Goal: Task Accomplishment & Management: Use online tool/utility

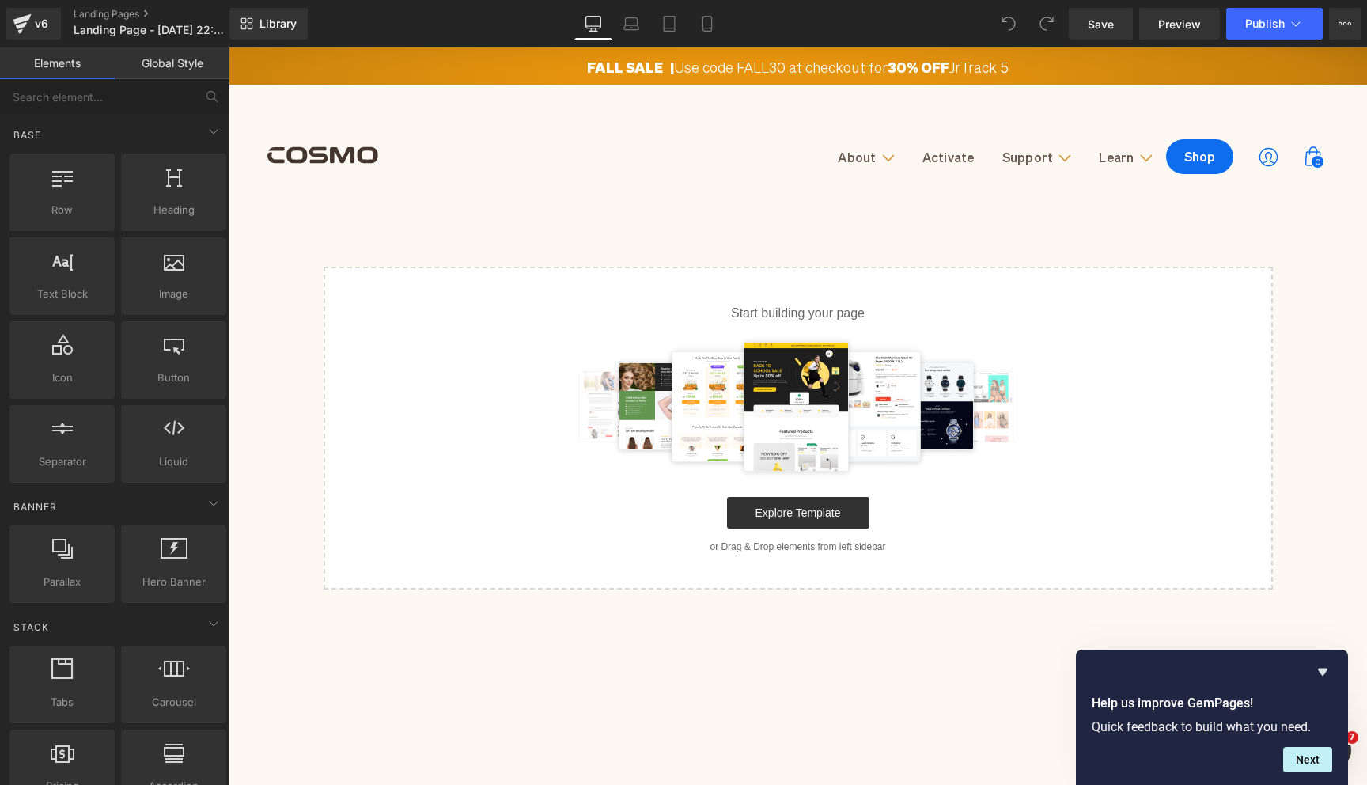
click at [653, 336] on img at bounding box center [798, 406] width 460 height 142
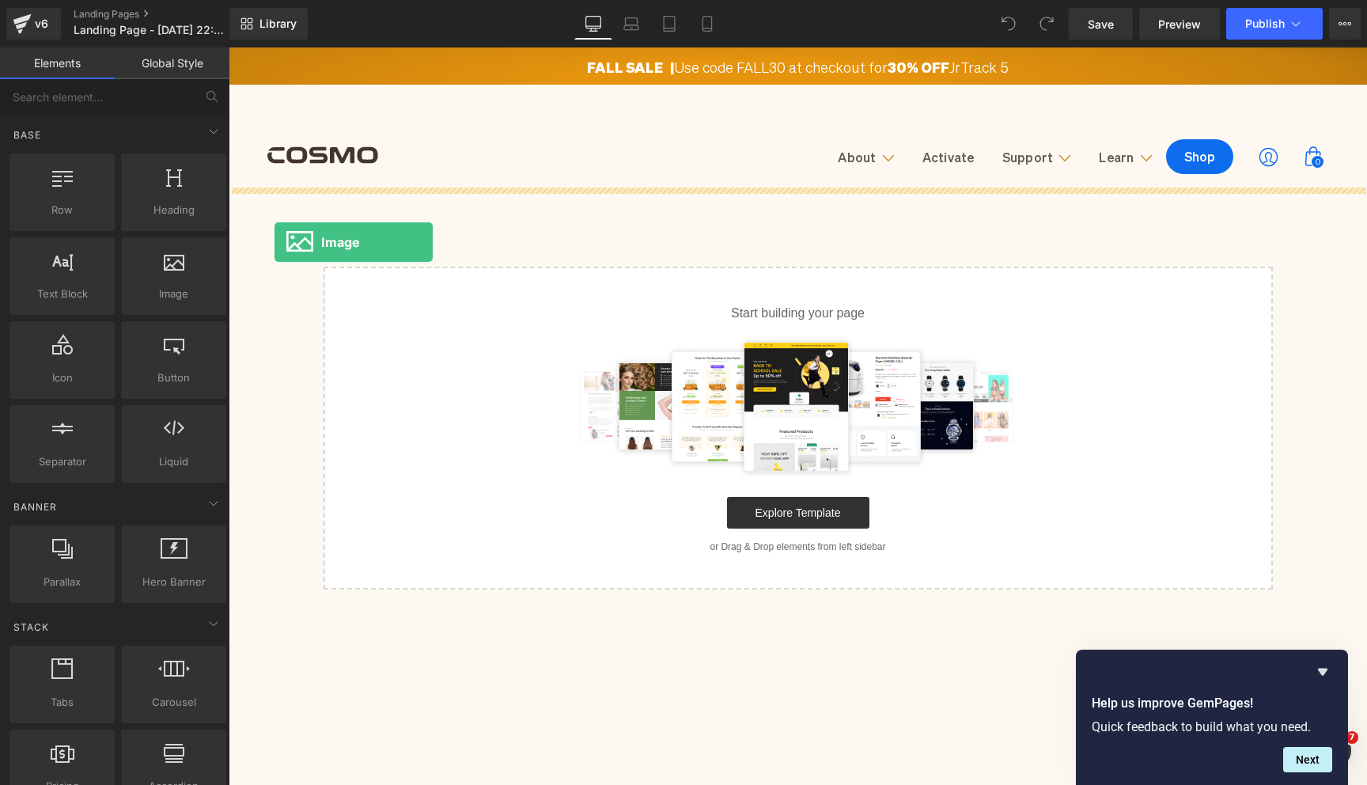
drag, startPoint x: 427, startPoint y: 336, endPoint x: 275, endPoint y: 241, distance: 179.8
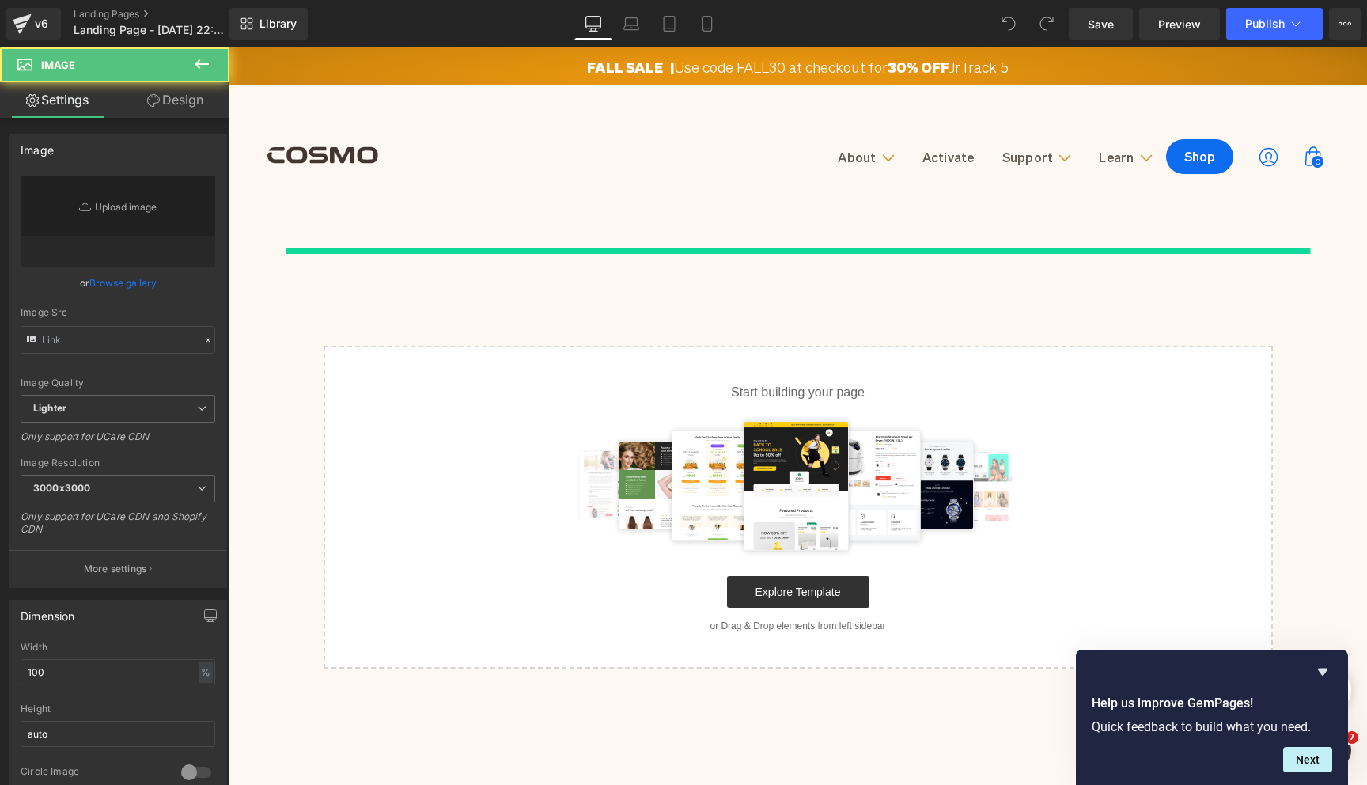
type input "//[DOMAIN_NAME][URL]"
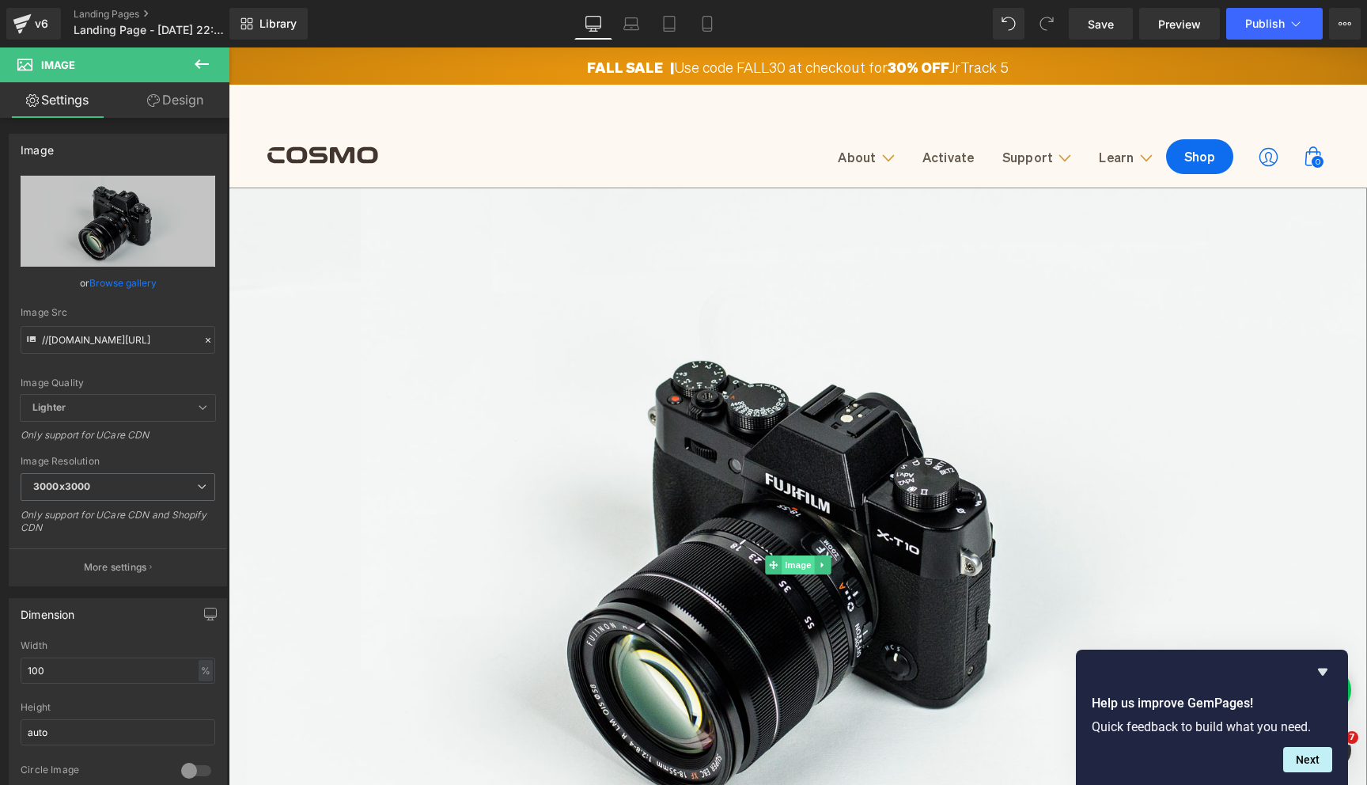
click at [802, 570] on span "Image" at bounding box center [798, 564] width 33 height 19
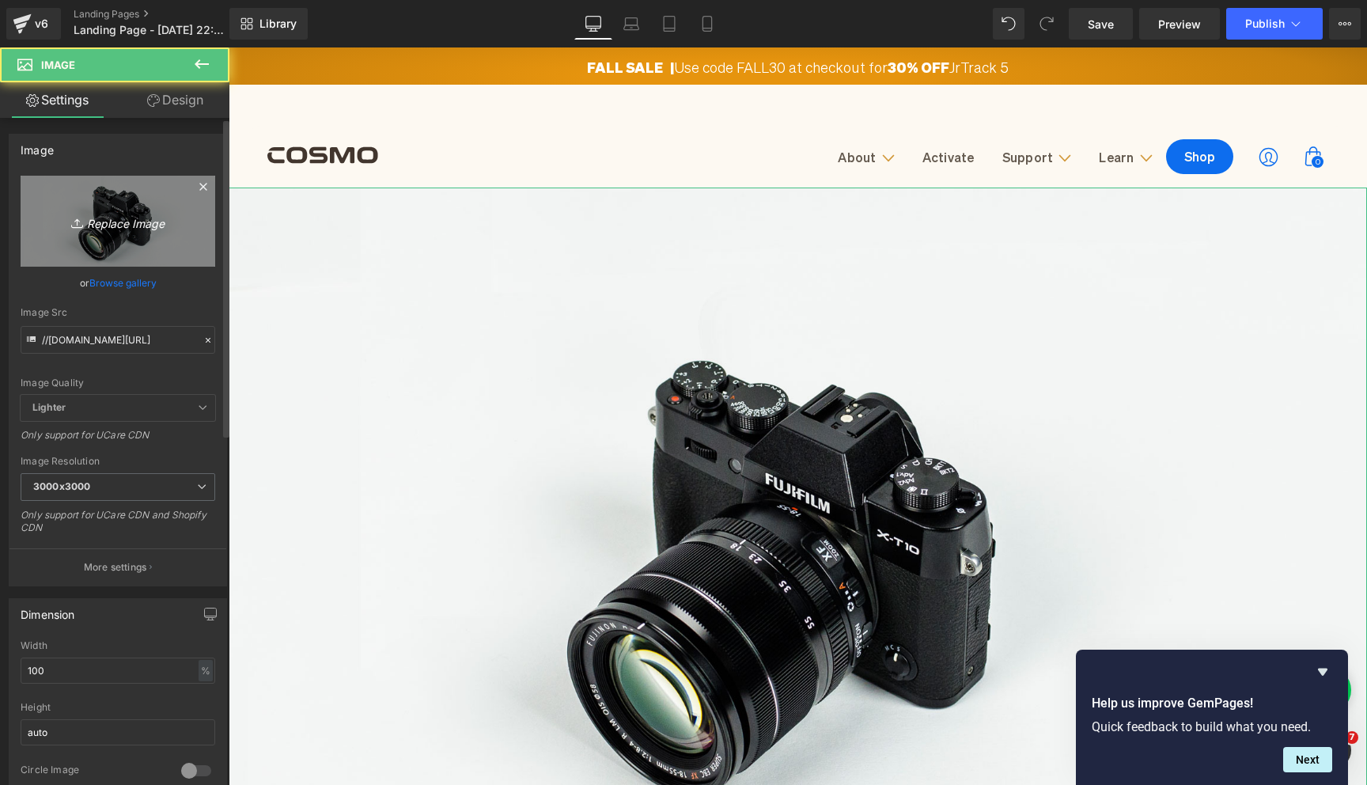
click at [87, 225] on icon "Replace Image" at bounding box center [118, 221] width 127 height 20
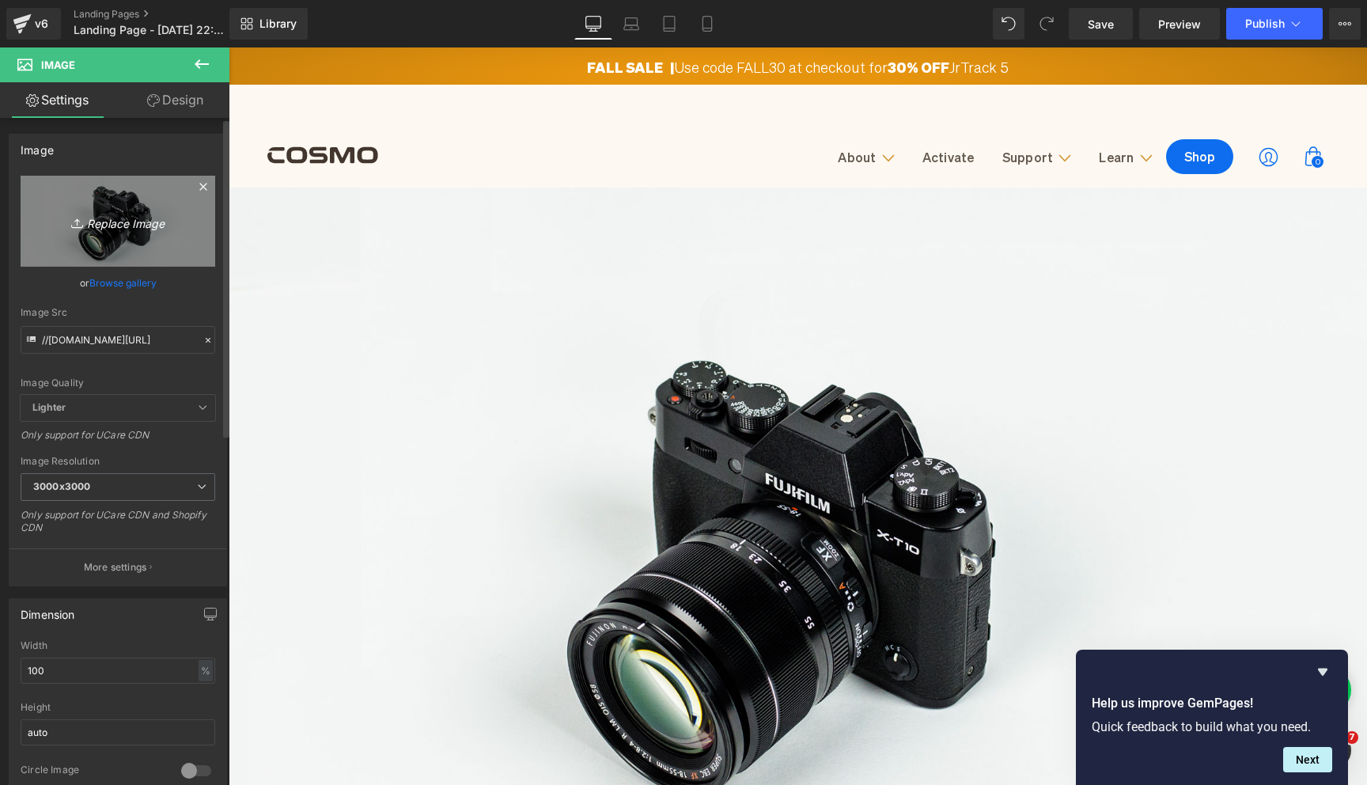
type input "C:\fakepath\Heading (4).jpg"
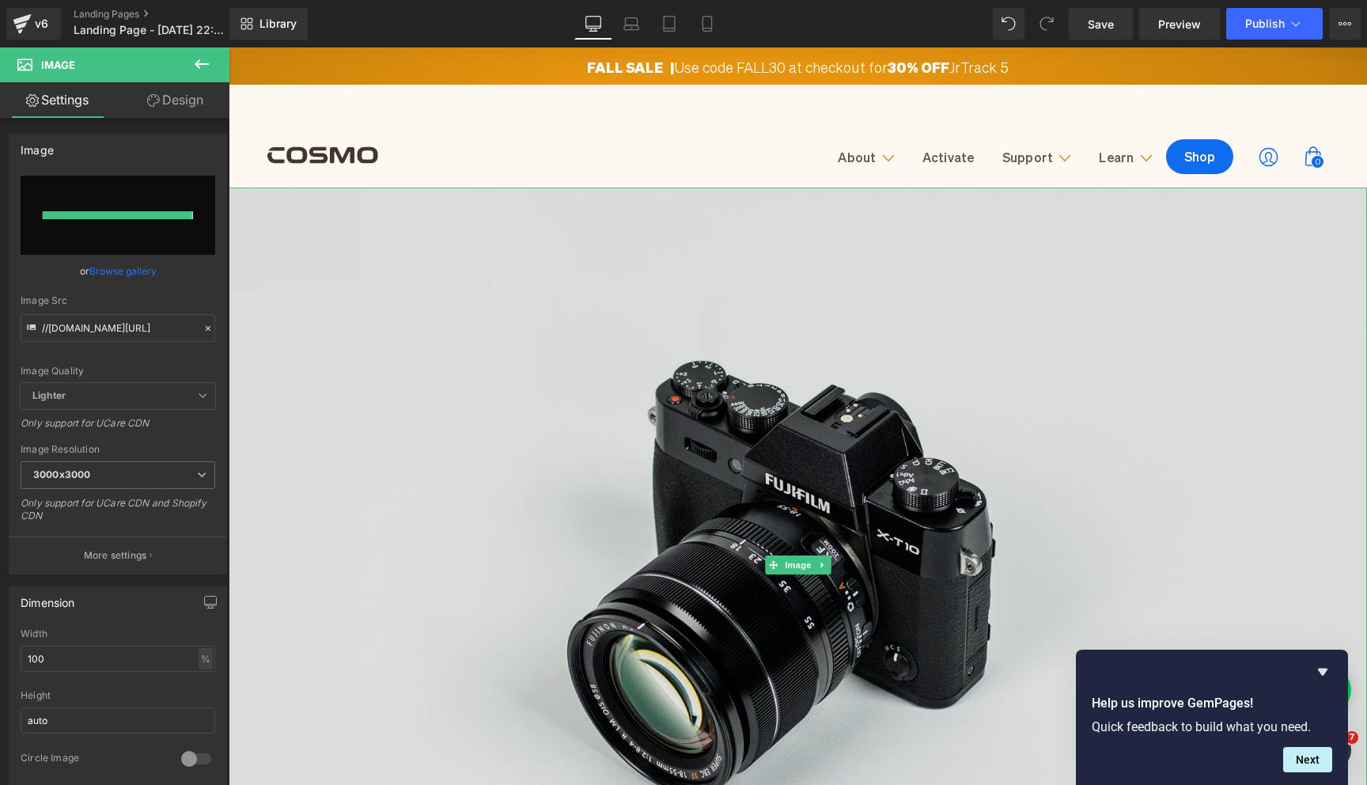
type input "[URL][DOMAIN_NAME]"
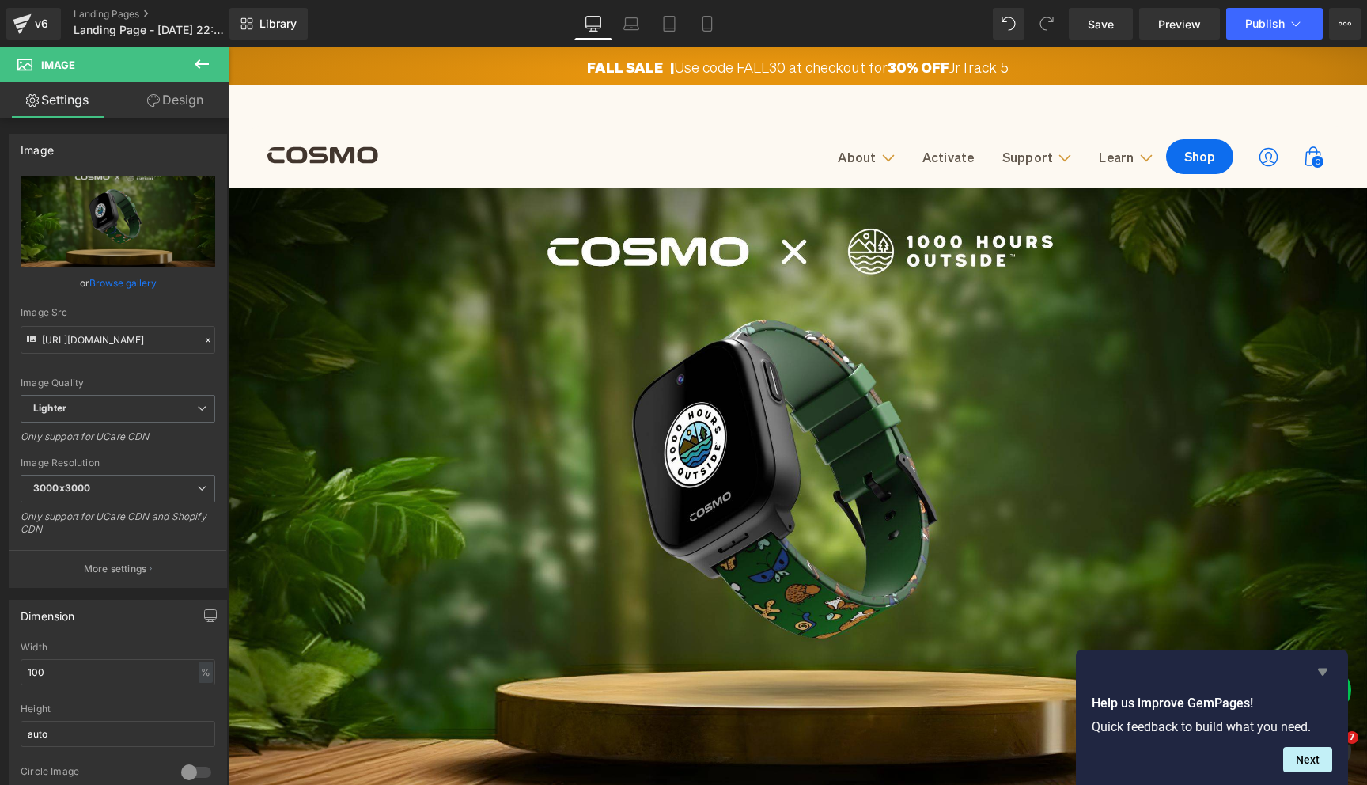
click at [1323, 672] on icon "Hide survey" at bounding box center [1322, 671] width 9 height 7
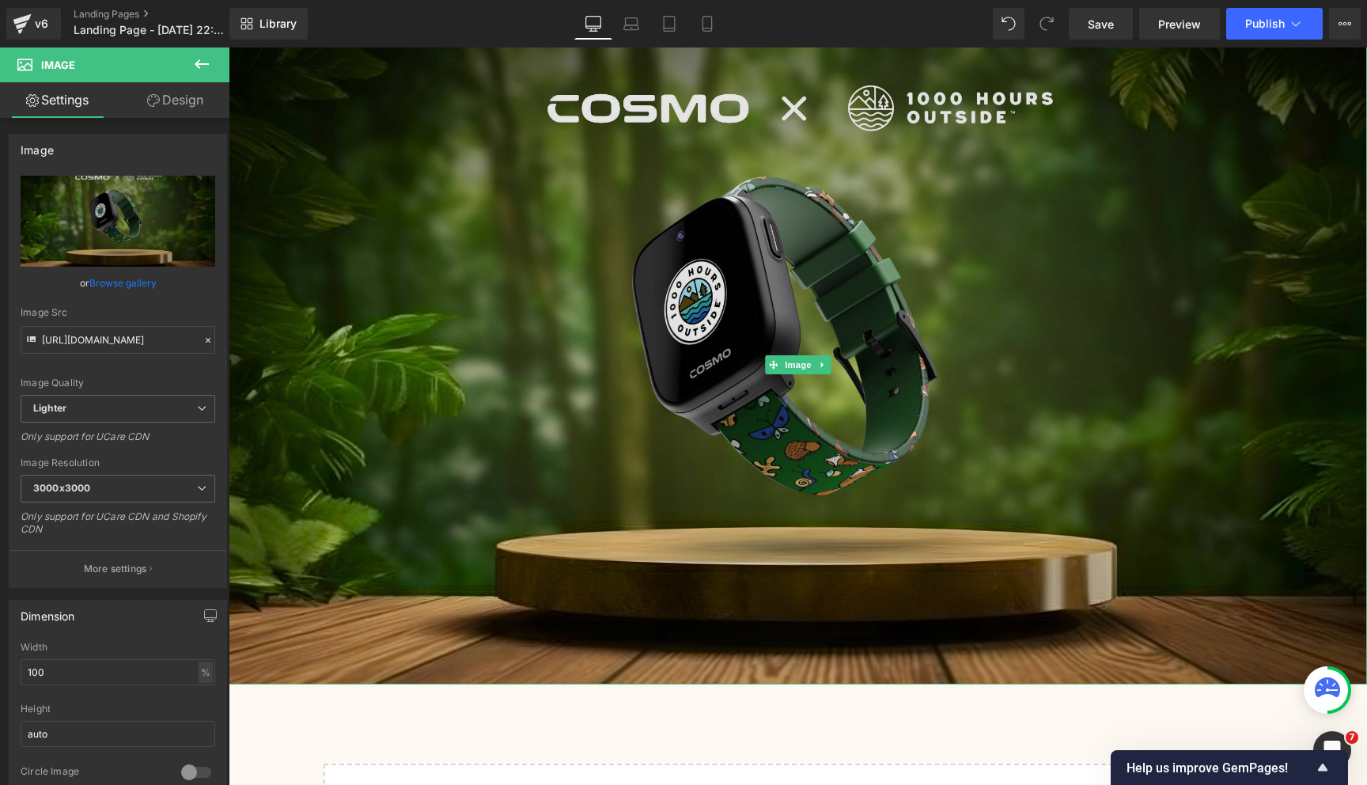
scroll to position [128, 0]
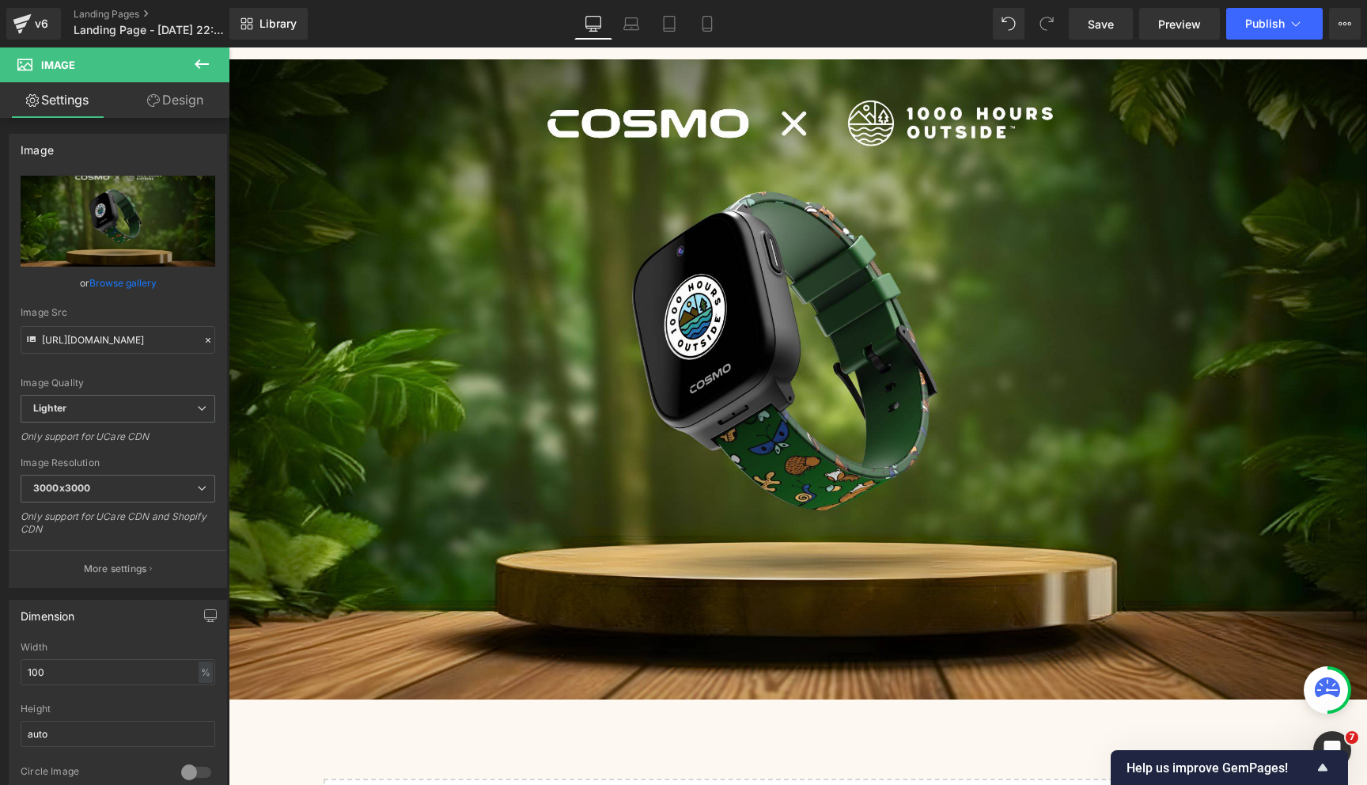
click at [209, 68] on icon at bounding box center [201, 64] width 19 height 19
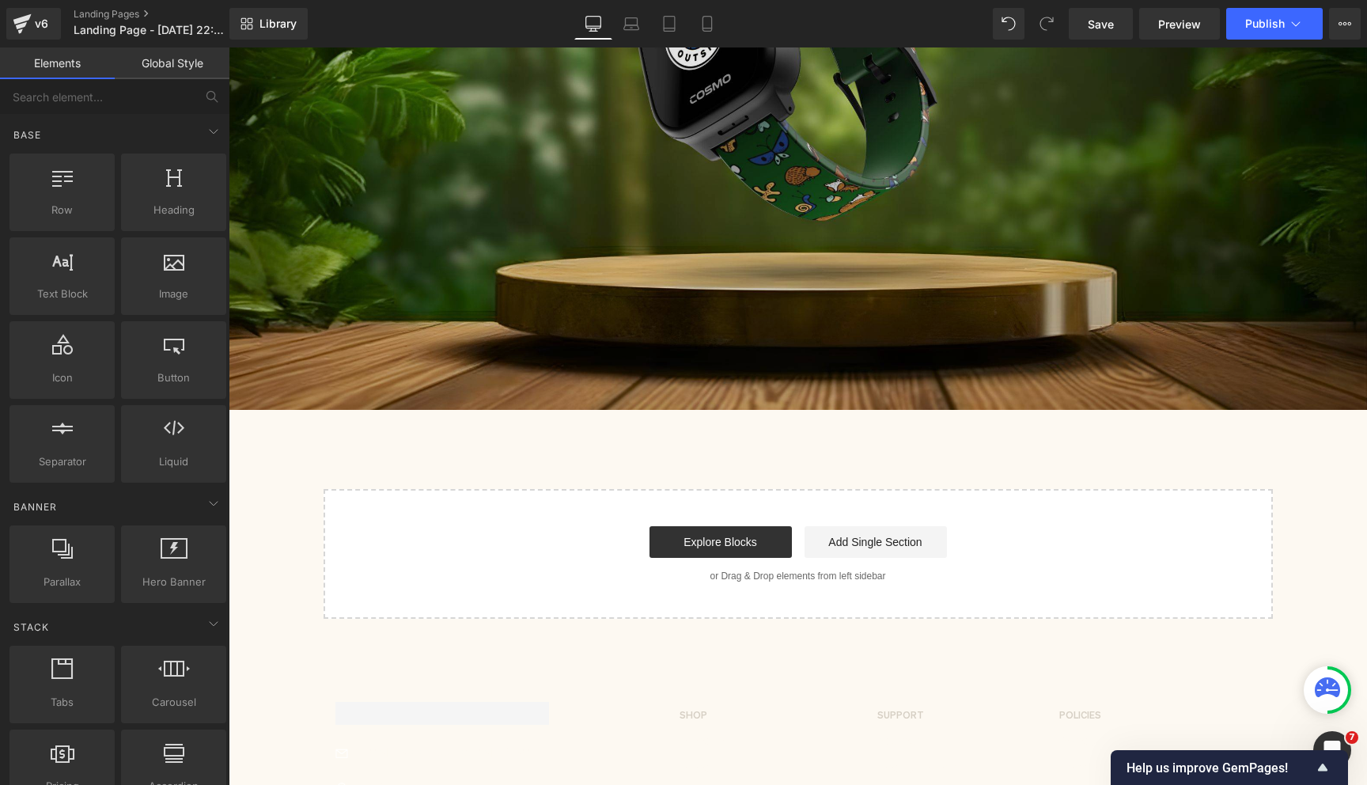
scroll to position [521, 0]
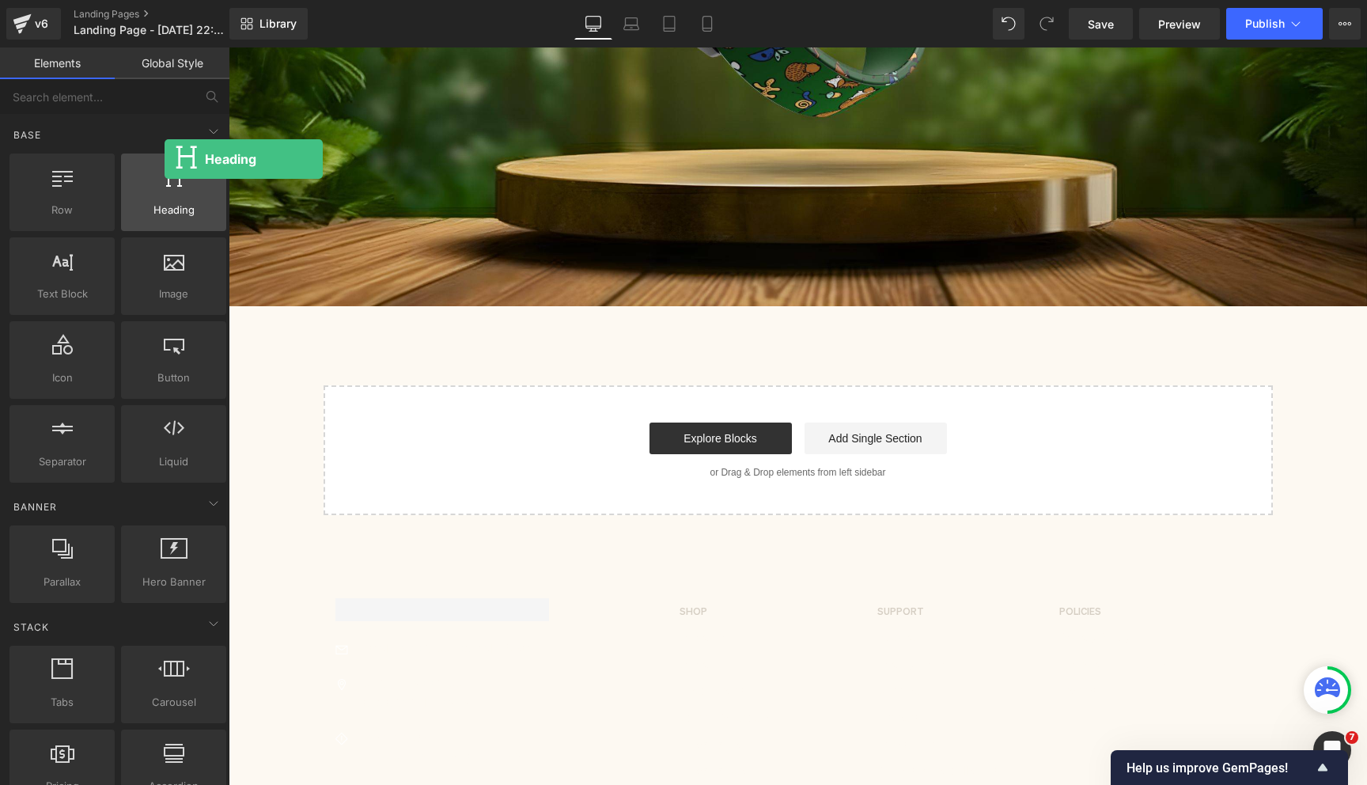
drag, startPoint x: 173, startPoint y: 204, endPoint x: 156, endPoint y: 180, distance: 29.4
click at [156, 180] on div "Heading headings, titles, h1,h2,h3,h4,h5,h6" at bounding box center [173, 192] width 105 height 78
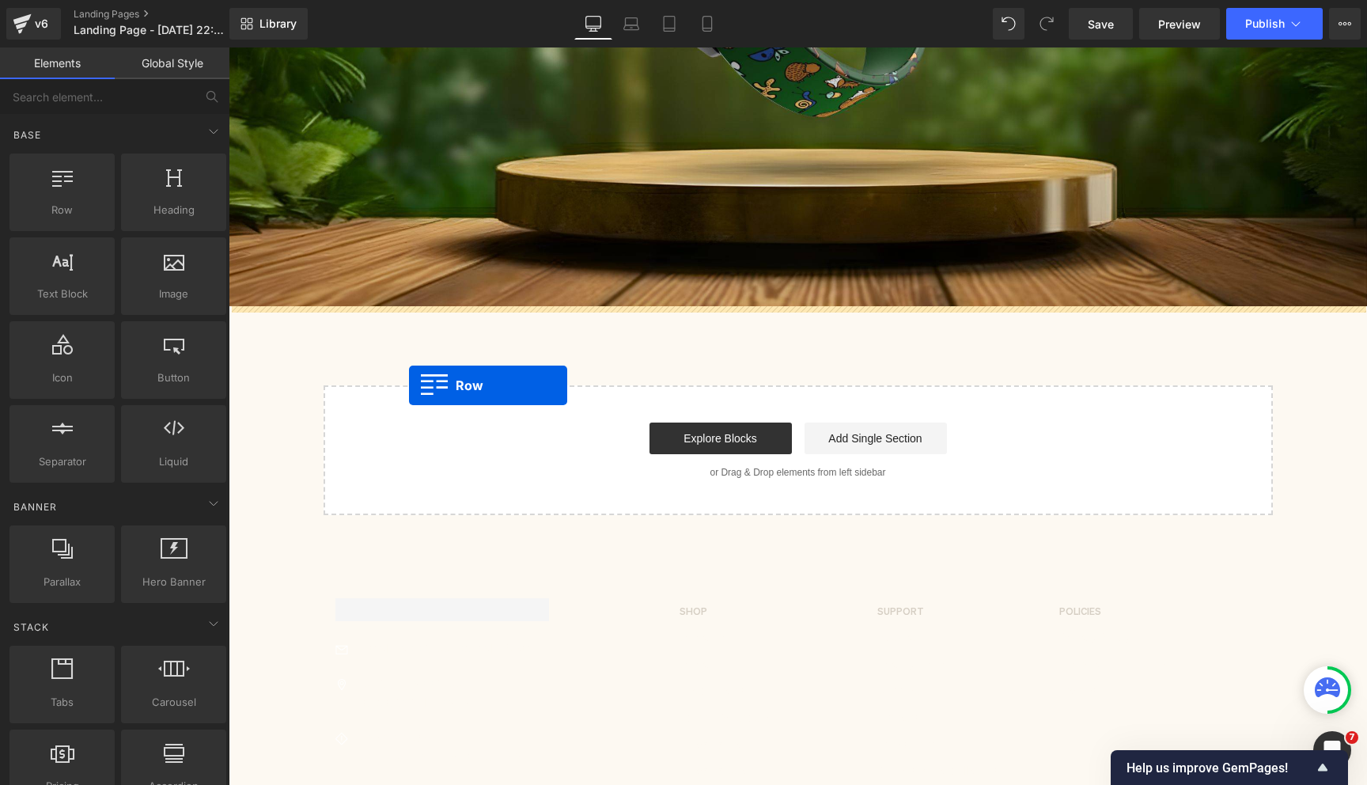
drag, startPoint x: 268, startPoint y: 240, endPoint x: 405, endPoint y: 373, distance: 191.3
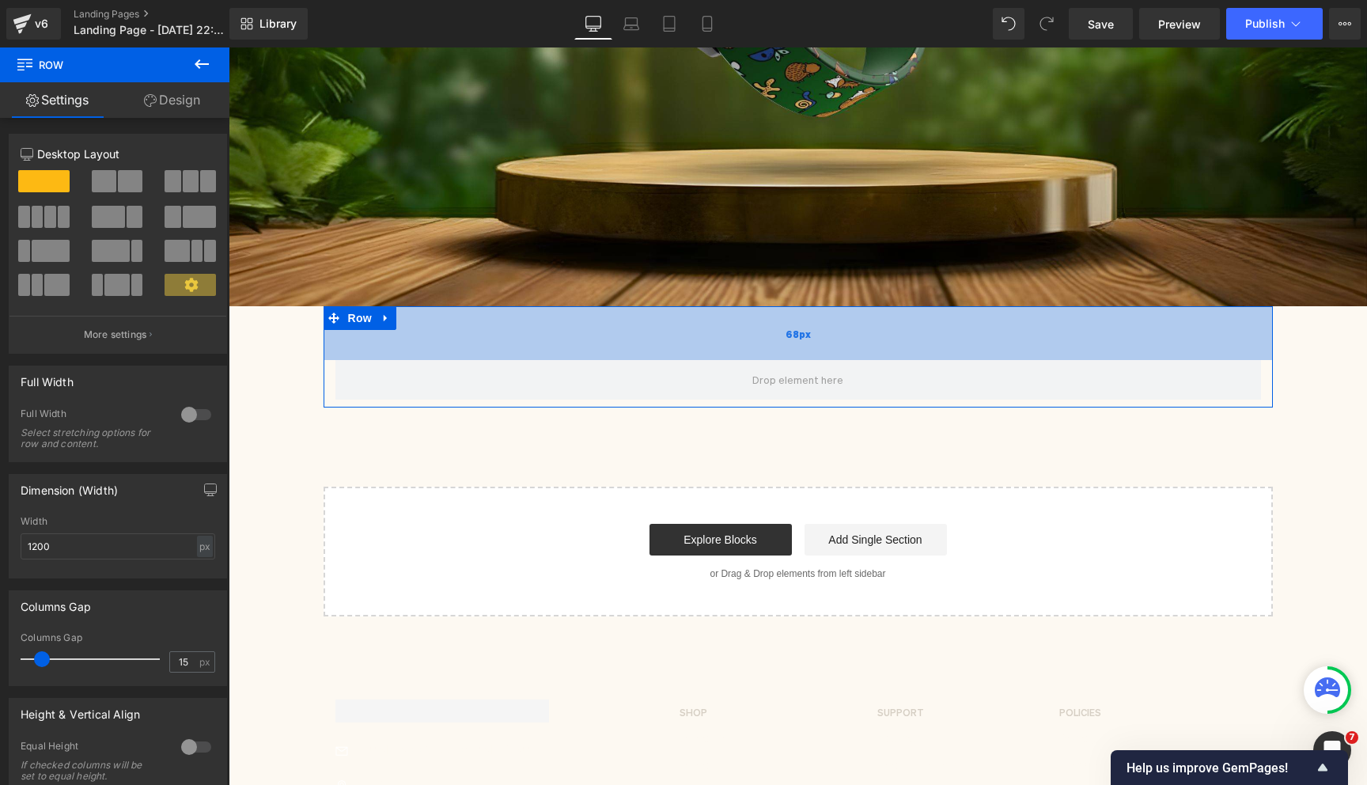
drag, startPoint x: 421, startPoint y: 311, endPoint x: 422, endPoint y: 349, distance: 38.0
click at [423, 350] on div "68px" at bounding box center [798, 333] width 949 height 54
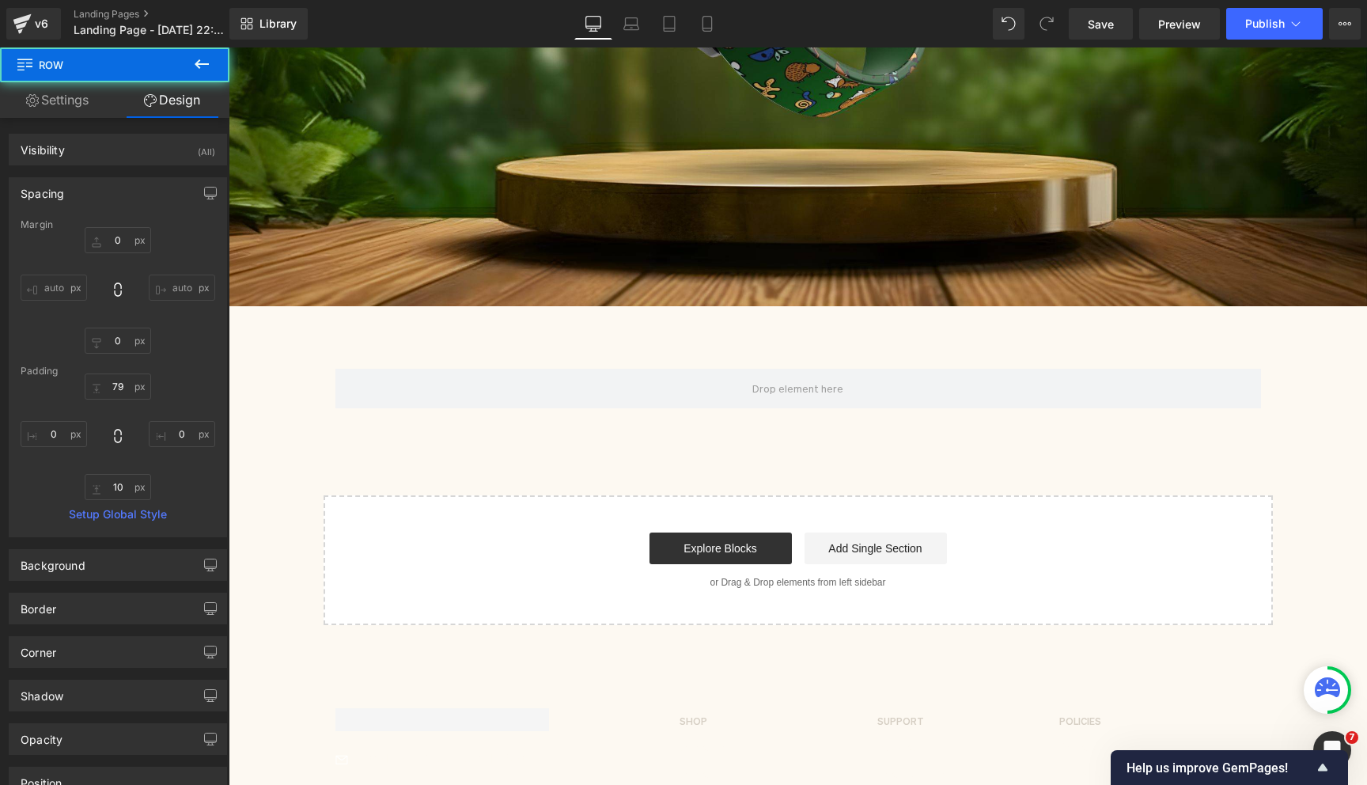
click at [202, 66] on icon at bounding box center [201, 64] width 19 height 19
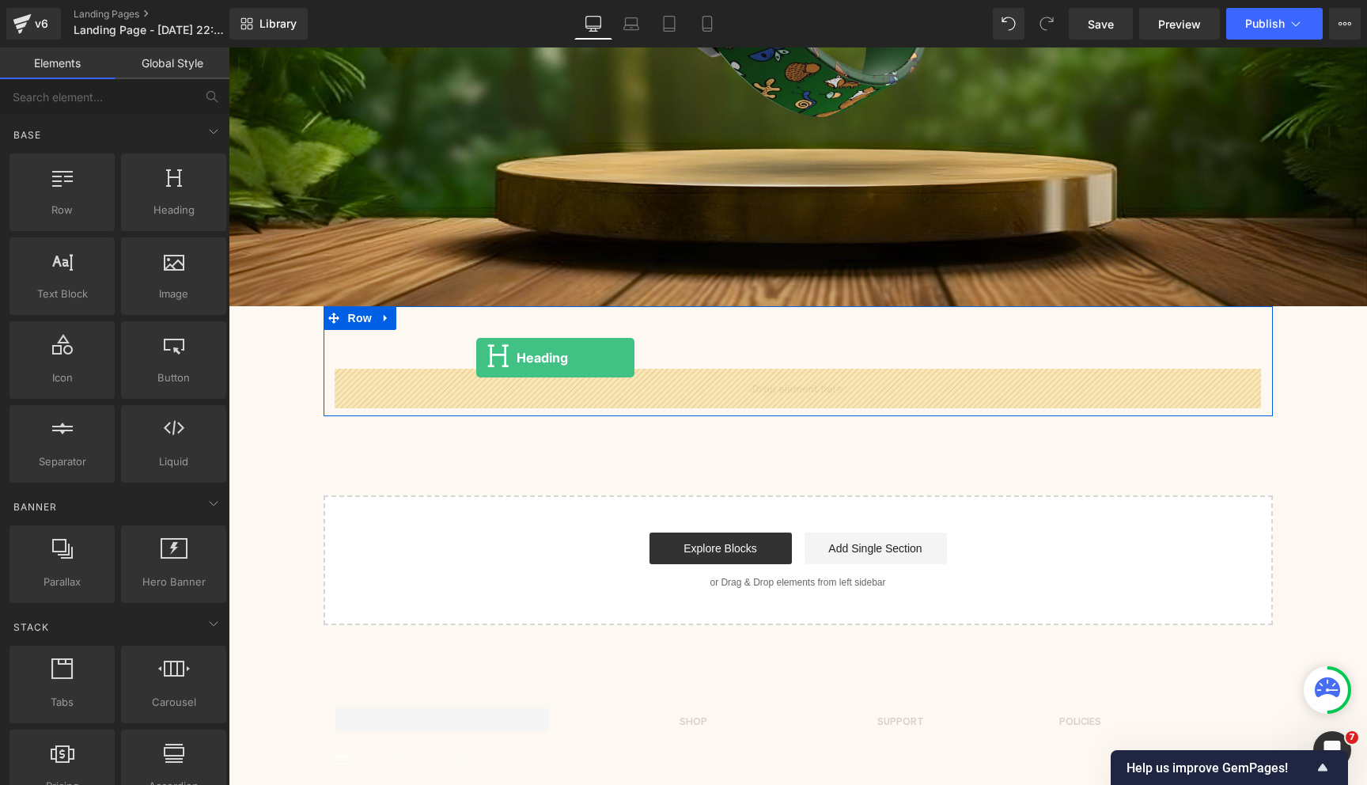
drag, startPoint x: 377, startPoint y: 245, endPoint x: 475, endPoint y: 374, distance: 162.0
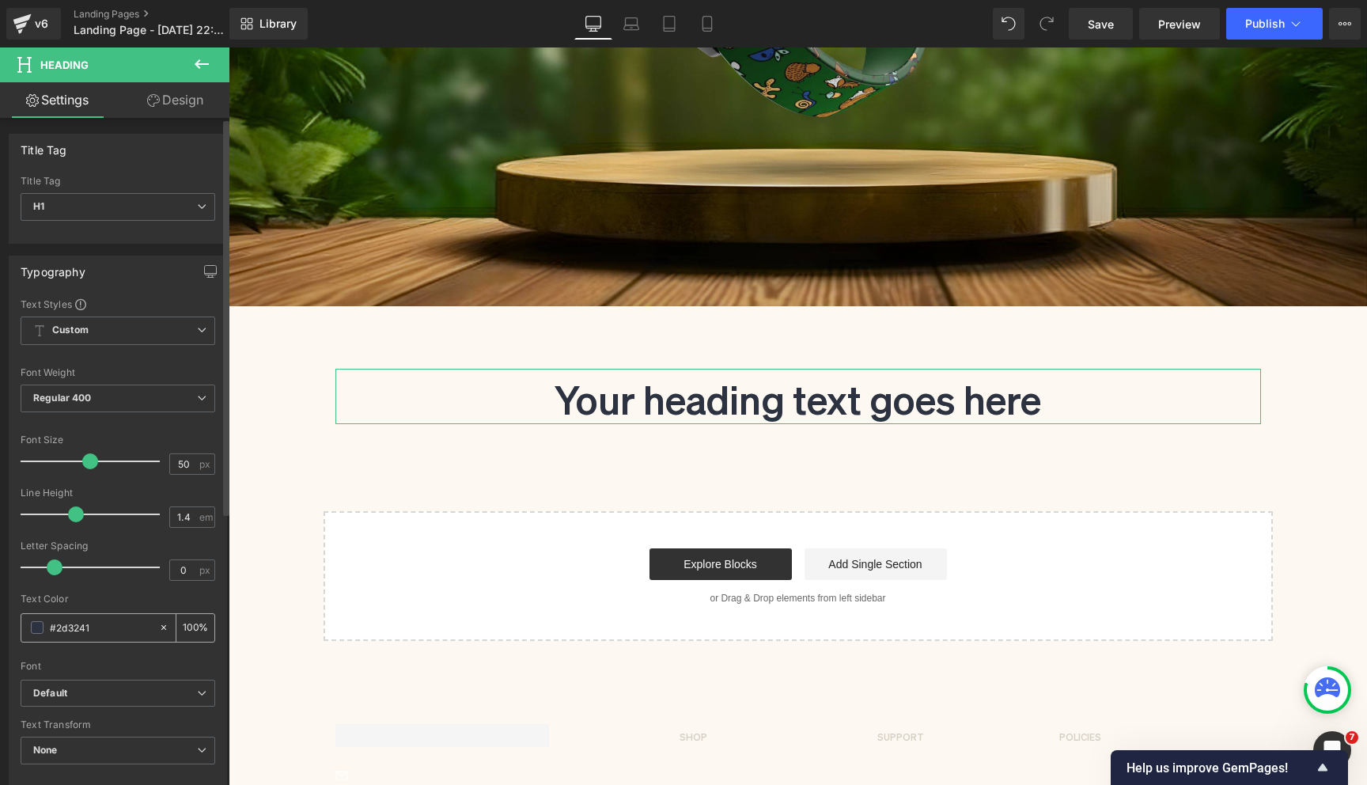
click at [106, 624] on input "#2d3241" at bounding box center [100, 627] width 101 height 17
type input "#6"
type input "0"
type input "#655"
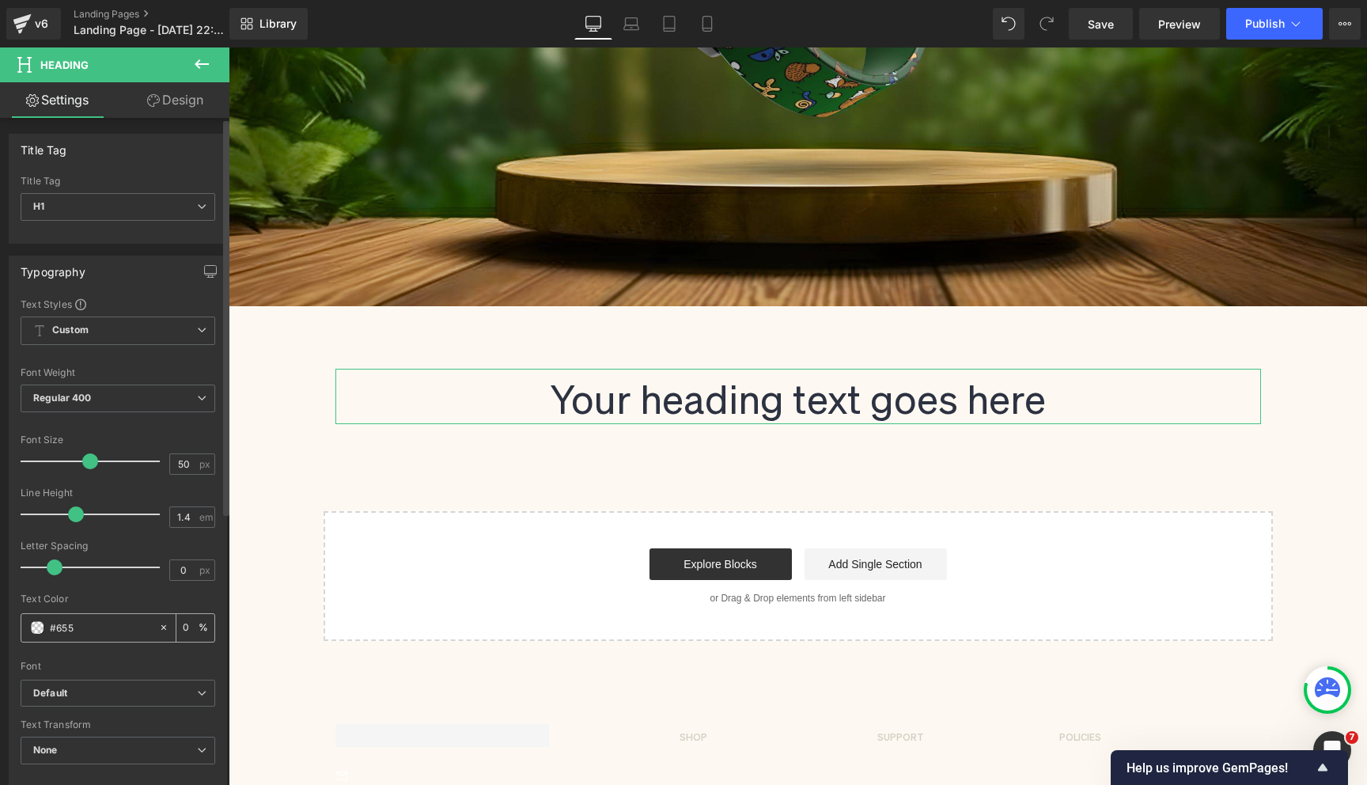
type input "100"
type input "#655b"
type input "73"
type input "#655b5"
type input "0"
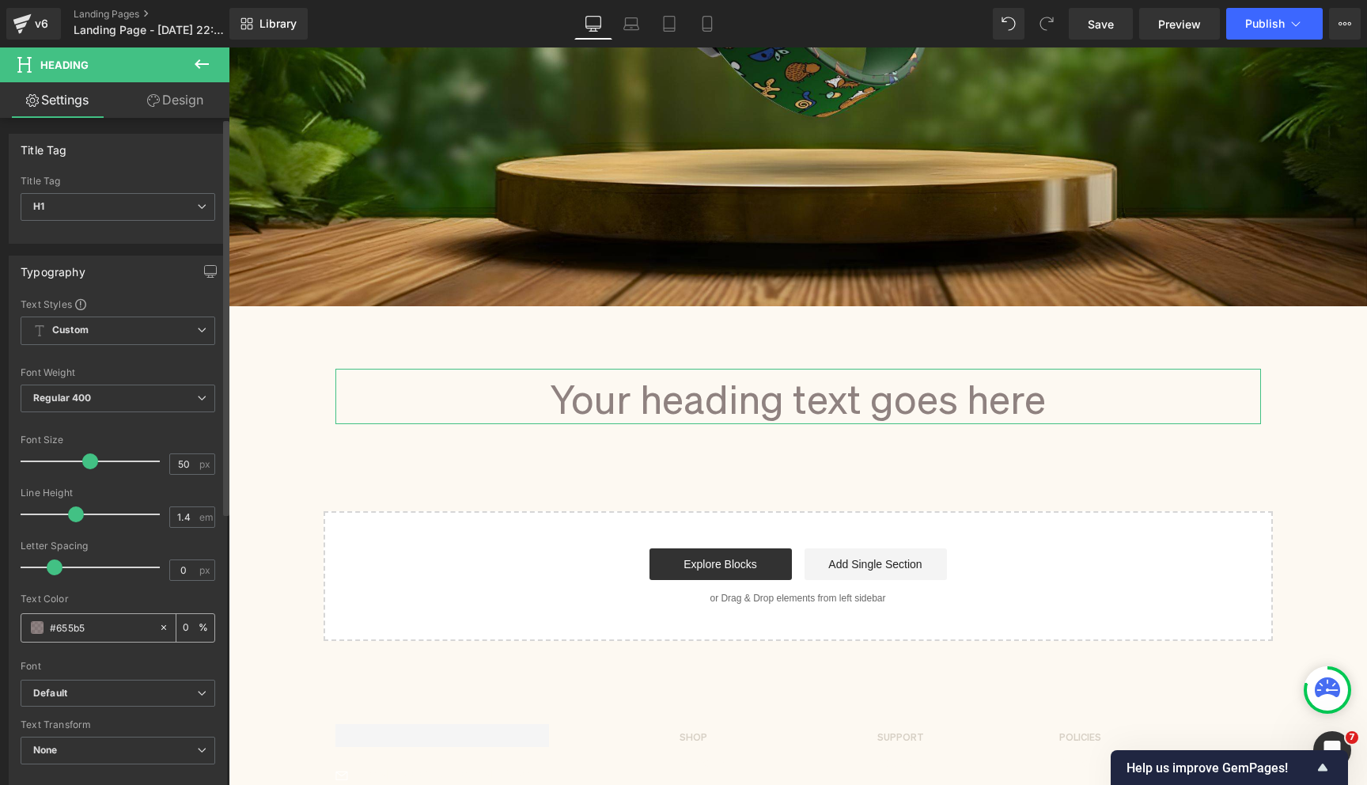
type input "#655b50"
type input "100"
type input "#655b50"
click at [111, 407] on span "Regular 400" at bounding box center [118, 398] width 195 height 28
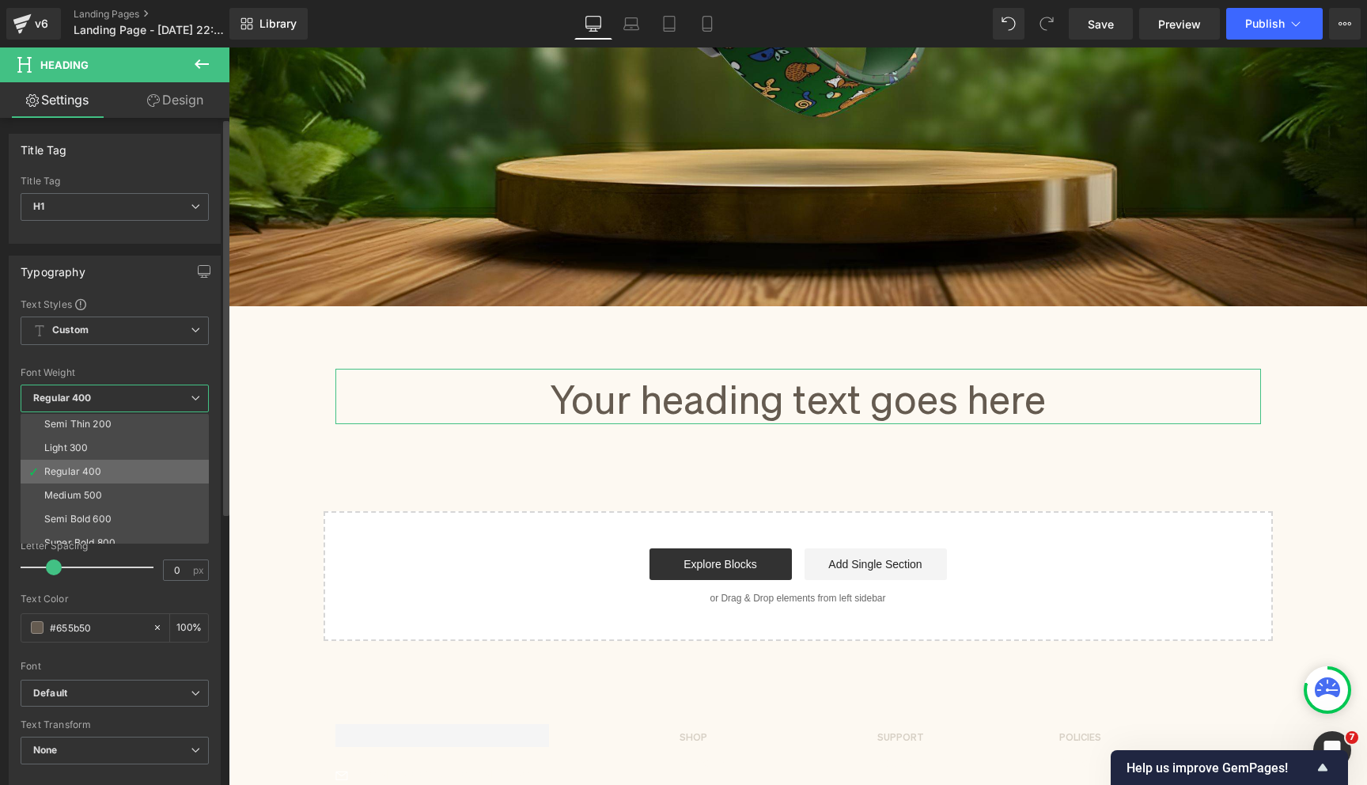
scroll to position [28, 0]
click at [124, 509] on li "Semi Bold 600" at bounding box center [118, 516] width 195 height 24
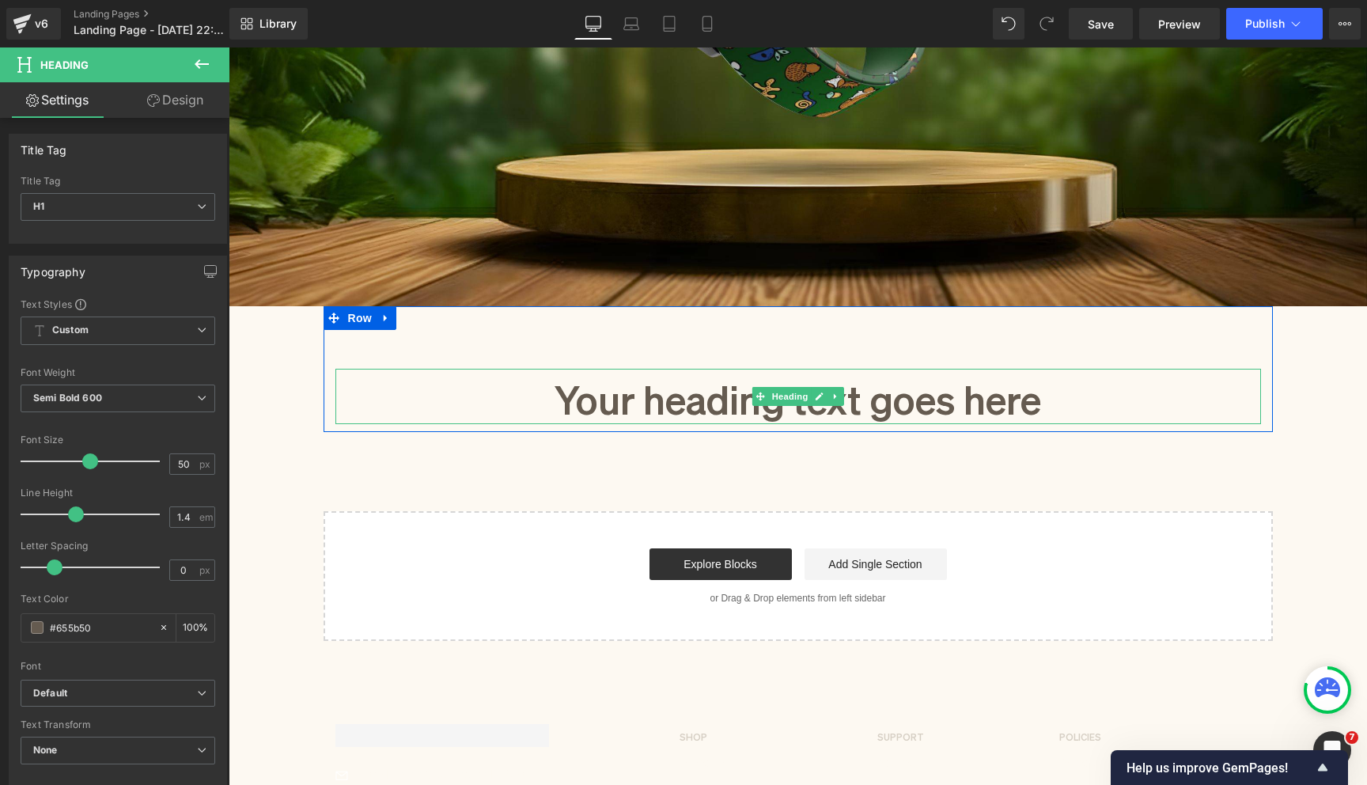
click at [721, 410] on h1 "Your heading text goes here" at bounding box center [798, 396] width 926 height 55
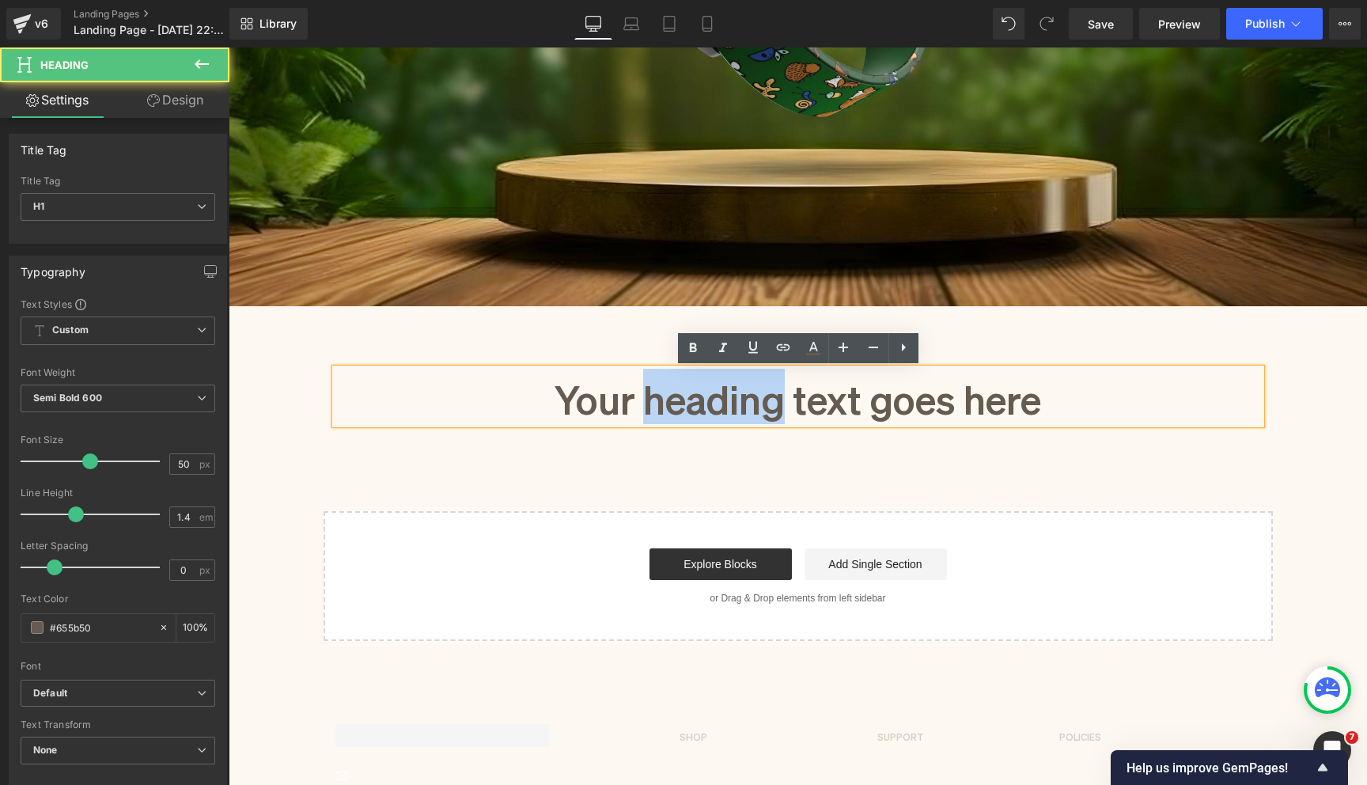
click at [721, 410] on h1 "Your heading text goes here" at bounding box center [798, 396] width 926 height 55
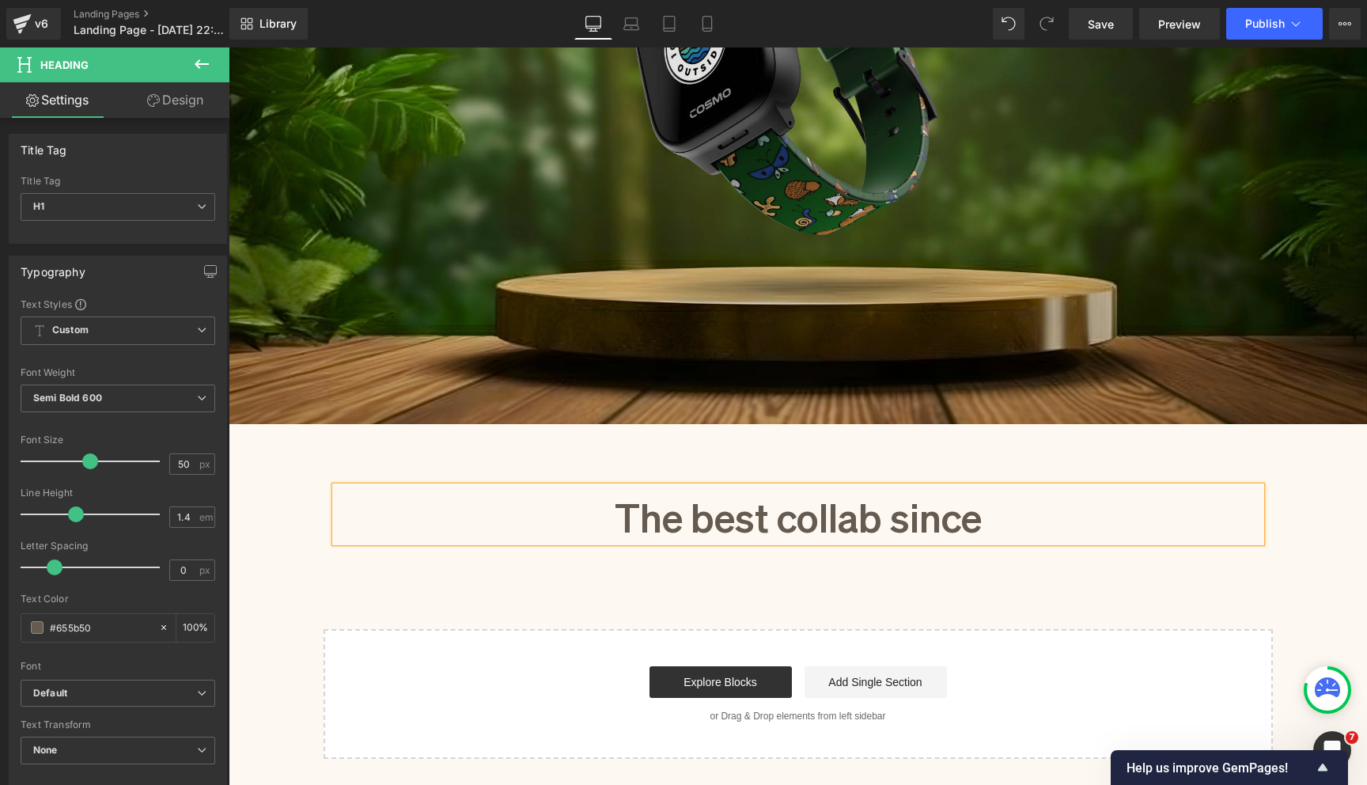
scroll to position [406, 0]
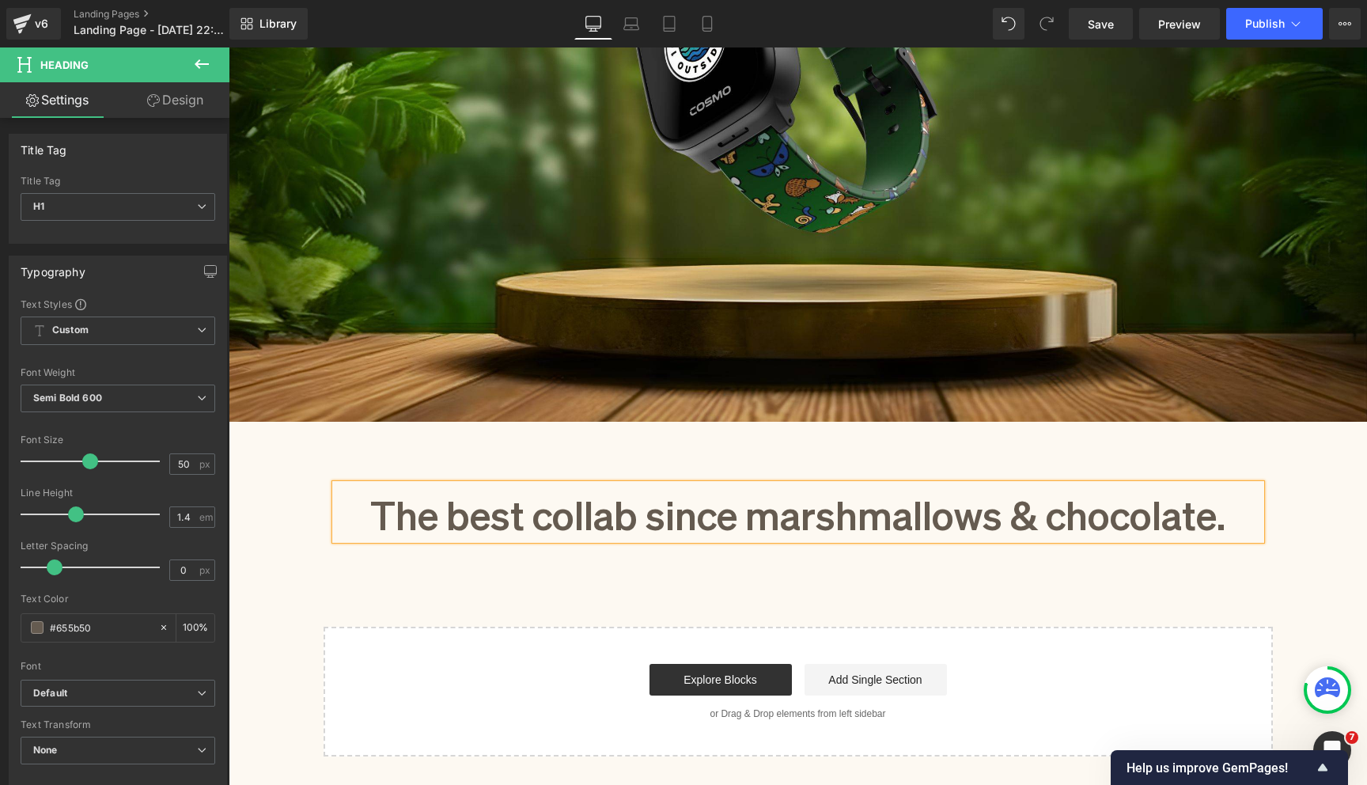
click at [1301, 510] on div "Image The best collab since marshmallows & chocolate. Heading Row 79px Select y…" at bounding box center [798, 269] width 1138 height 975
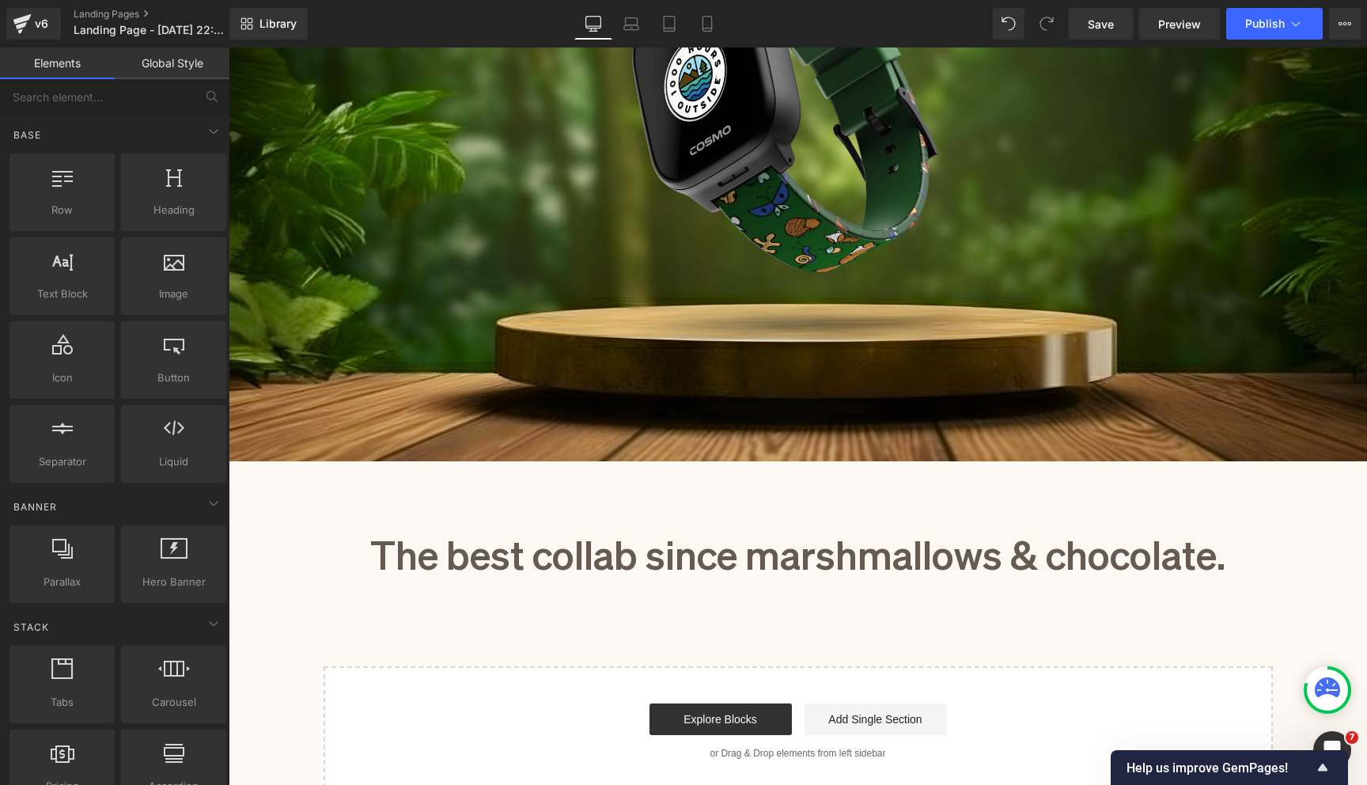
scroll to position [556, 0]
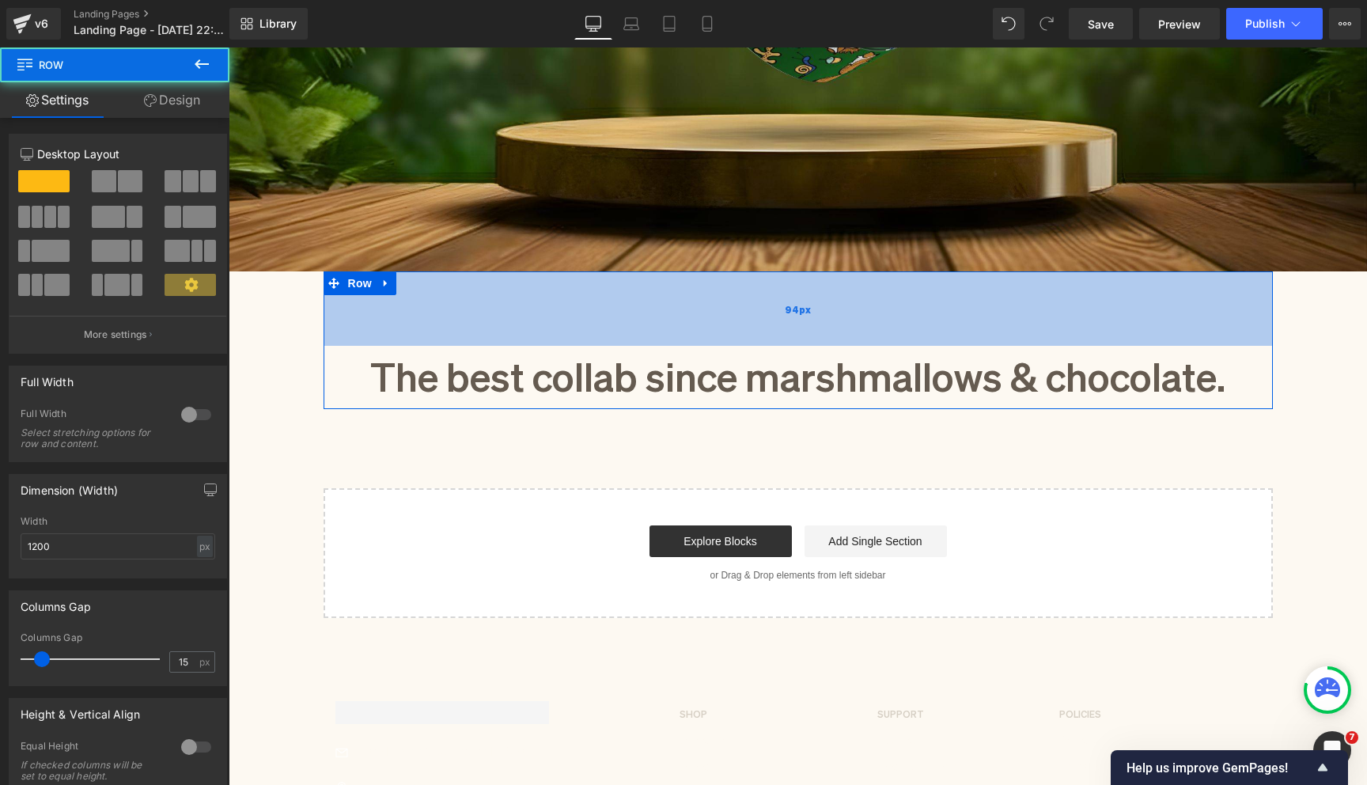
drag, startPoint x: 990, startPoint y: 316, endPoint x: 990, endPoint y: 329, distance: 12.7
click at [990, 329] on div "94px" at bounding box center [798, 308] width 949 height 74
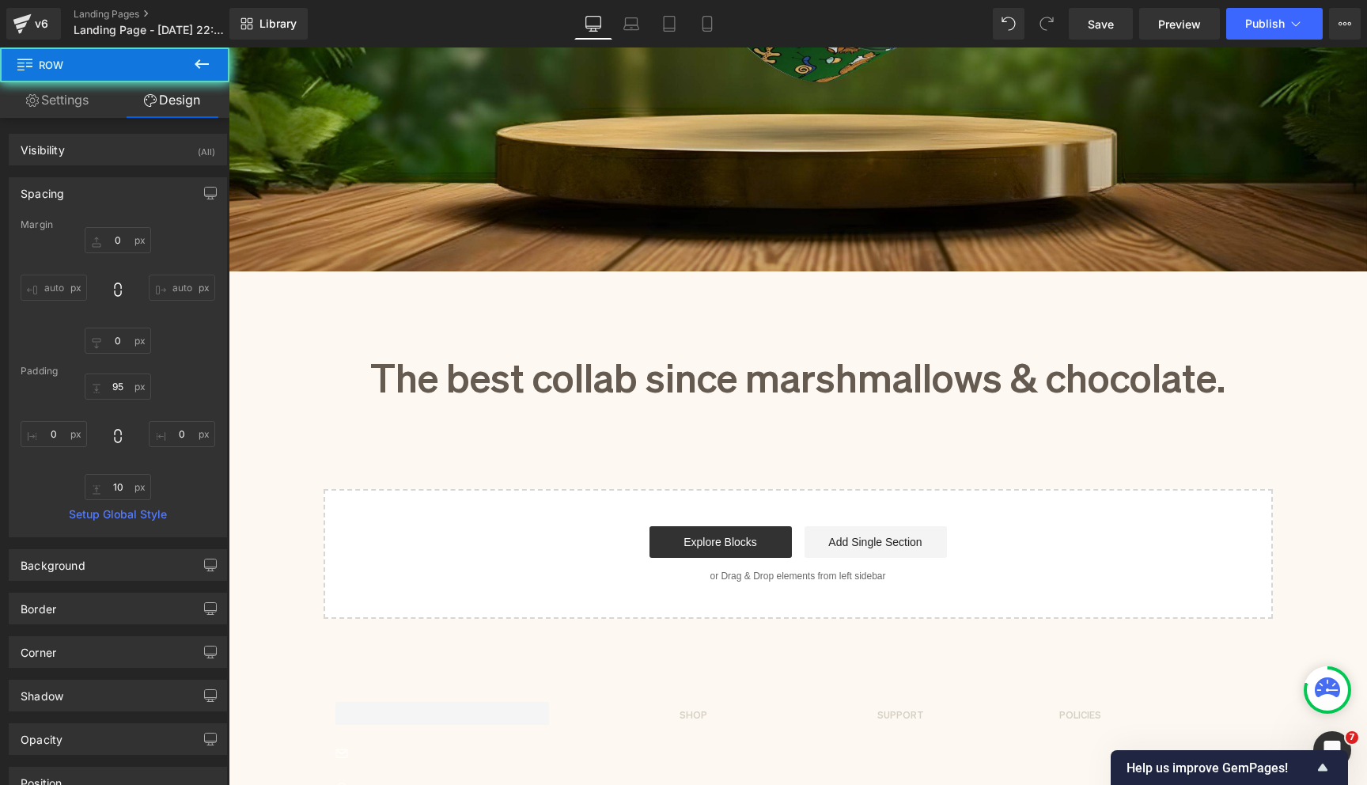
click at [1319, 381] on div "Image The best collab since marshmallows & chocolate. Heading Row 95px Select y…" at bounding box center [798, 124] width 1138 height 987
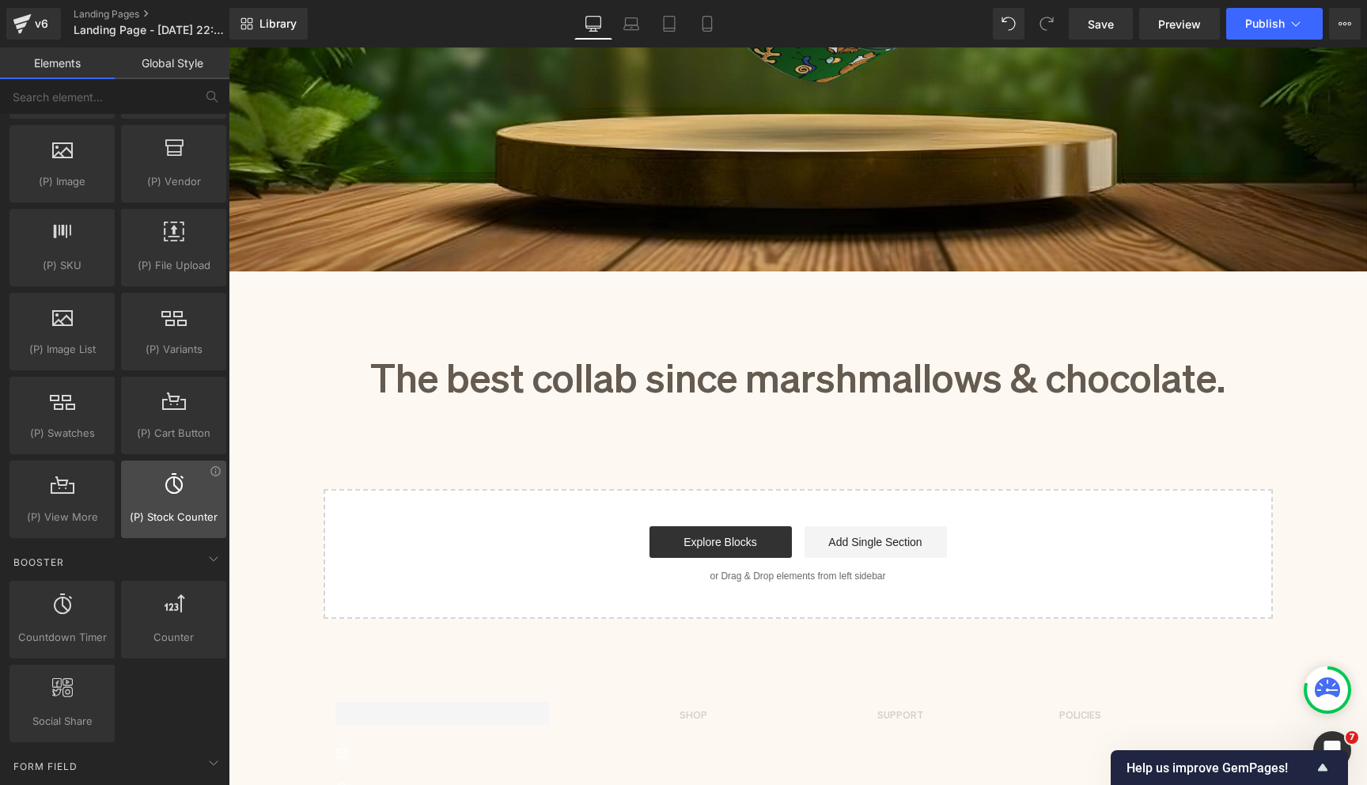
scroll to position [1717, 0]
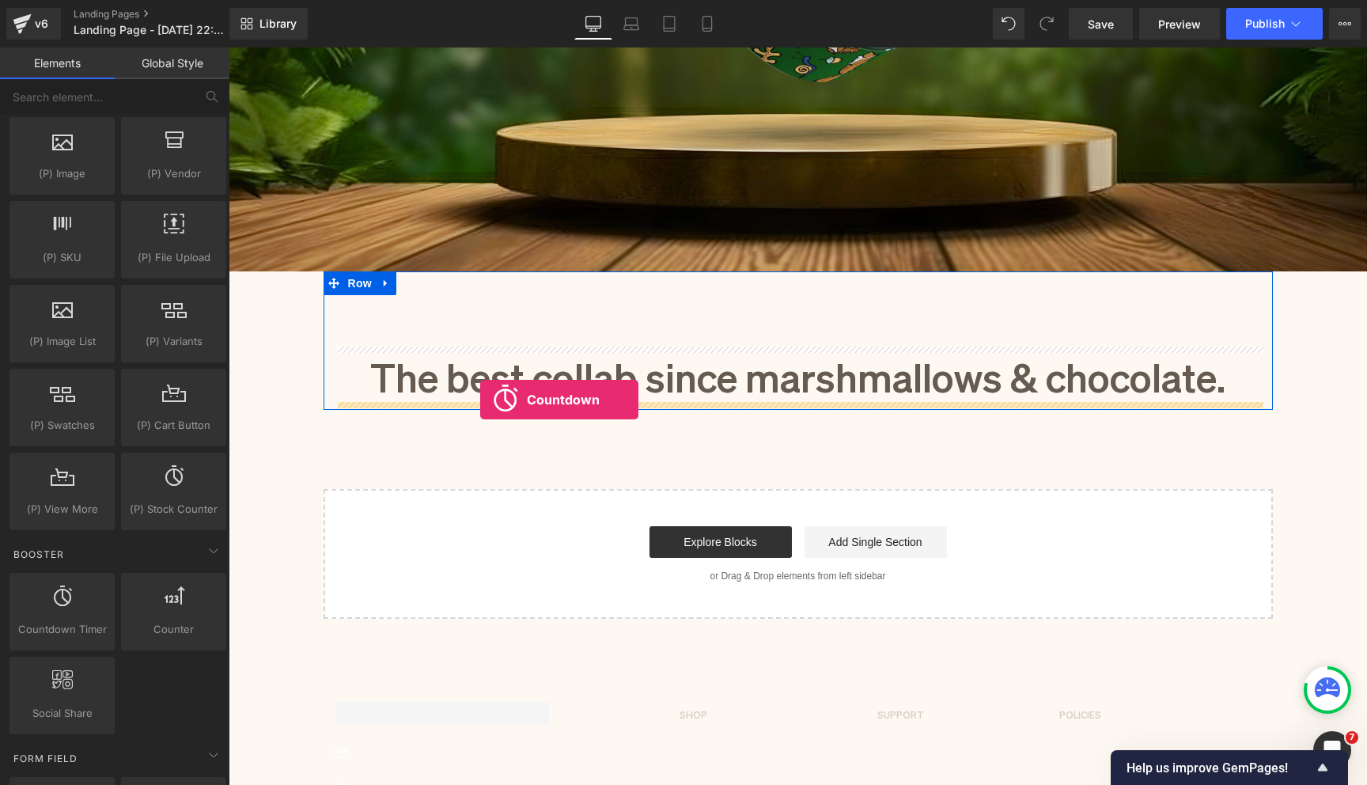
drag, startPoint x: 279, startPoint y: 661, endPoint x: 480, endPoint y: 400, distance: 329.4
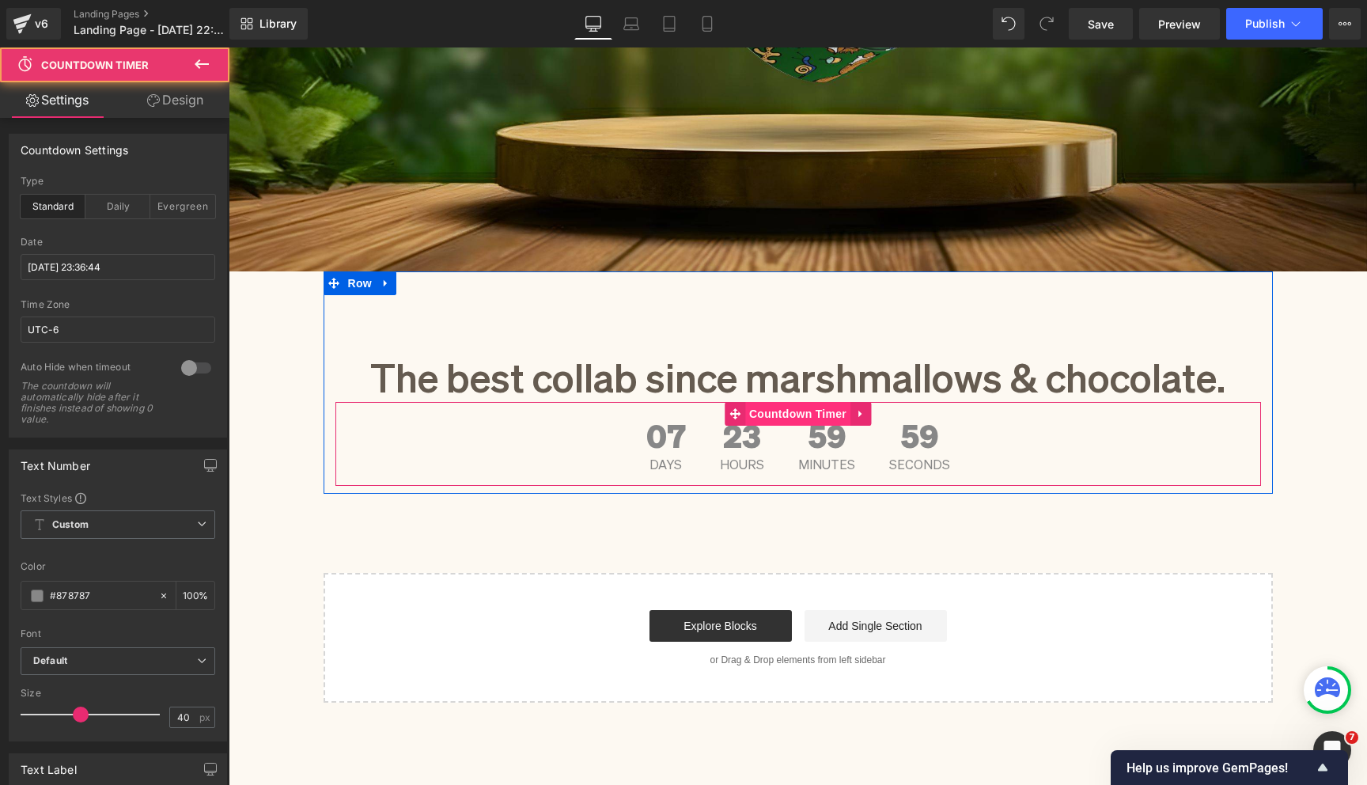
click at [808, 415] on span "Countdown Timer" at bounding box center [797, 414] width 105 height 24
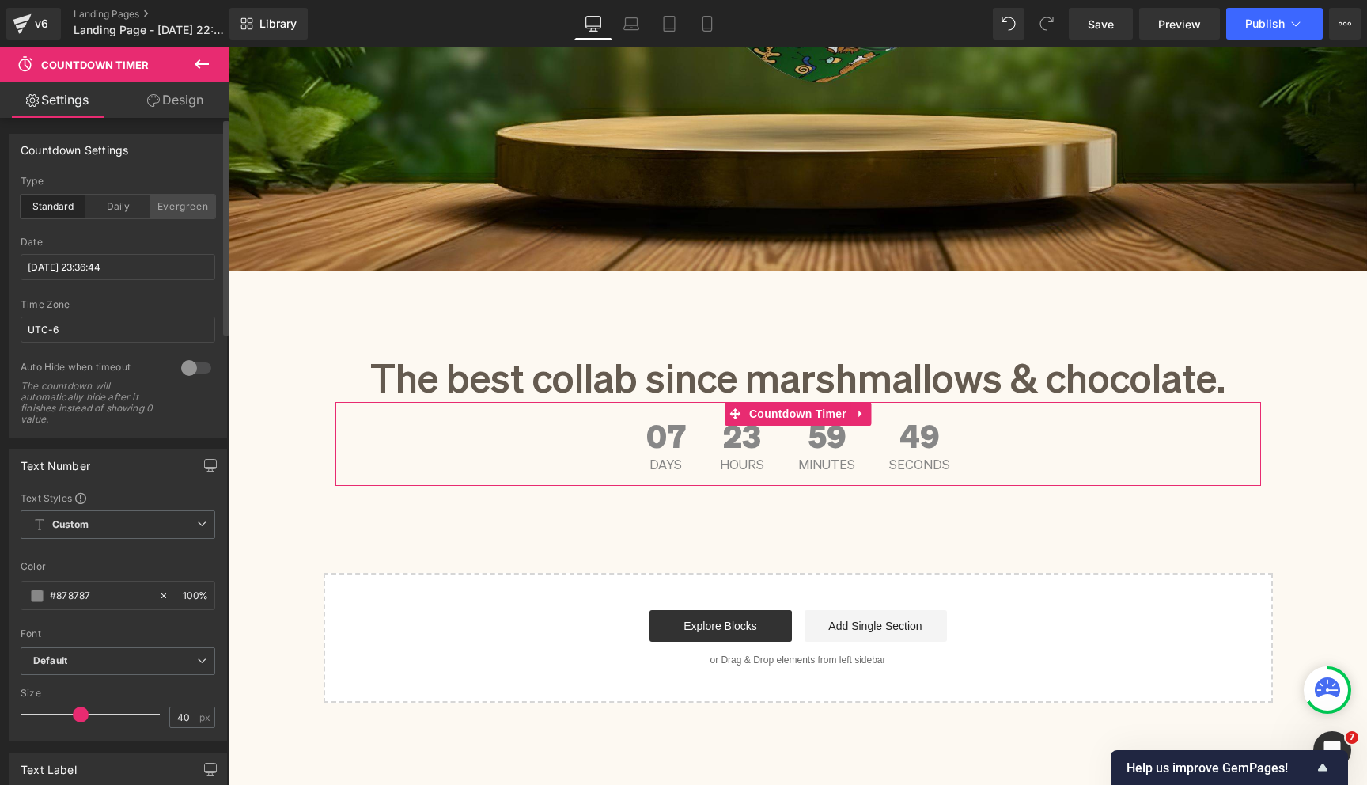
click at [161, 208] on div "Evergreen" at bounding box center [182, 207] width 65 height 24
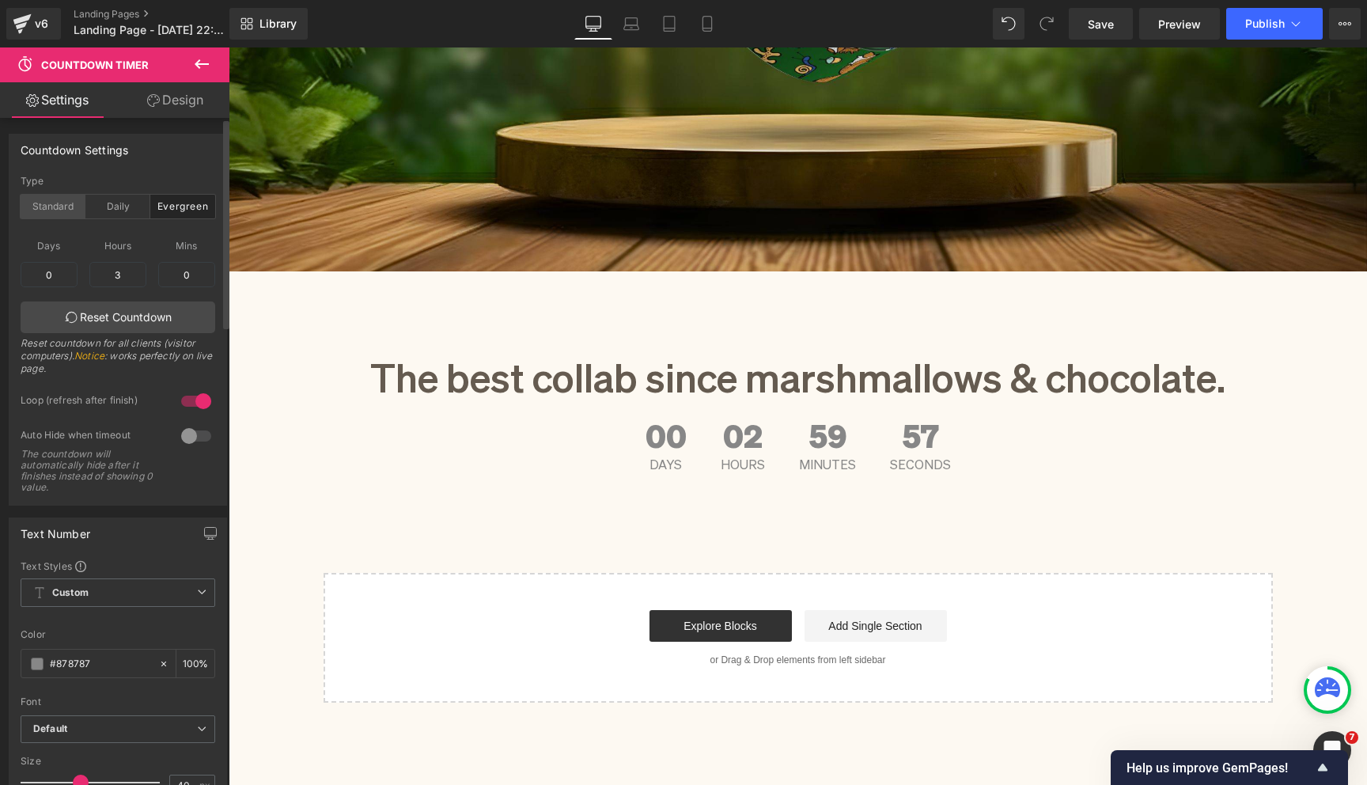
click at [62, 210] on div "Standard" at bounding box center [53, 207] width 65 height 24
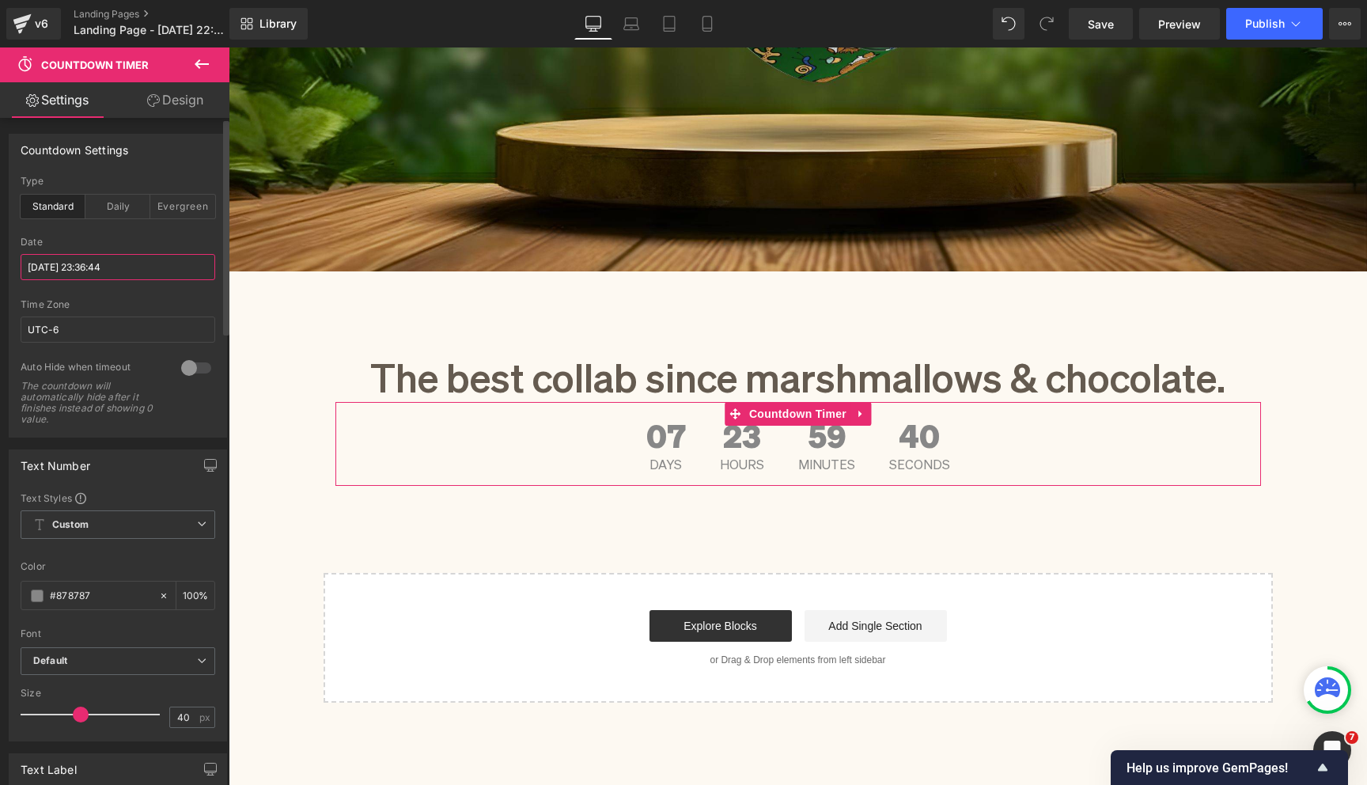
click at [63, 266] on input "[DATE] 23:36:44" at bounding box center [118, 267] width 195 height 26
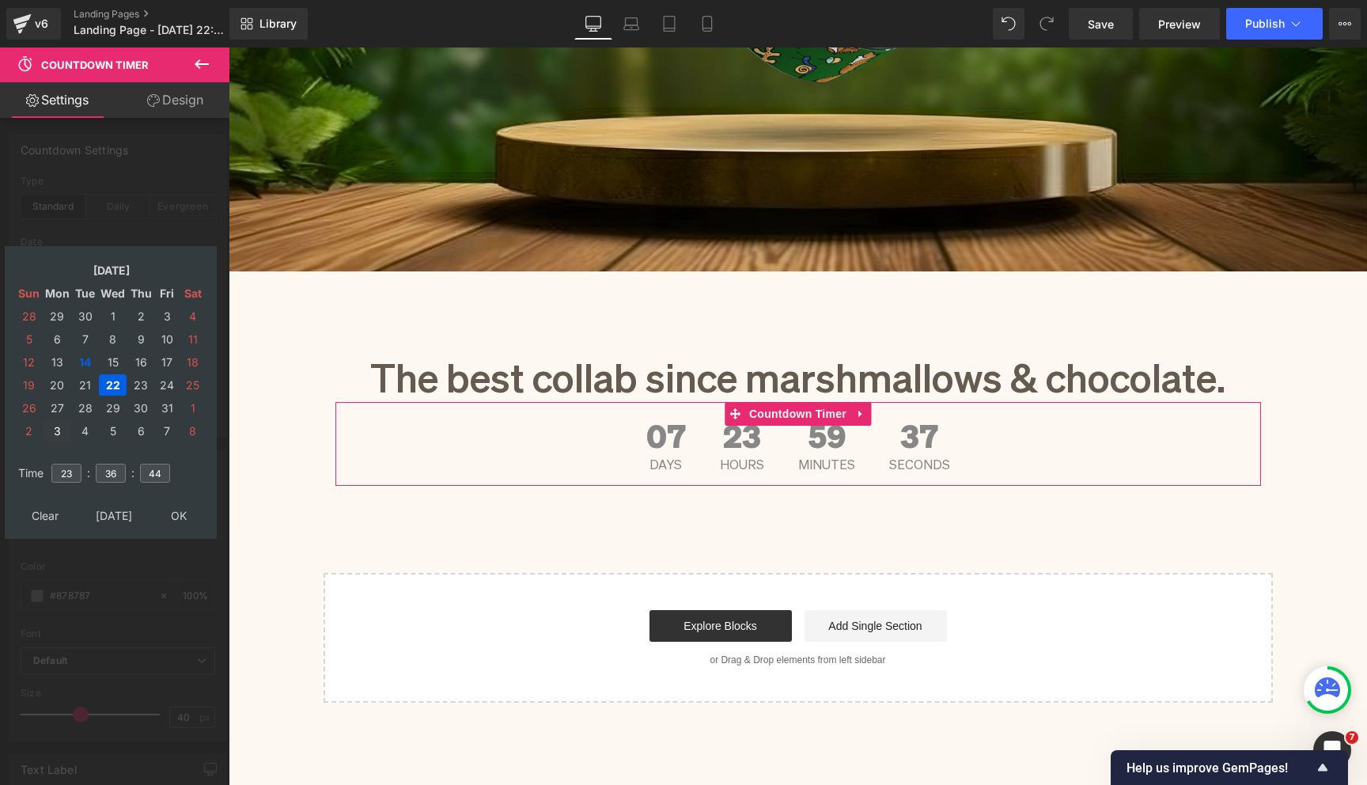
click at [55, 432] on td "3" at bounding box center [58, 430] width 28 height 21
type input "[DATE] 23:36:44"
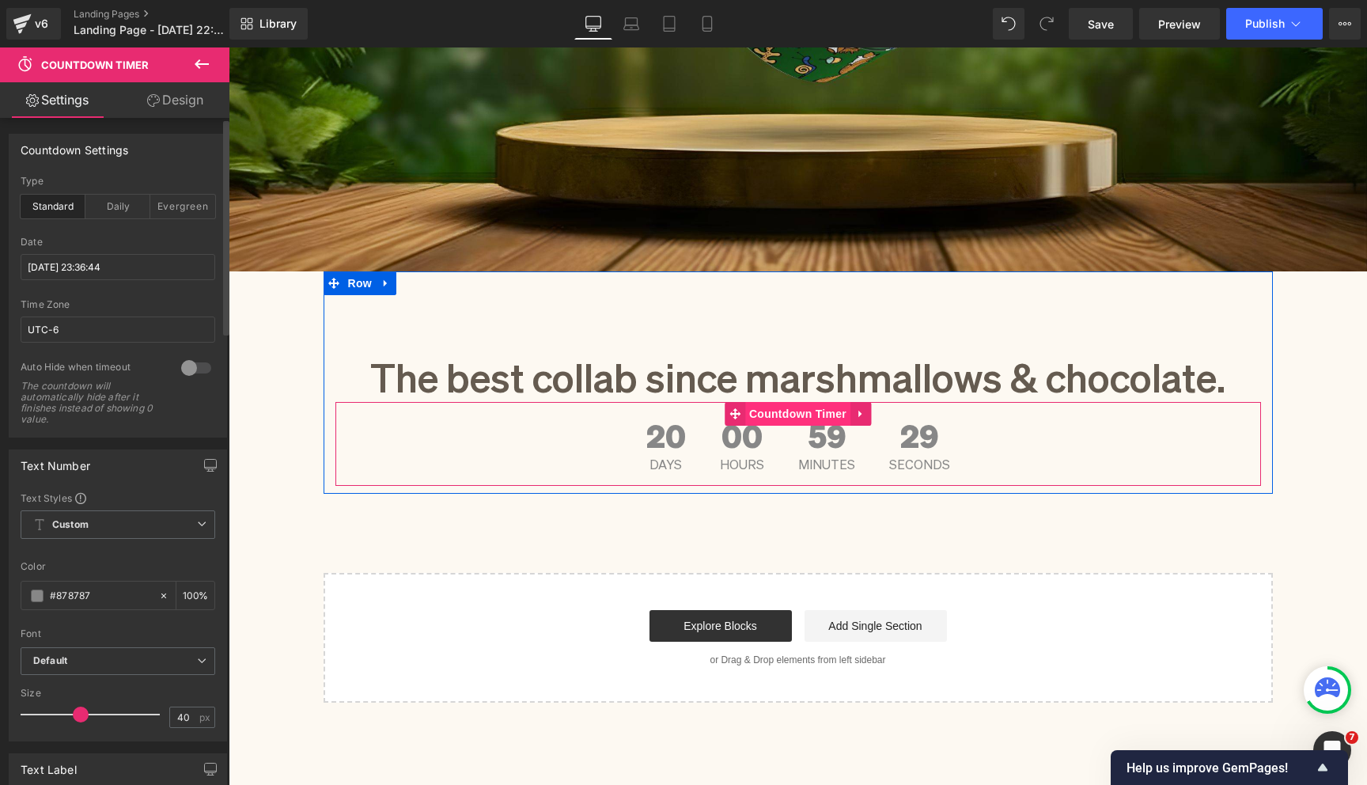
click at [809, 414] on span "Countdown Timer" at bounding box center [797, 414] width 105 height 24
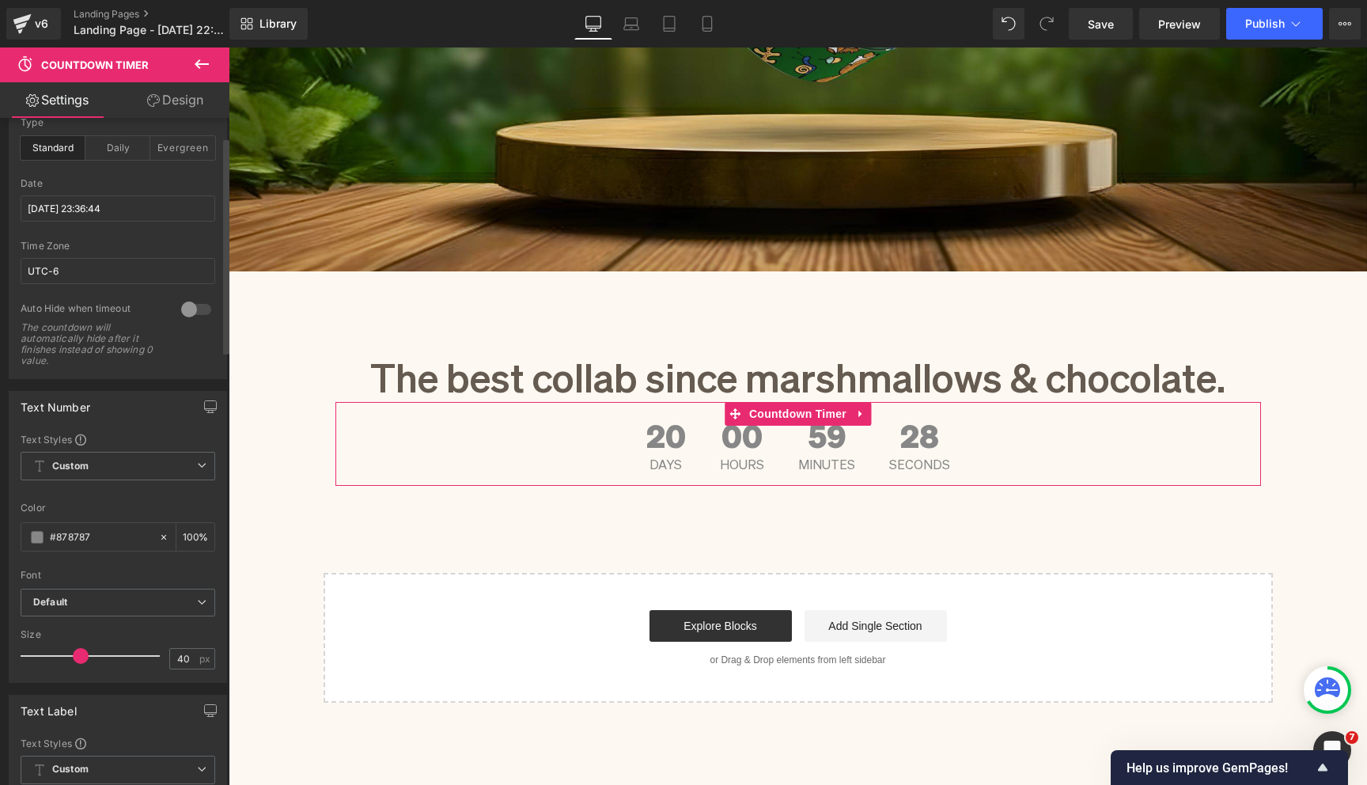
scroll to position [85, 0]
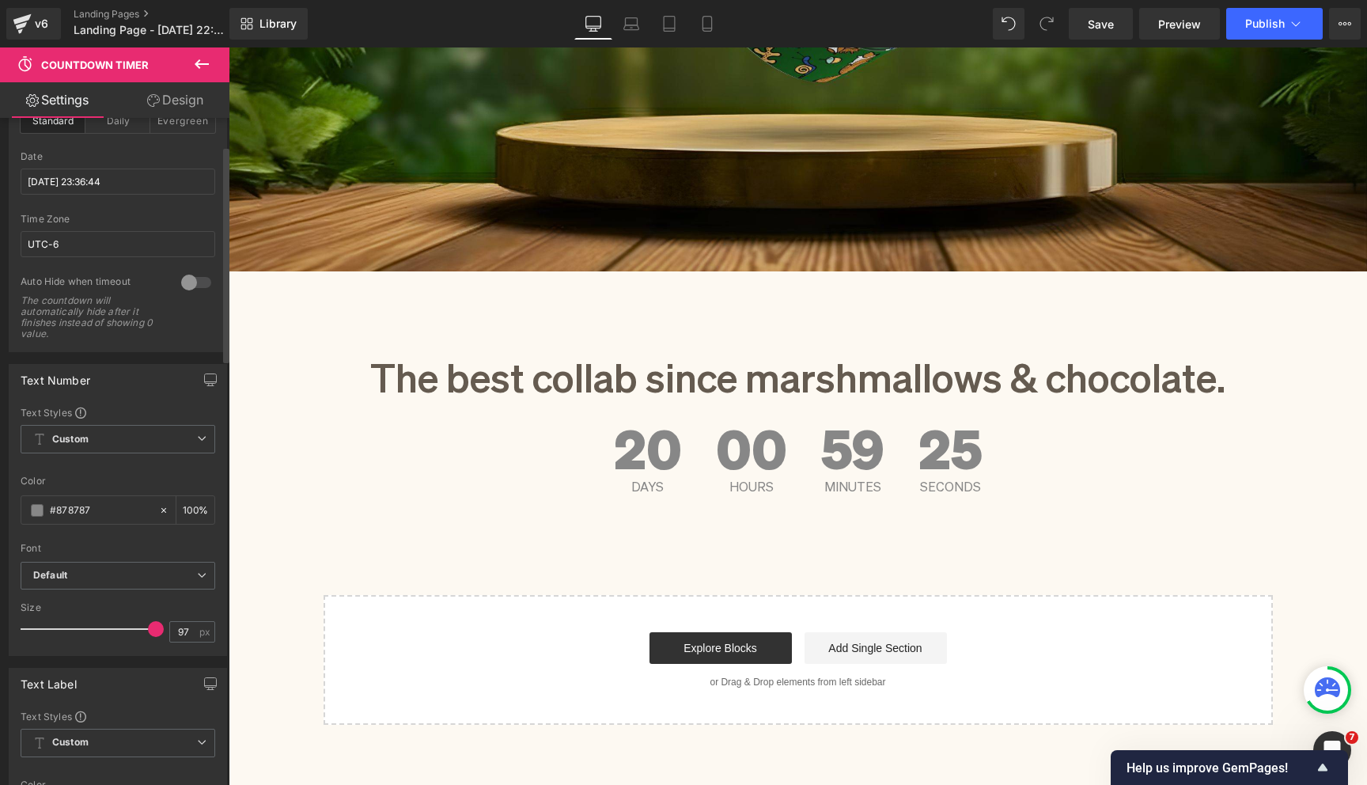
type input "100"
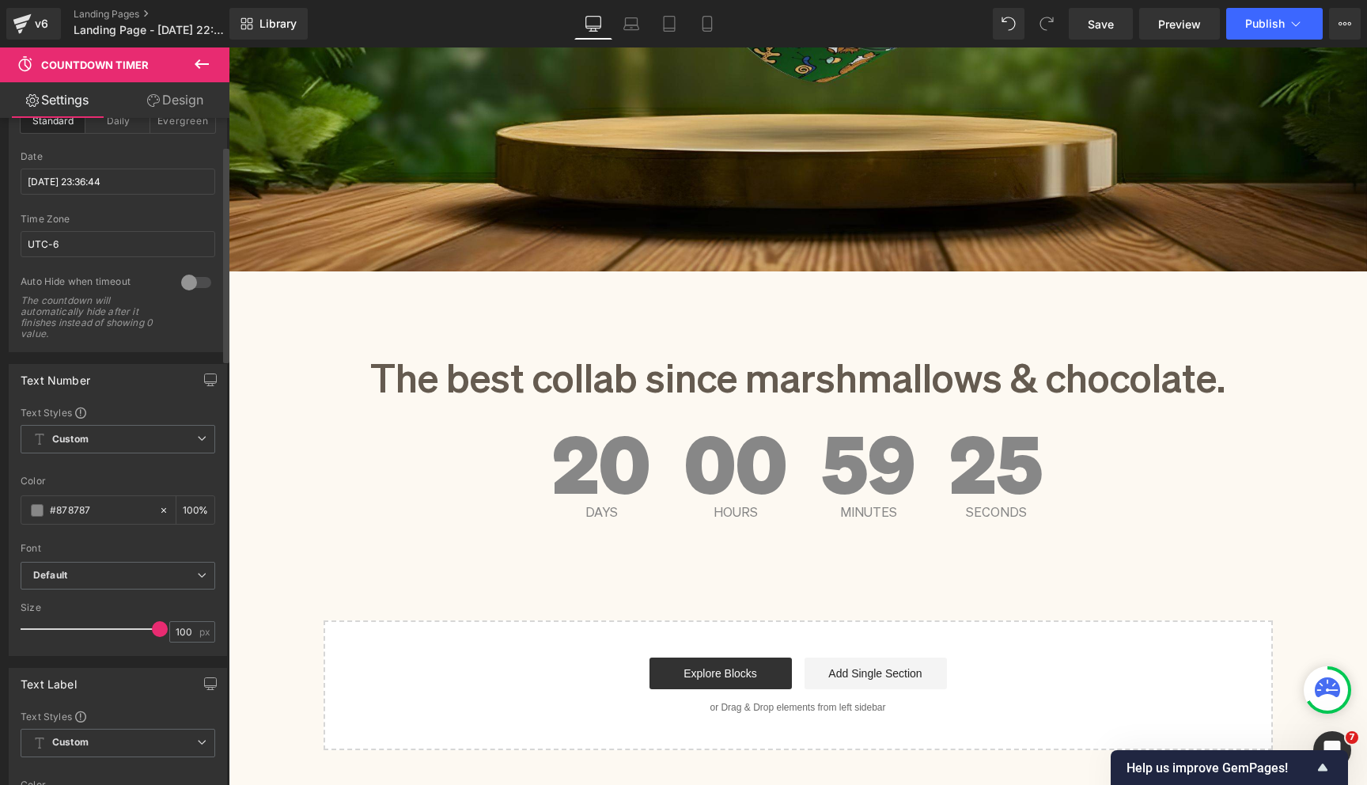
drag, startPoint x: 81, startPoint y: 629, endPoint x: 177, endPoint y: 653, distance: 99.4
click at [177, 653] on div "Size 100 px" at bounding box center [118, 628] width 195 height 53
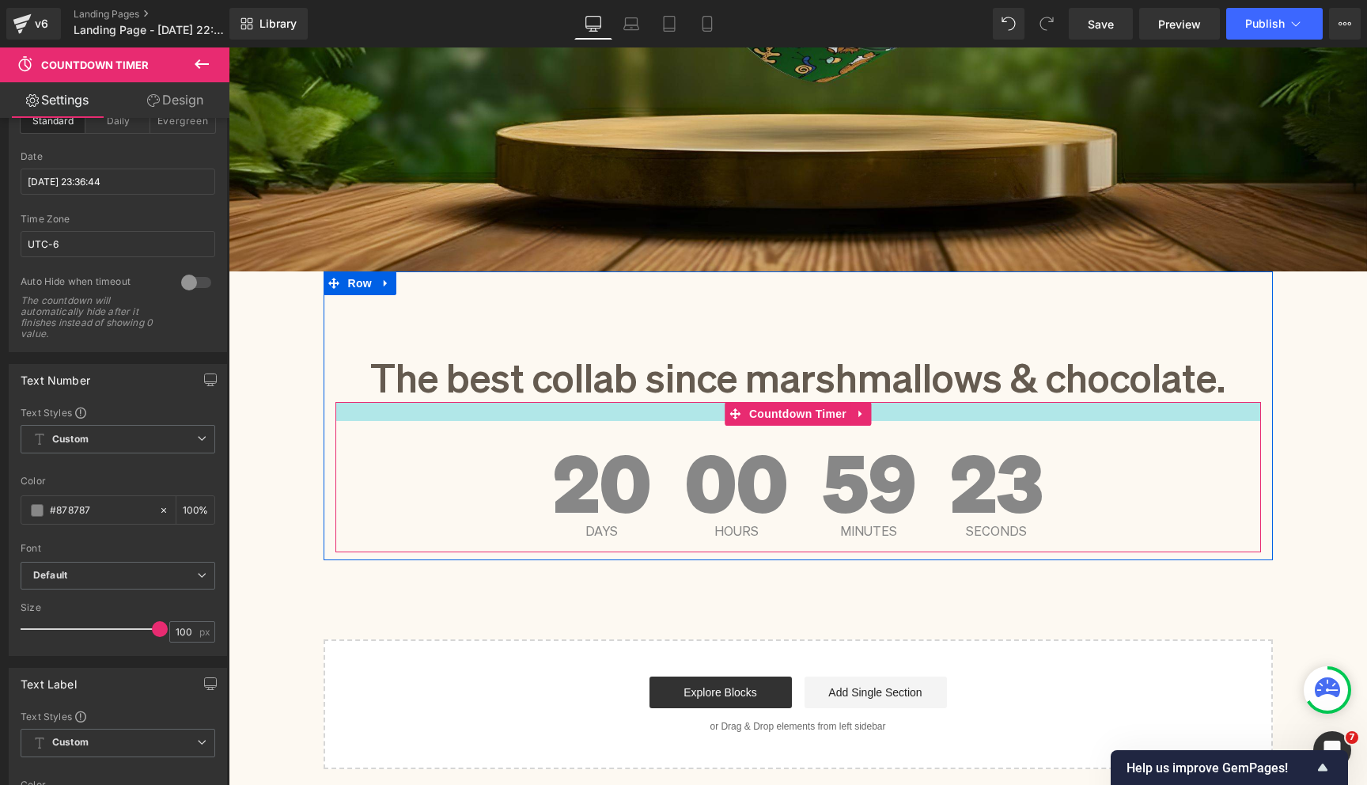
drag, startPoint x: 635, startPoint y: 402, endPoint x: 635, endPoint y: 421, distance: 19.0
click at [635, 421] on div at bounding box center [798, 411] width 926 height 19
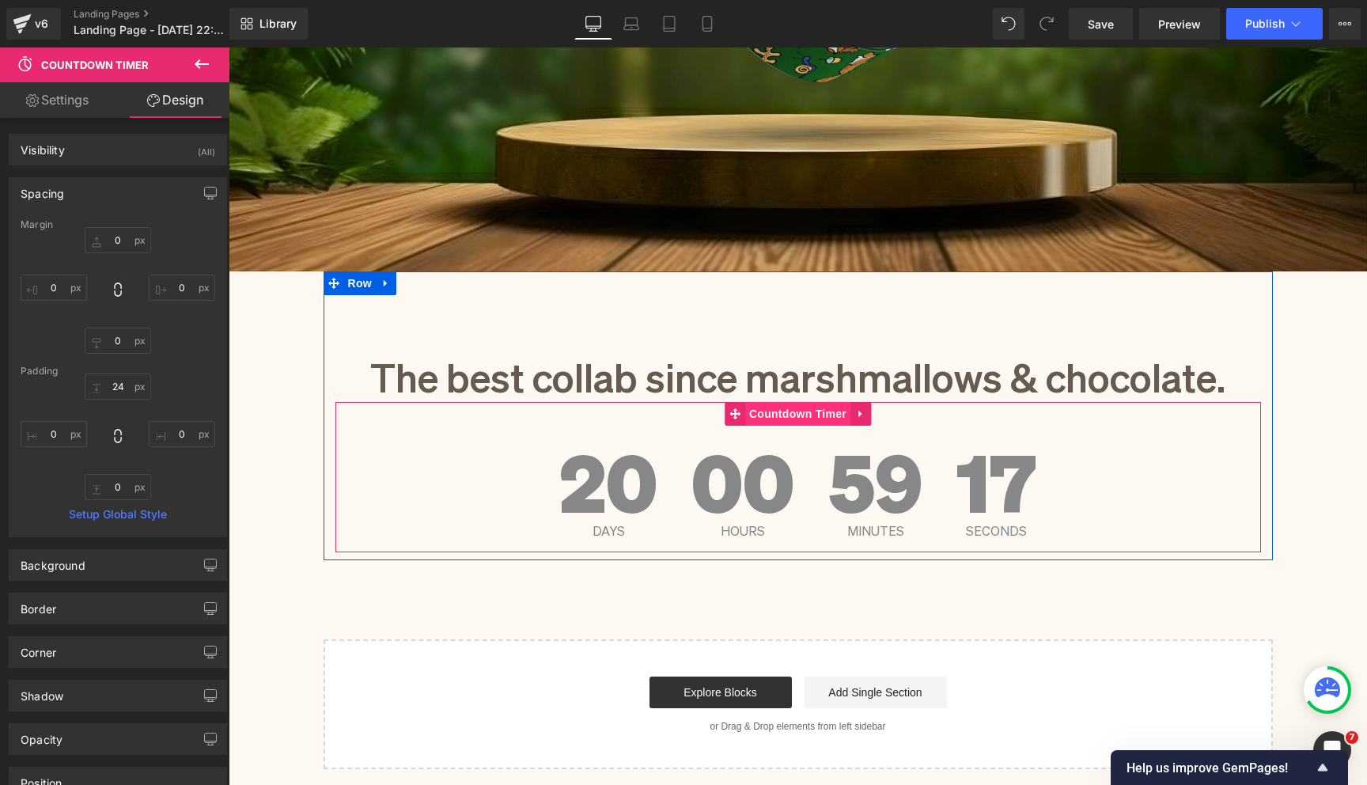
click at [797, 420] on span "Countdown Timer" at bounding box center [797, 414] width 105 height 24
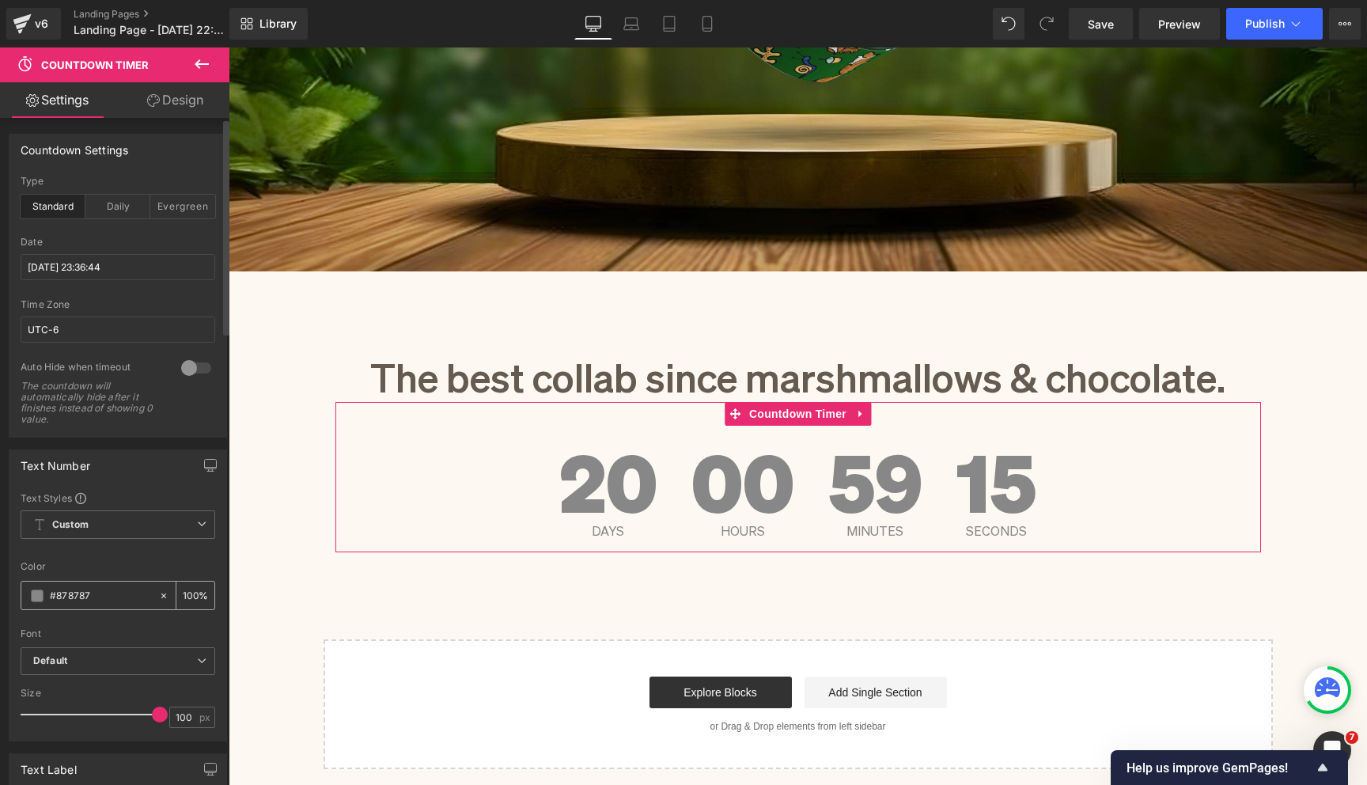
click at [71, 593] on input "#878787" at bounding box center [100, 595] width 101 height 17
type input "#6"
type input "0"
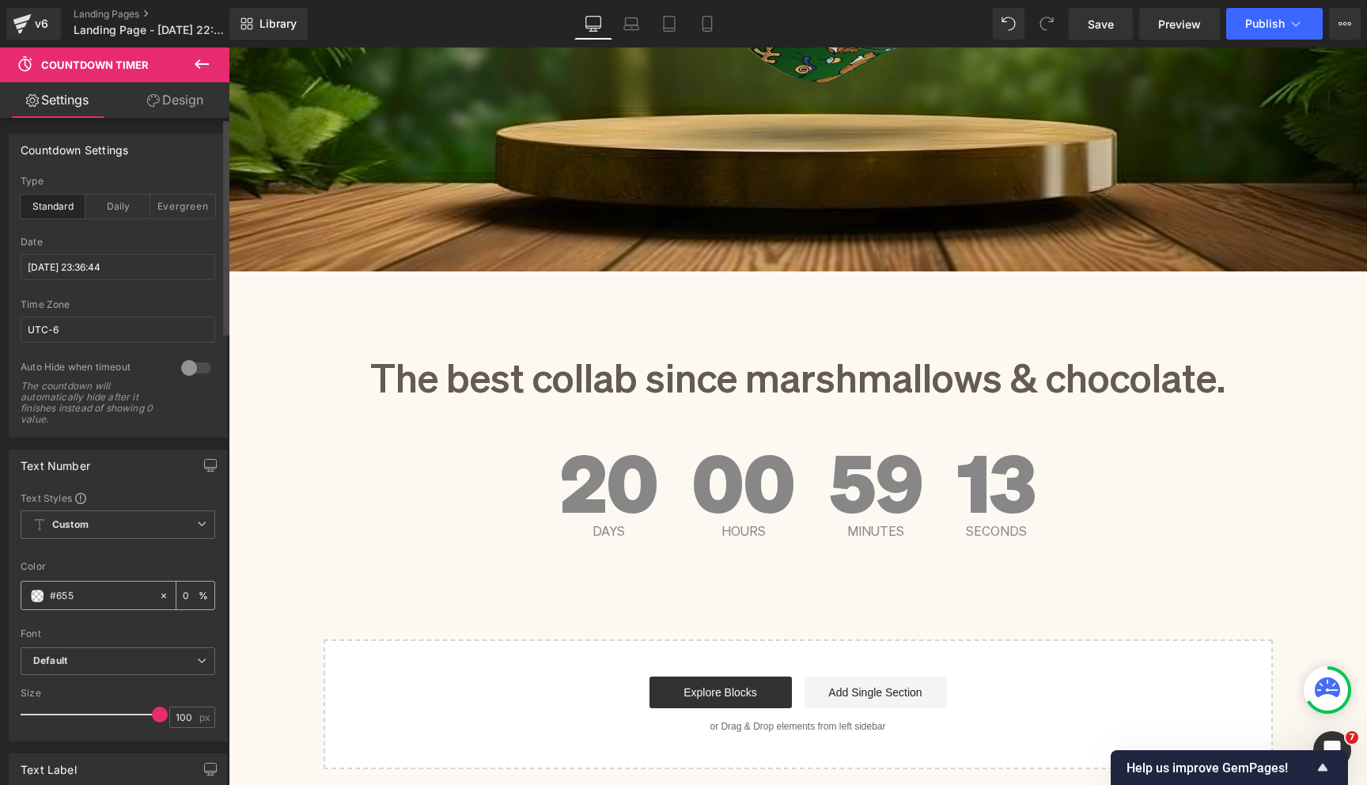
type input "#655b"
type input "73"
type input "#655b50"
type input "100"
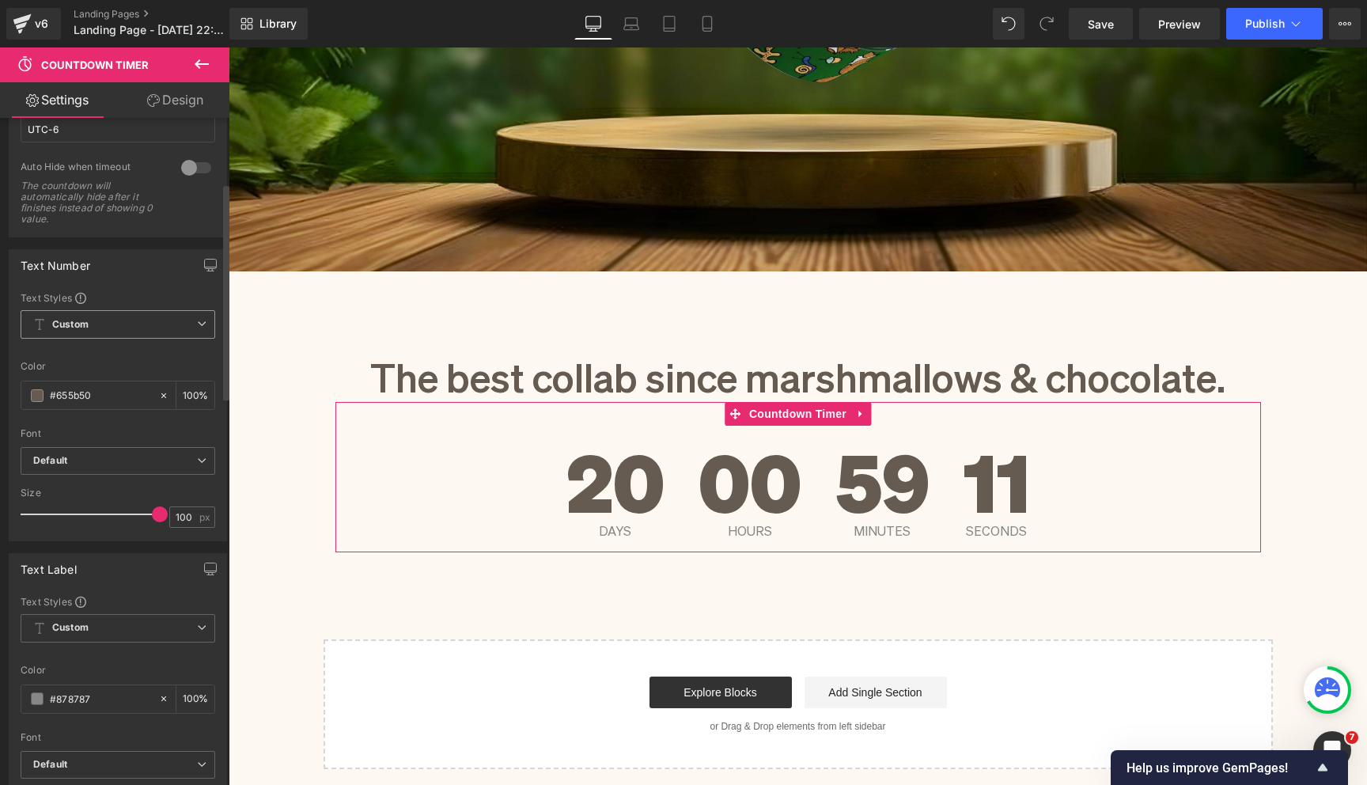
scroll to position [340, 0]
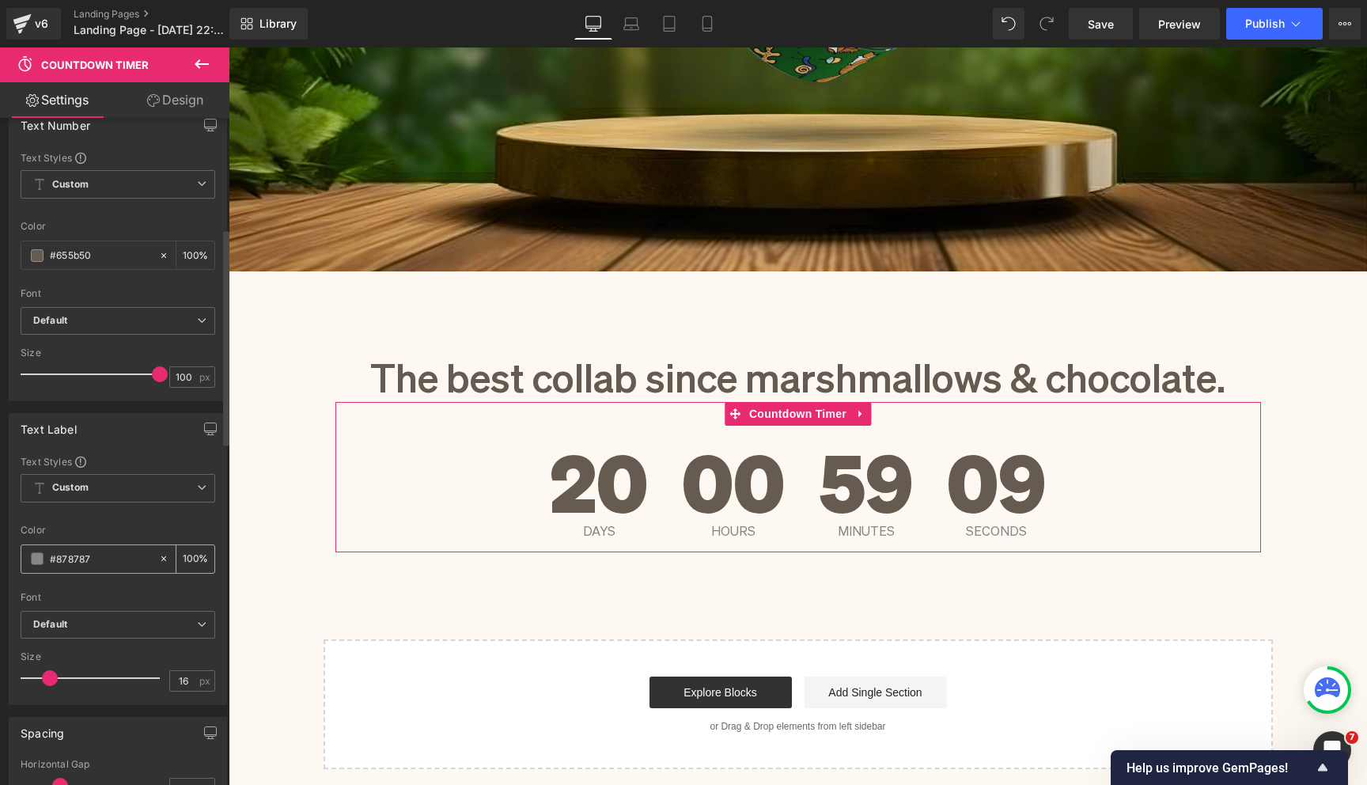
type input "#655b50"
click at [104, 555] on input "#878787" at bounding box center [100, 558] width 101 height 17
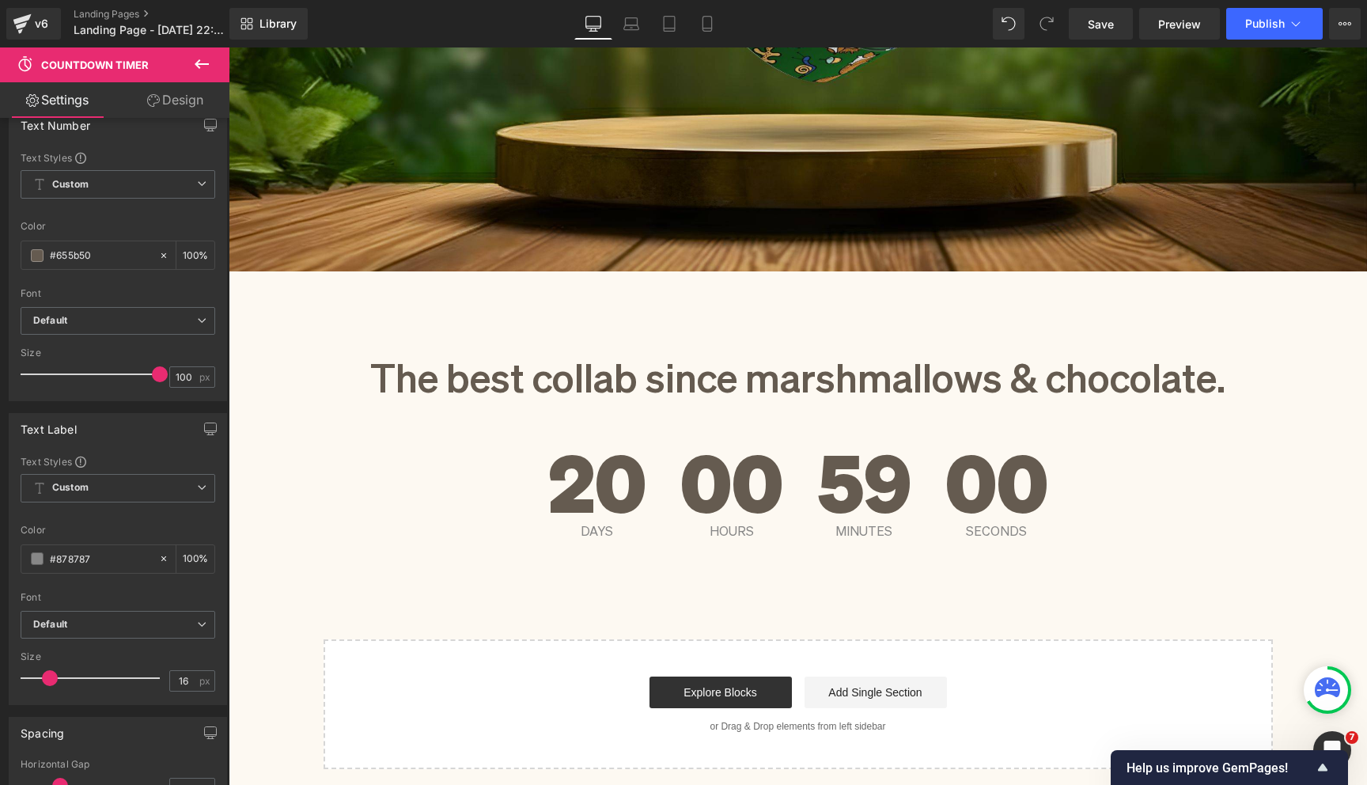
paste input "88072"
type input "#888072"
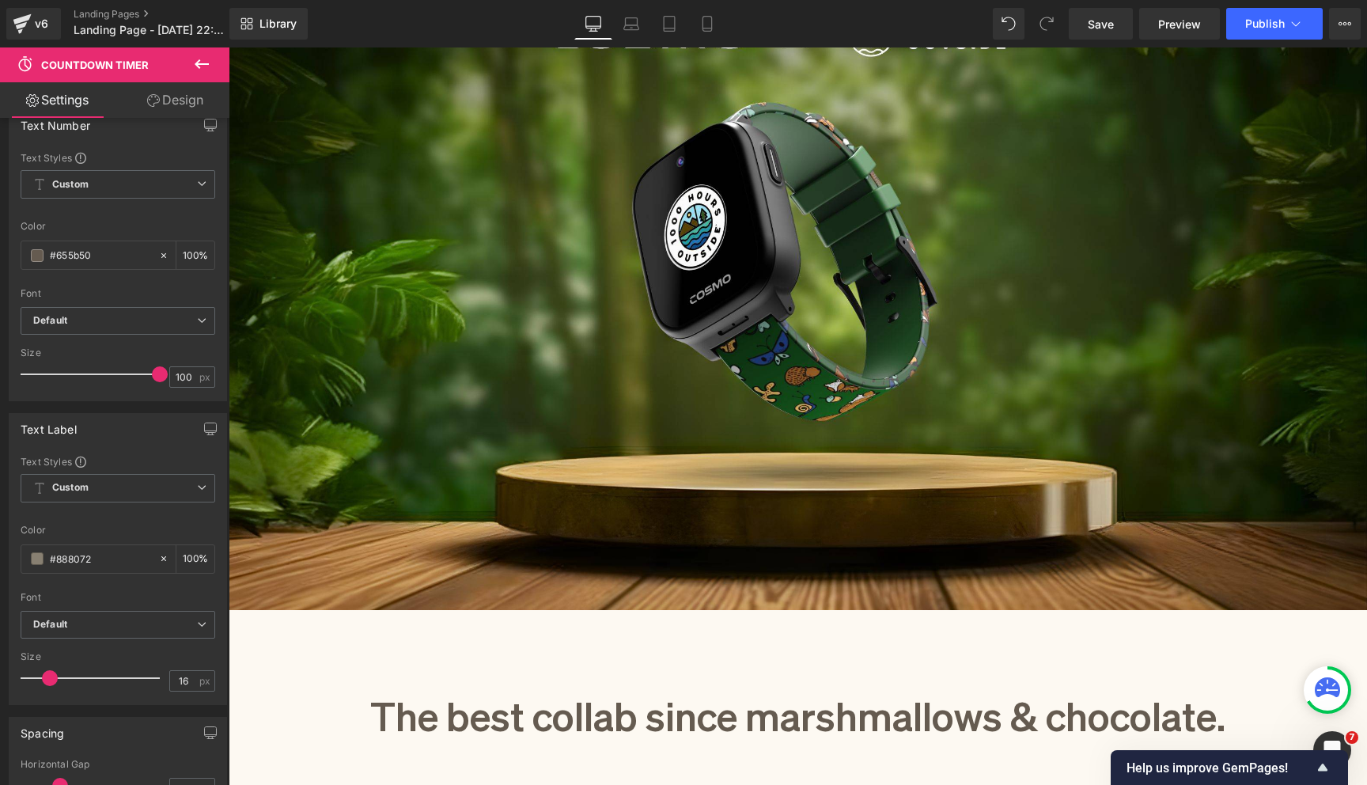
scroll to position [316, 0]
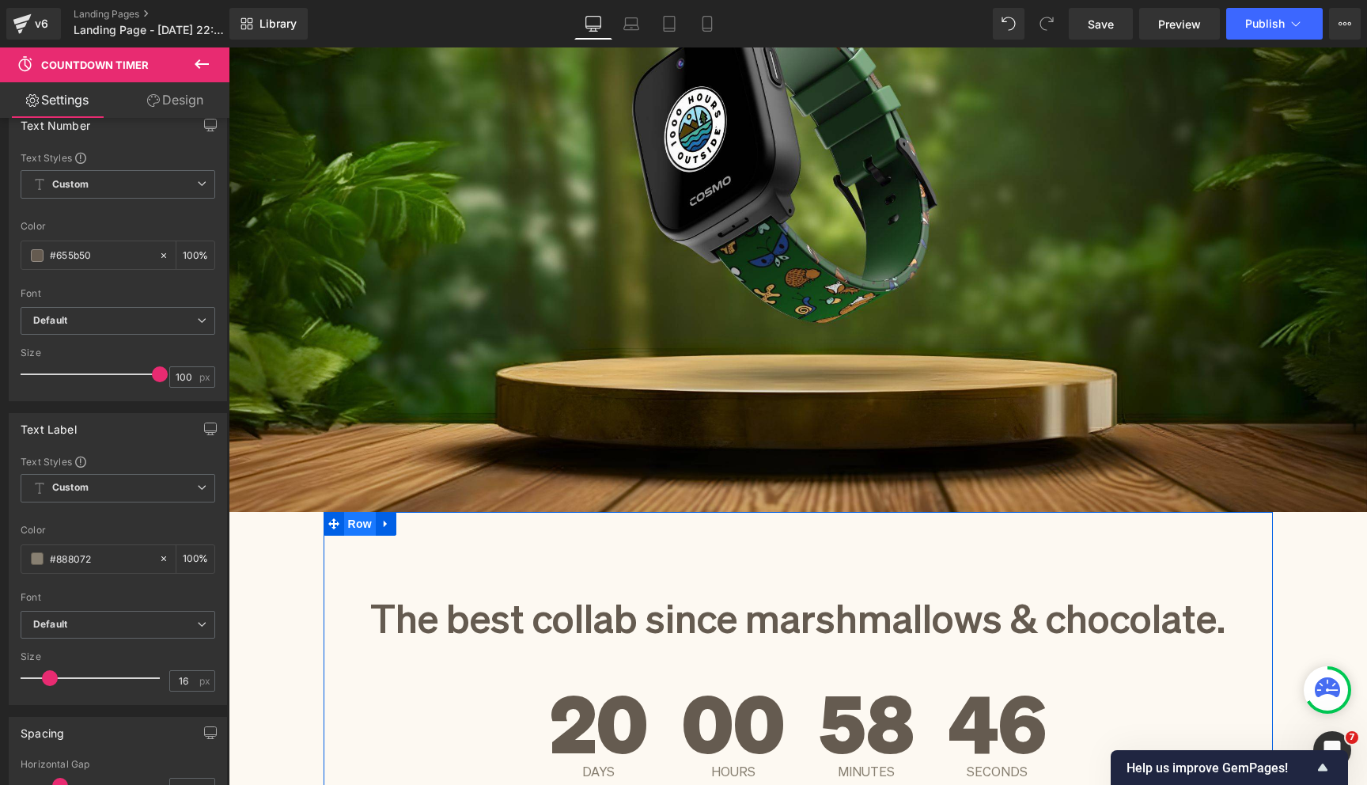
click at [354, 527] on span "Row" at bounding box center [360, 524] width 32 height 24
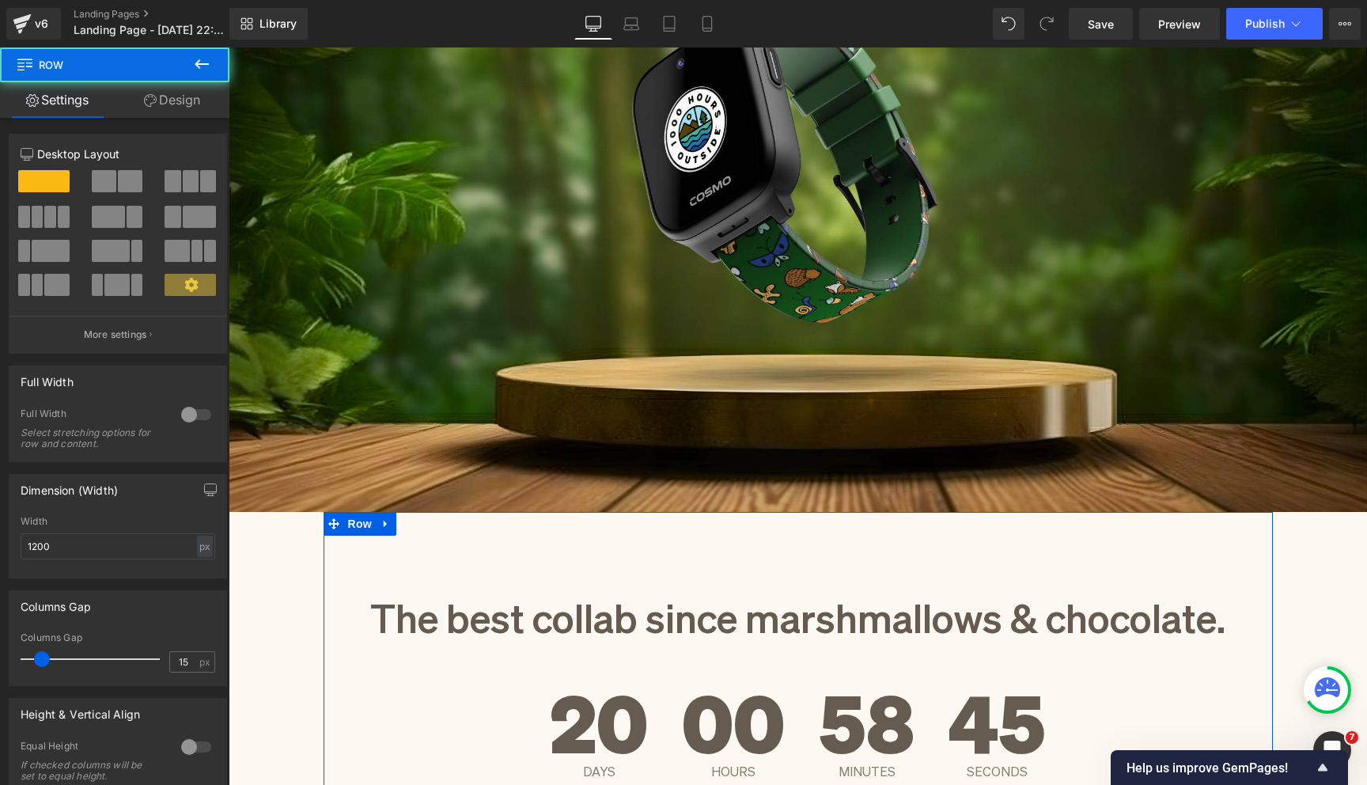
click at [182, 108] on link "Design" at bounding box center [172, 100] width 115 height 36
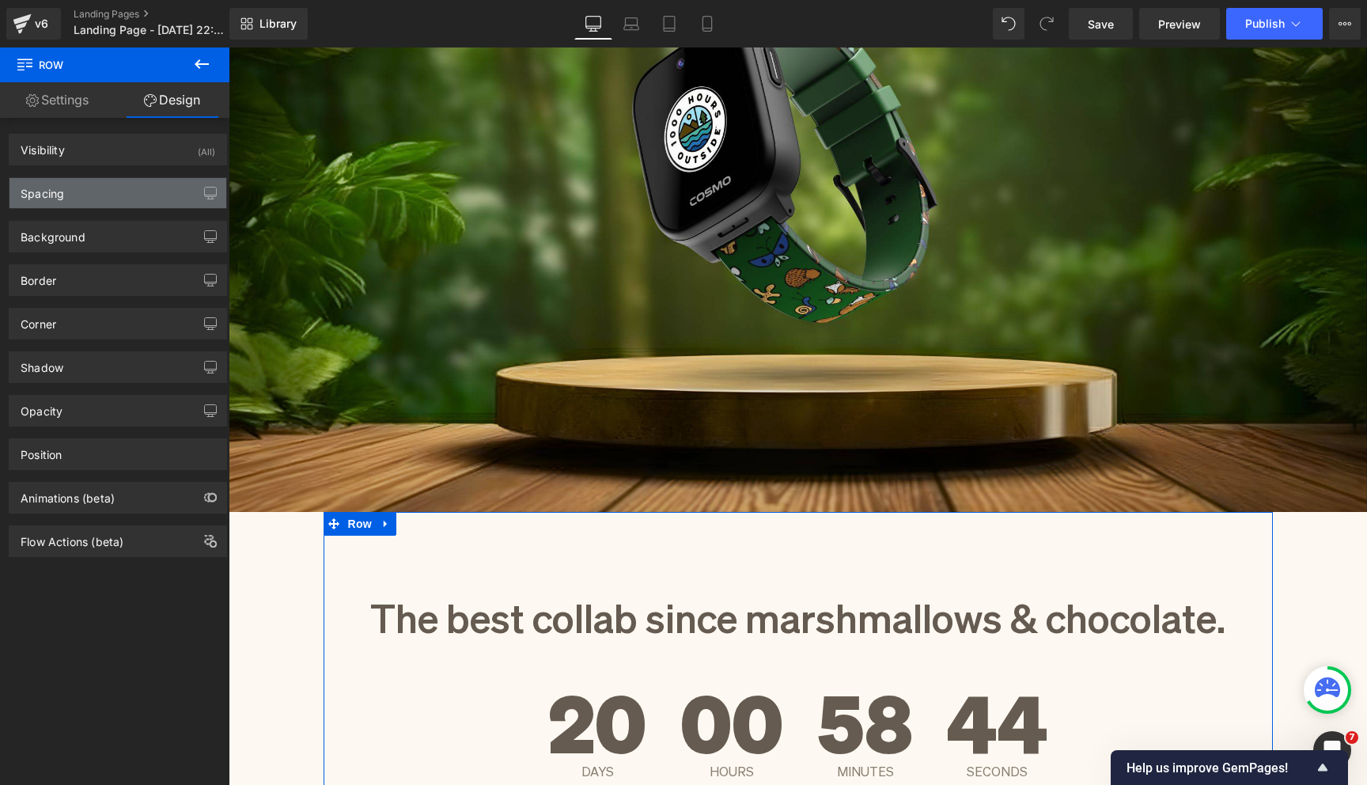
click at [91, 188] on div "Spacing" at bounding box center [117, 193] width 217 height 30
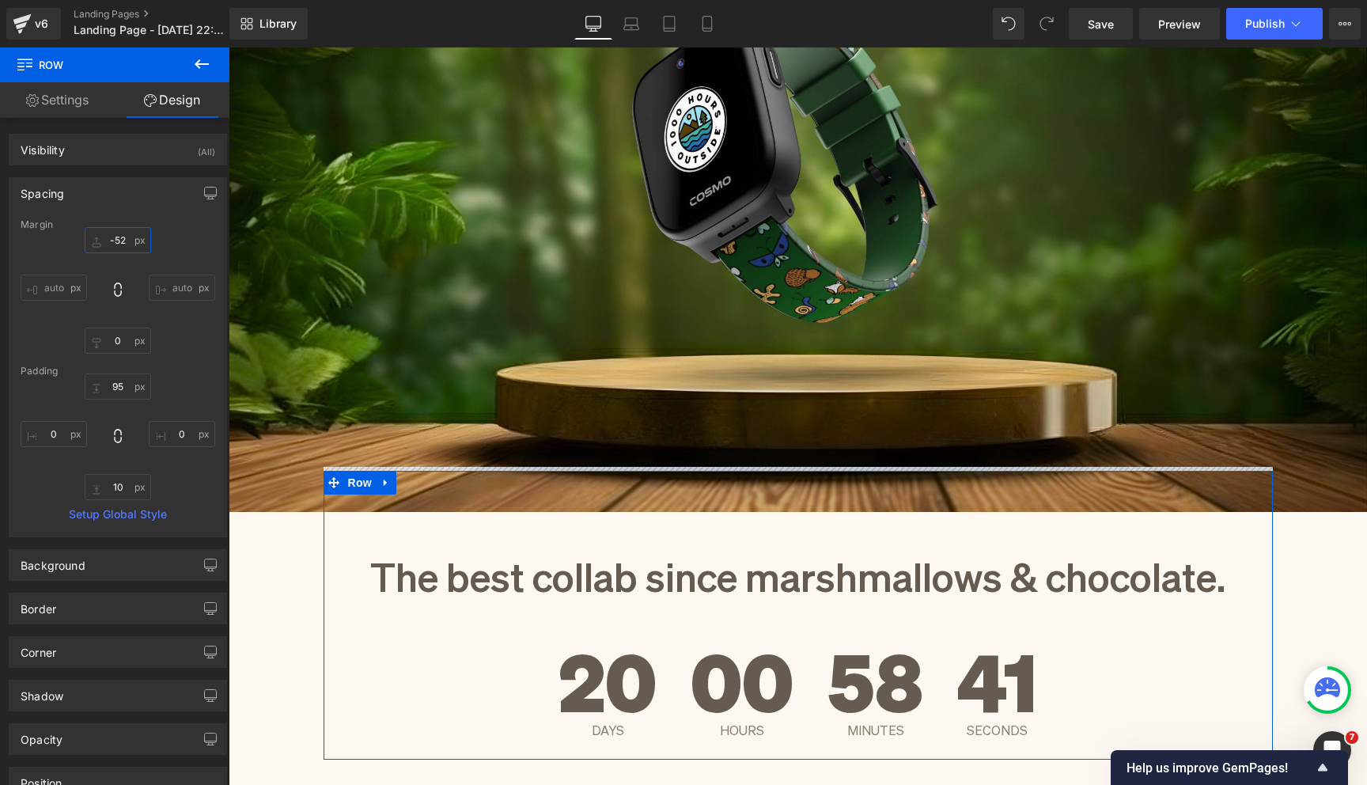
type input "-44"
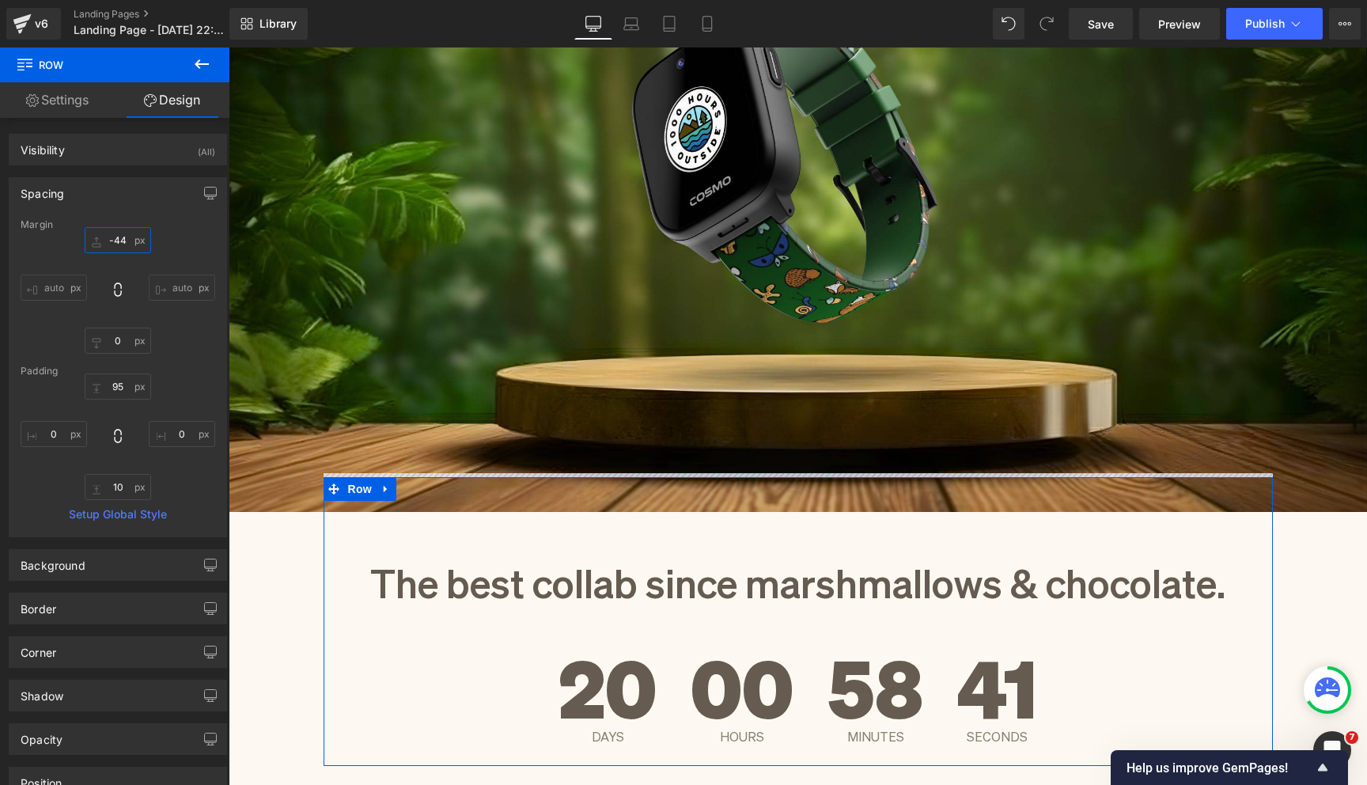
drag, startPoint x: 88, startPoint y: 246, endPoint x: 103, endPoint y: 235, distance: 18.7
click at [103, 235] on input "-44" at bounding box center [118, 240] width 66 height 26
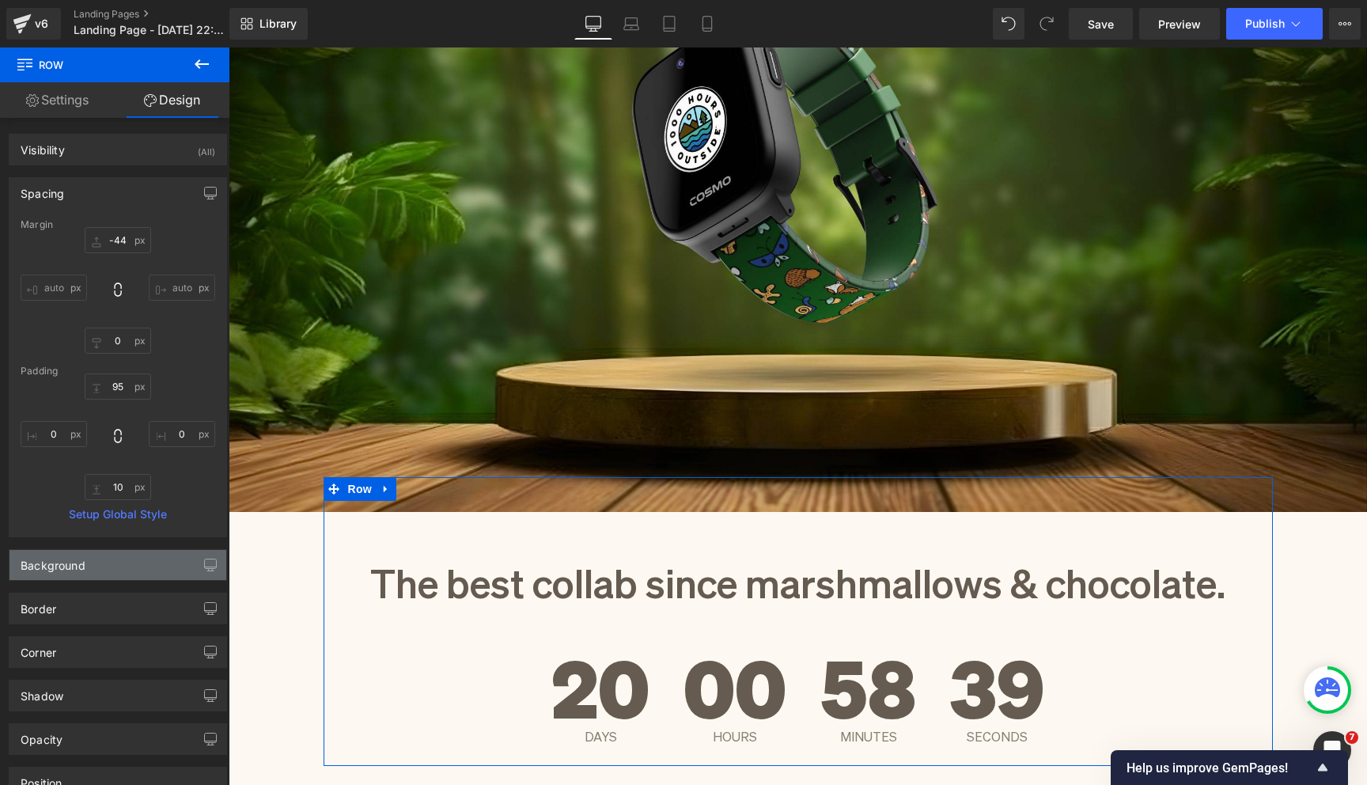
click at [115, 574] on div "Background" at bounding box center [117, 565] width 217 height 30
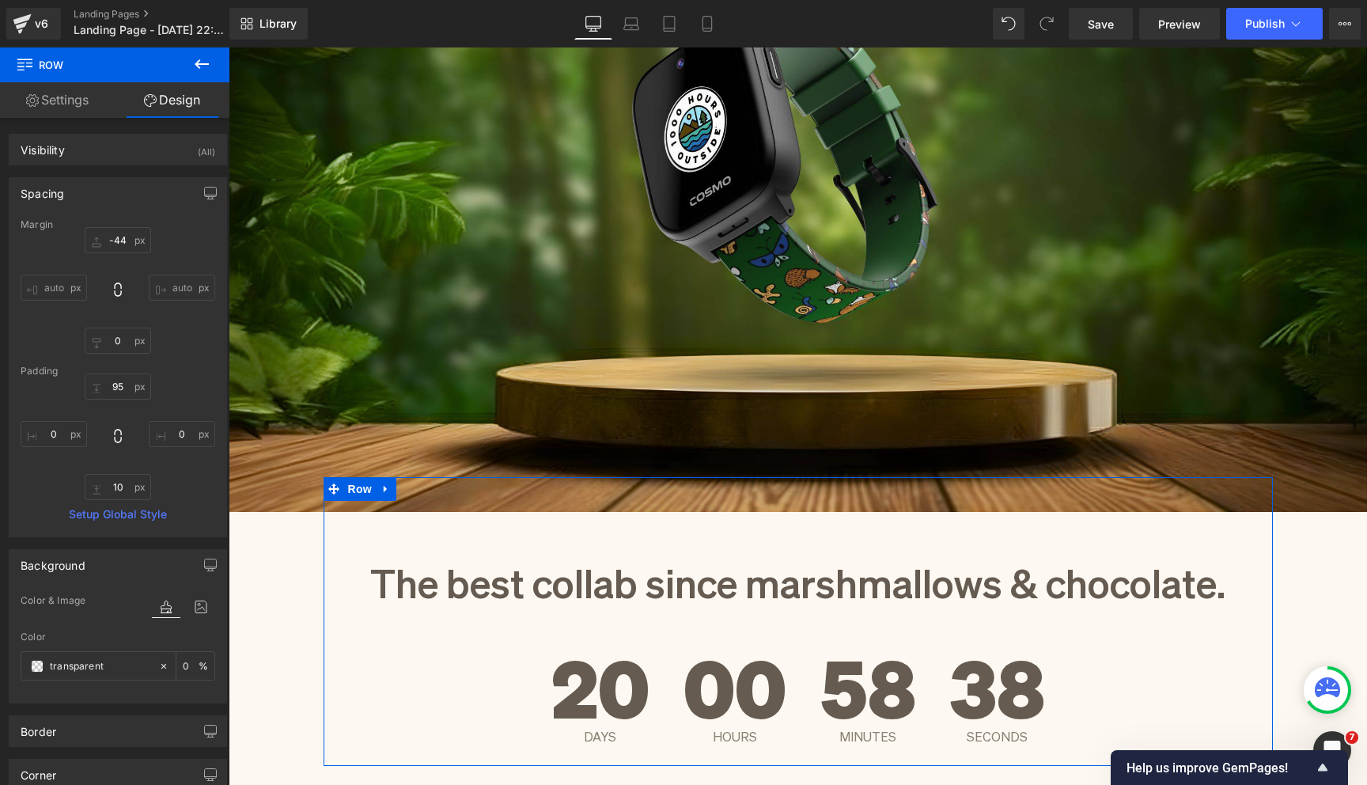
scroll to position [97, 0]
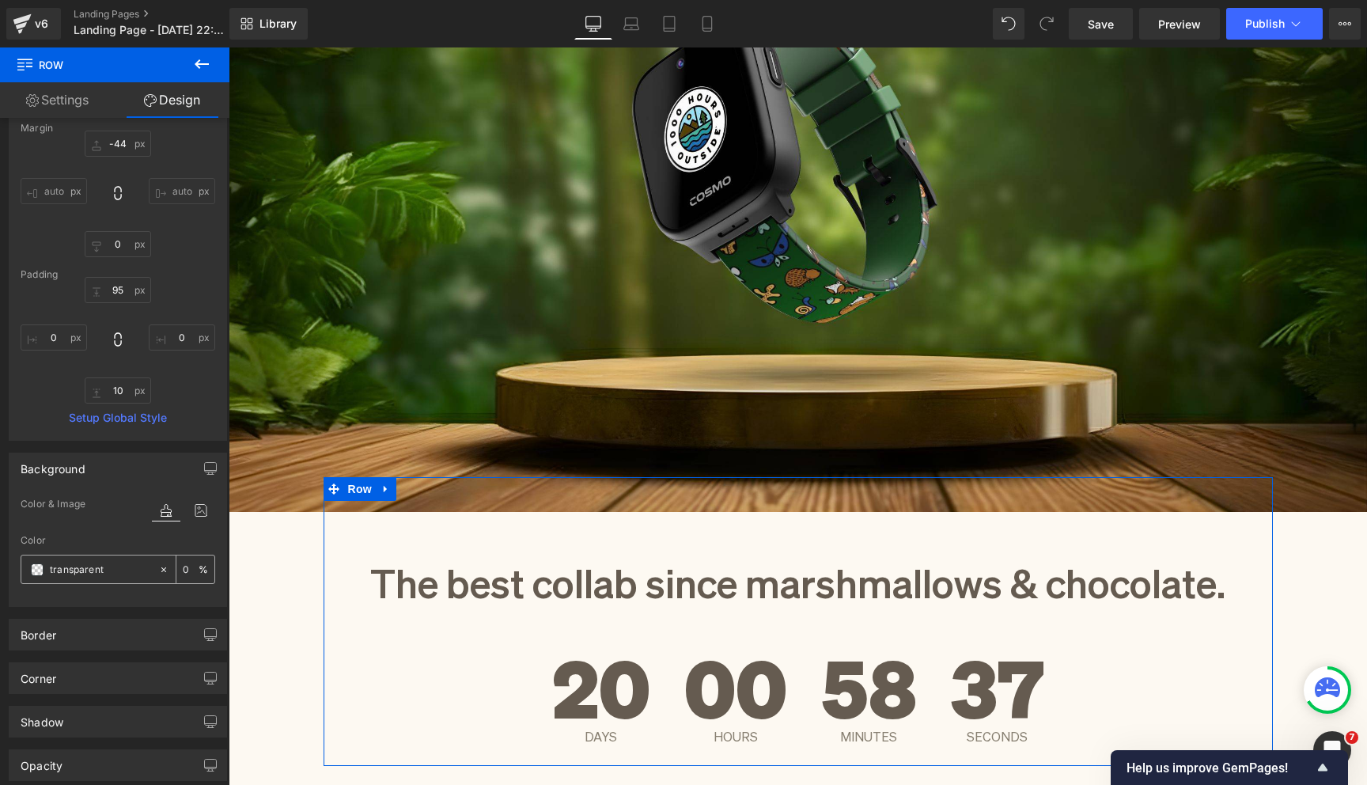
click at [72, 565] on input "transparent" at bounding box center [100, 569] width 101 height 17
type input "fdf"
type input "100"
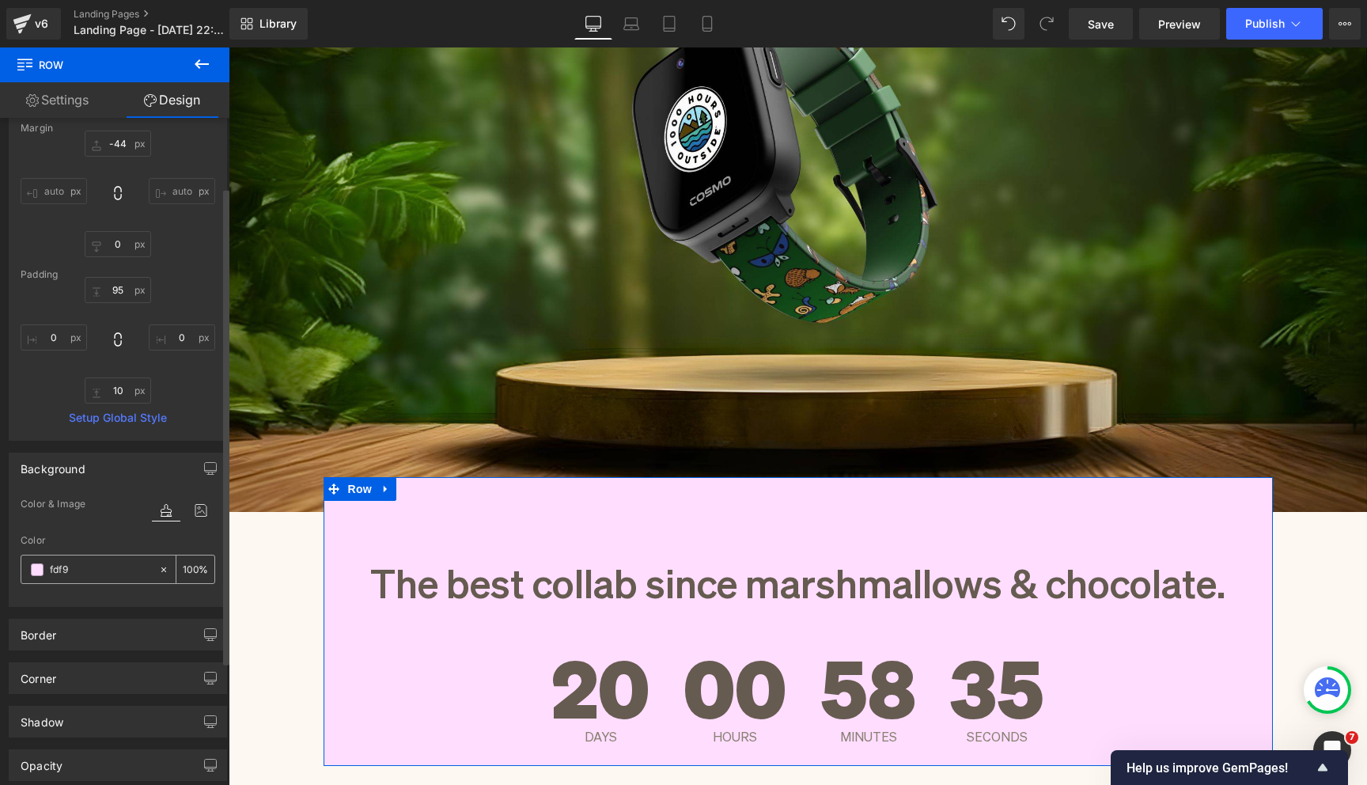
type input "fdf9f"
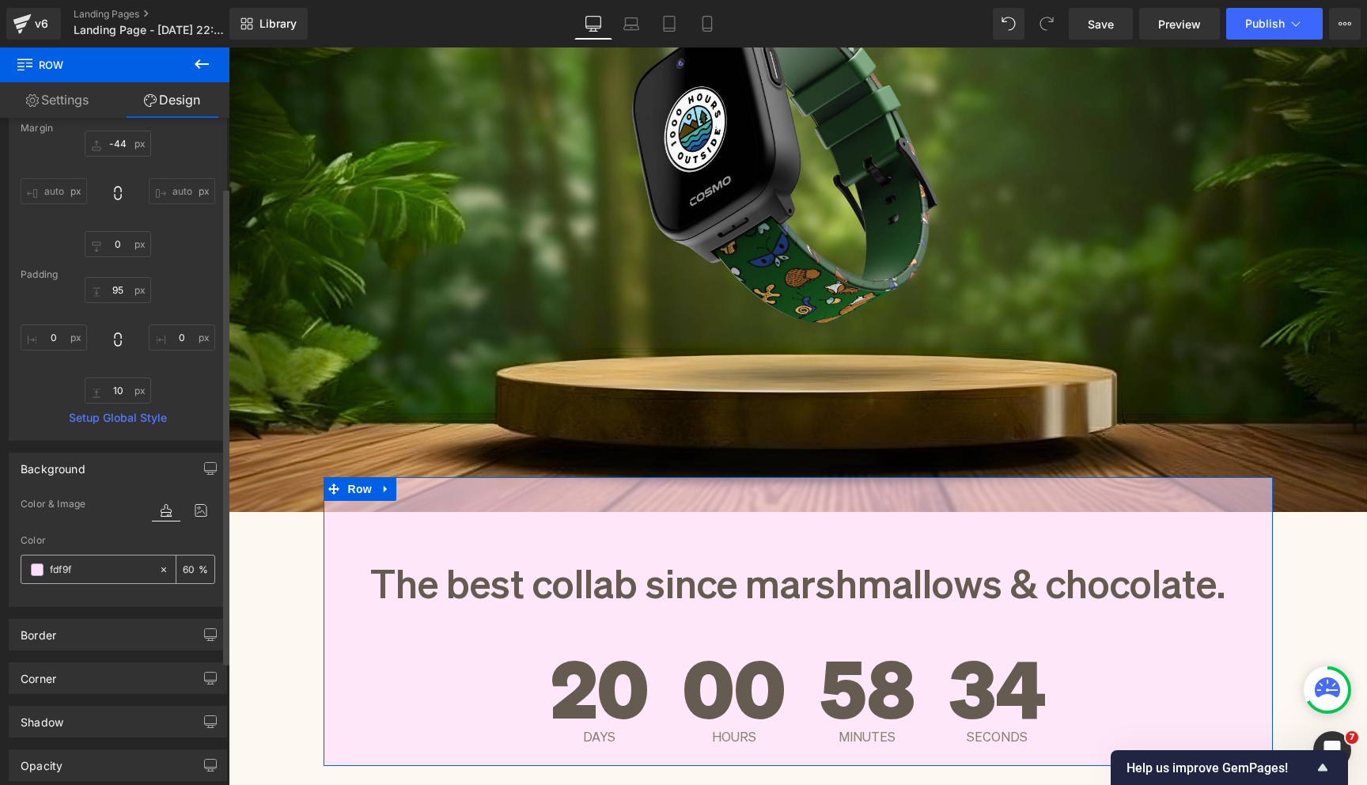
type input "0"
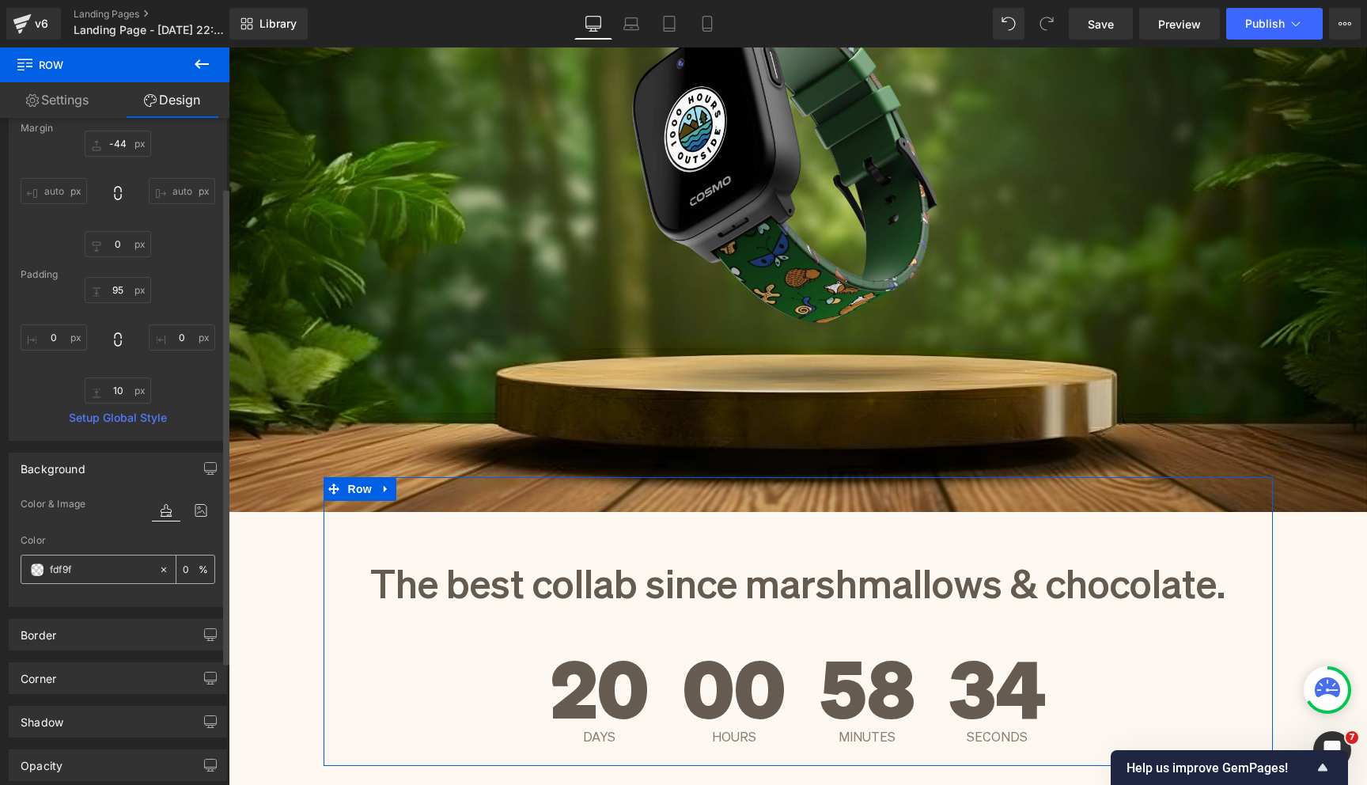
type input "fdf9f2"
type input "100"
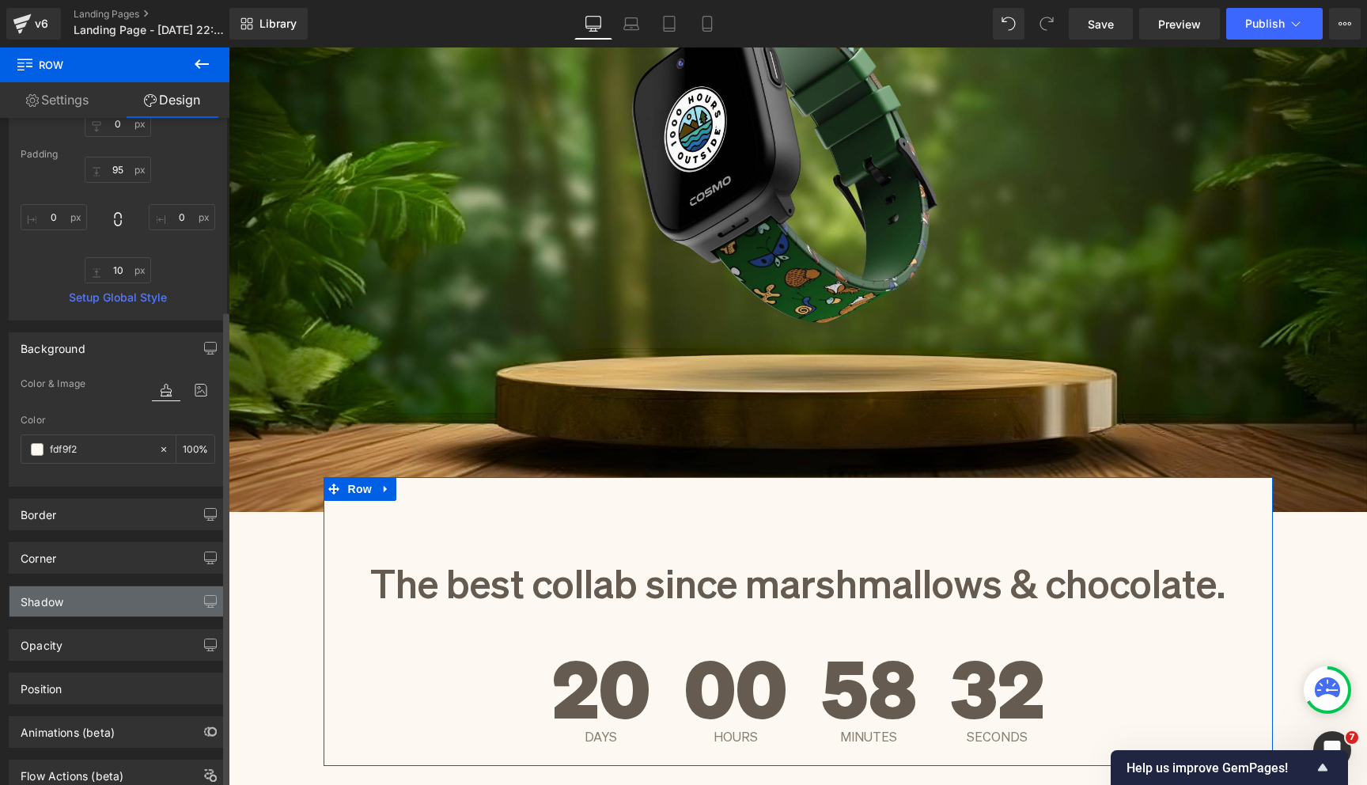
scroll to position [268, 0]
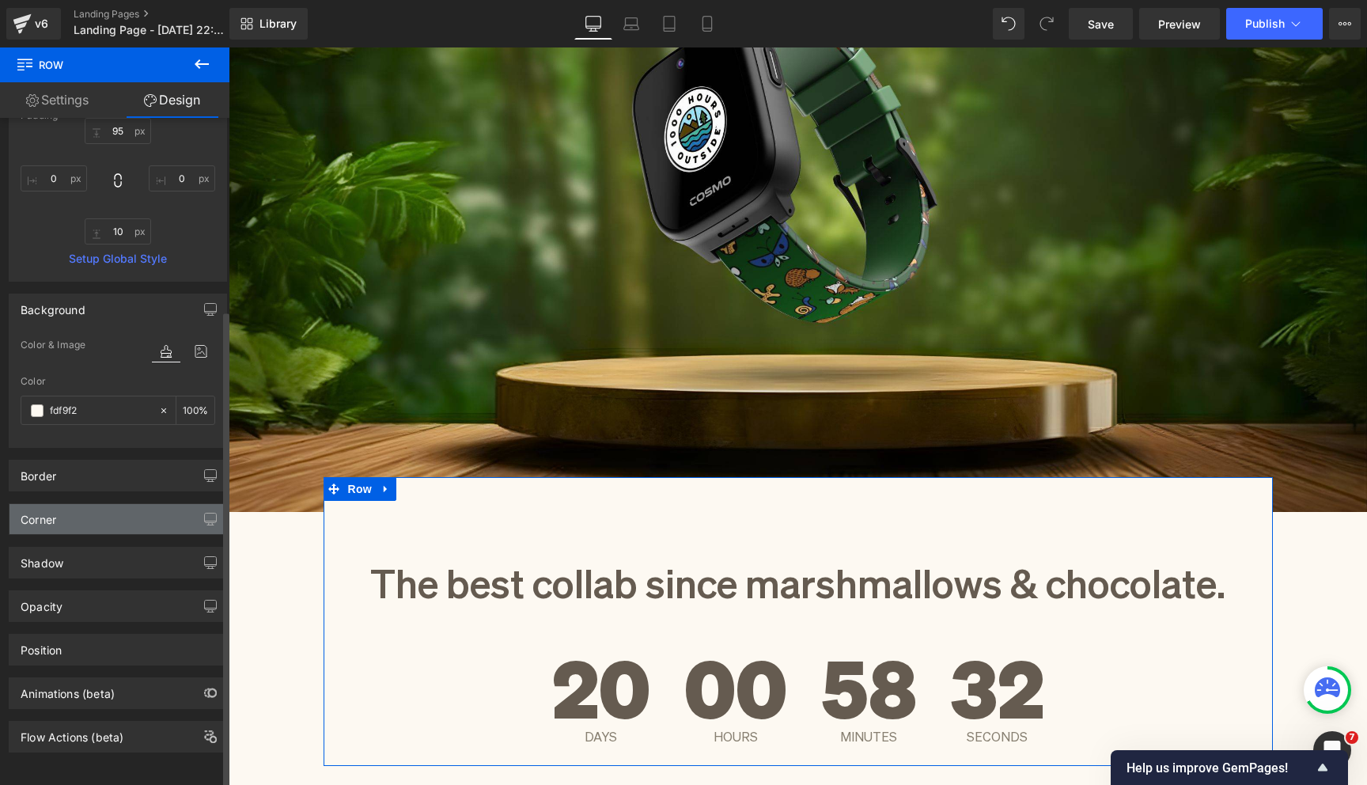
type input "#fdf9f2"
click at [112, 505] on div "Corner" at bounding box center [117, 519] width 217 height 30
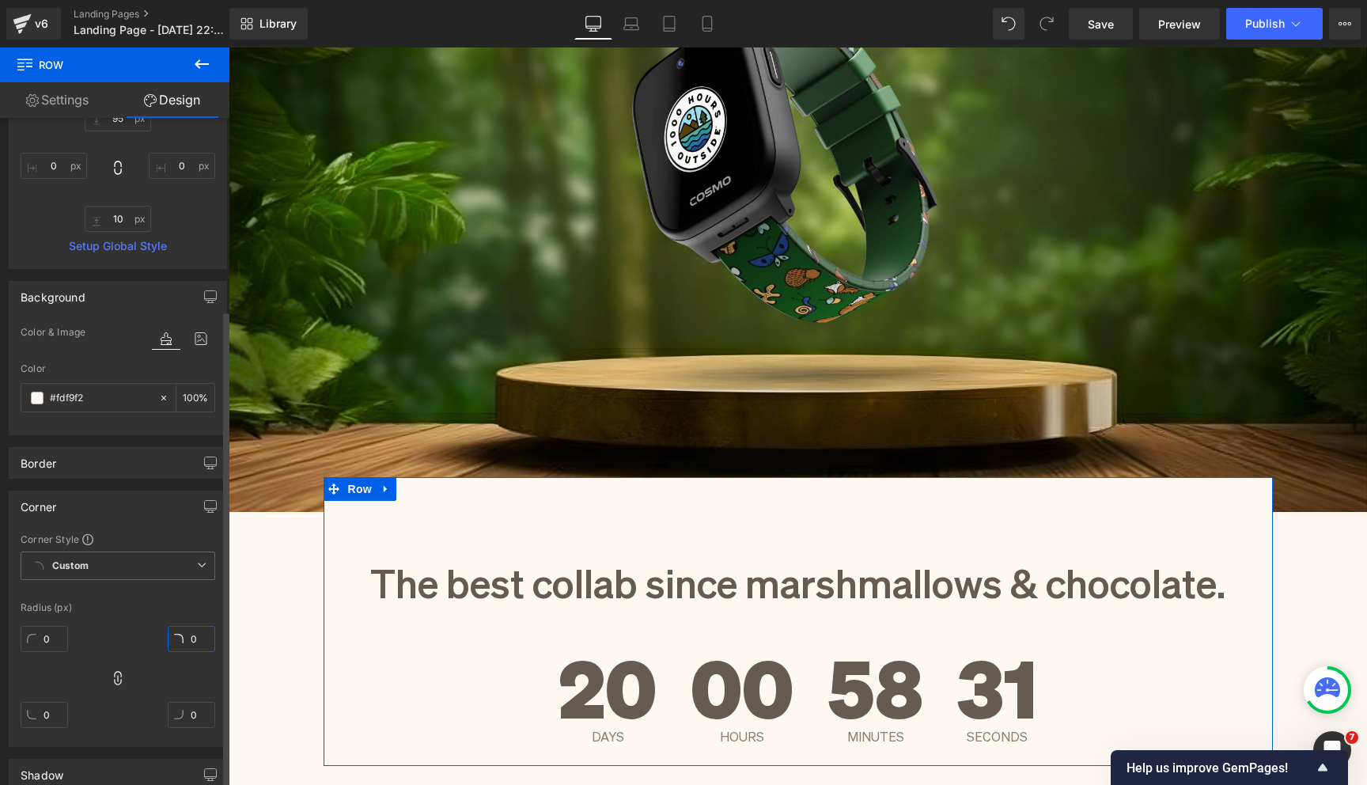
click at [192, 634] on input "0" at bounding box center [191, 639] width 47 height 26
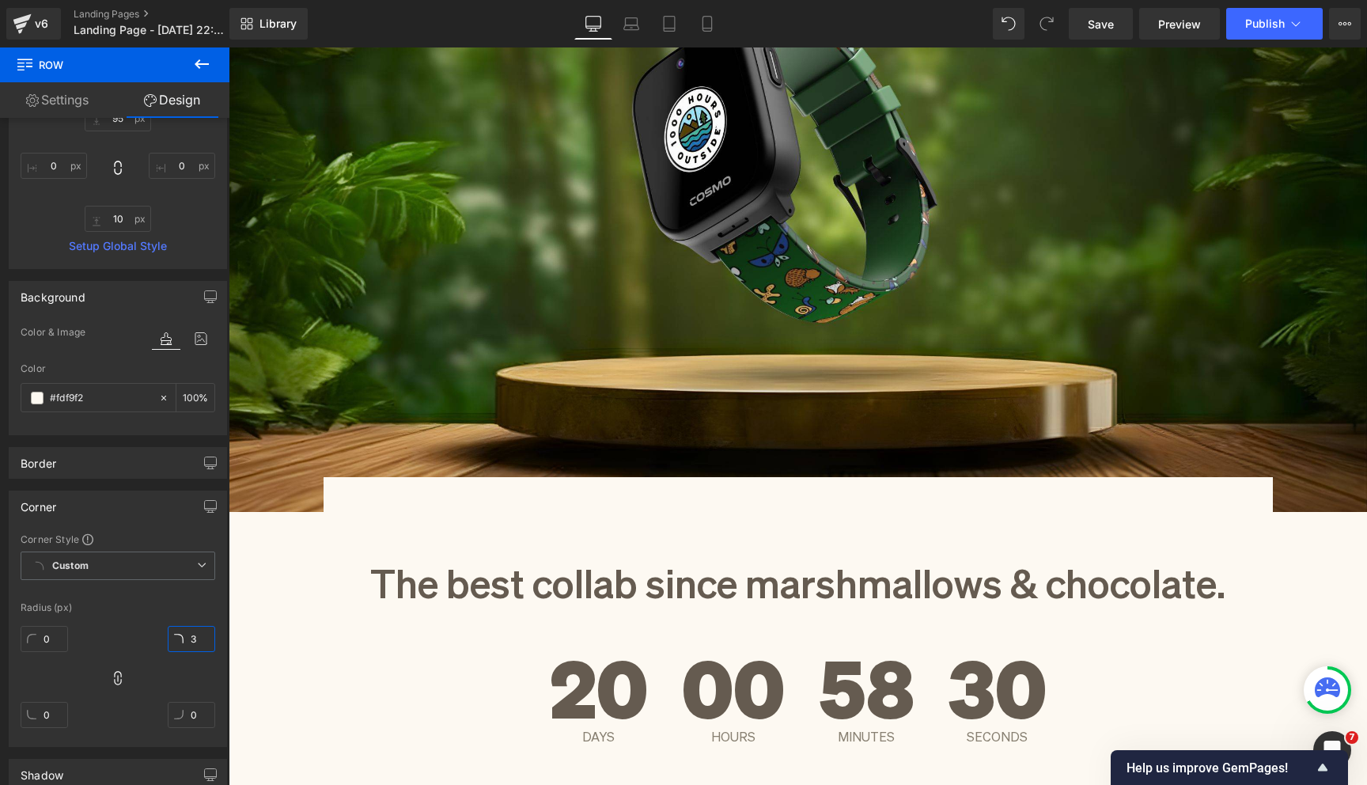
type input "30"
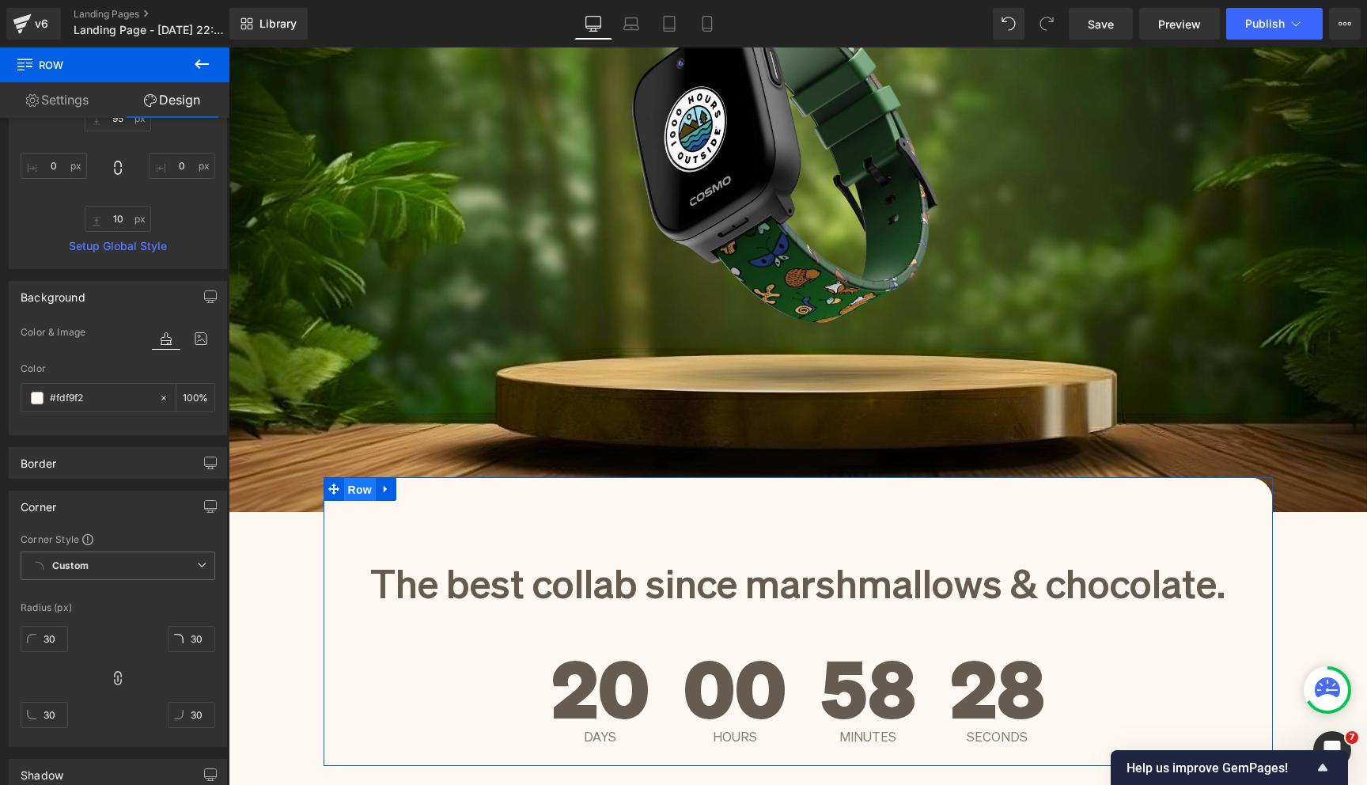
click at [358, 489] on span "Row" at bounding box center [360, 490] width 32 height 24
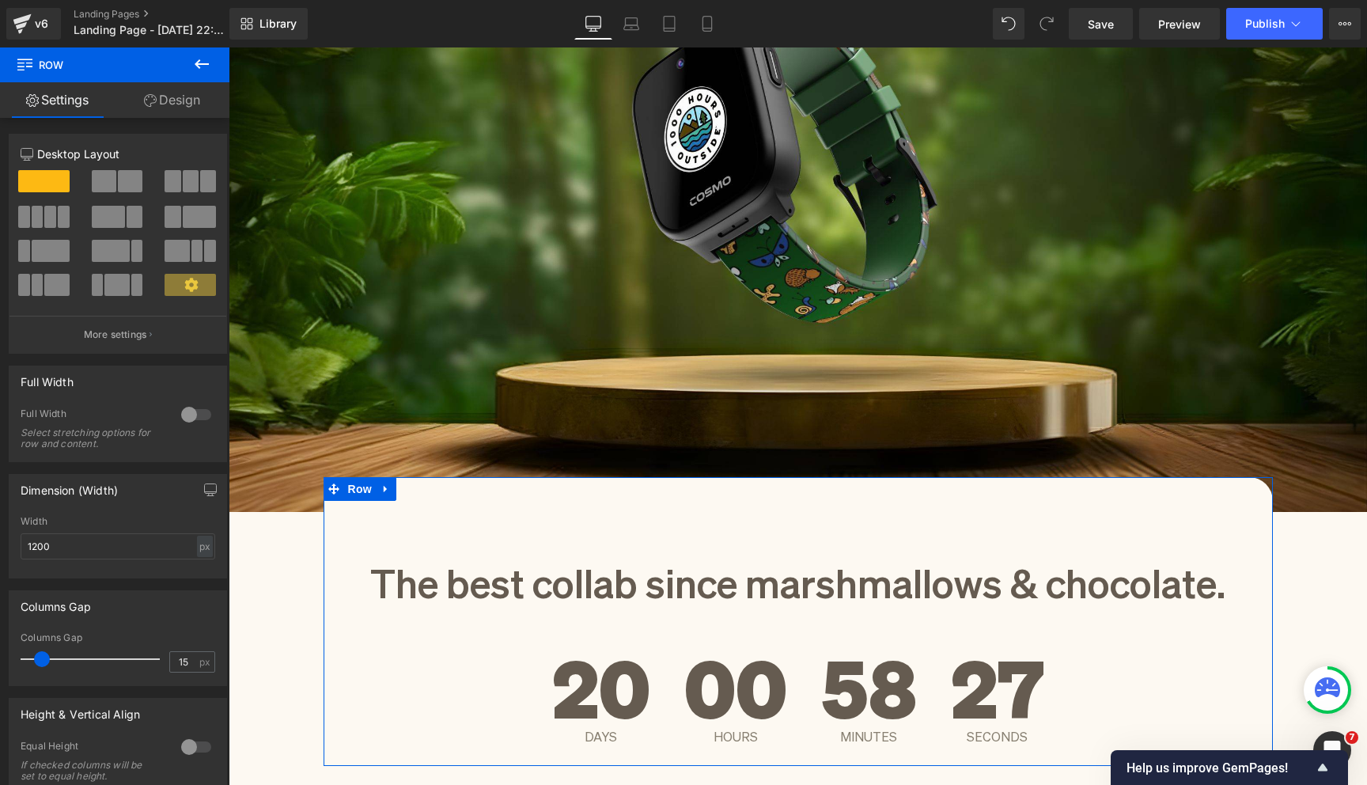
click at [178, 108] on link "Design" at bounding box center [172, 100] width 115 height 36
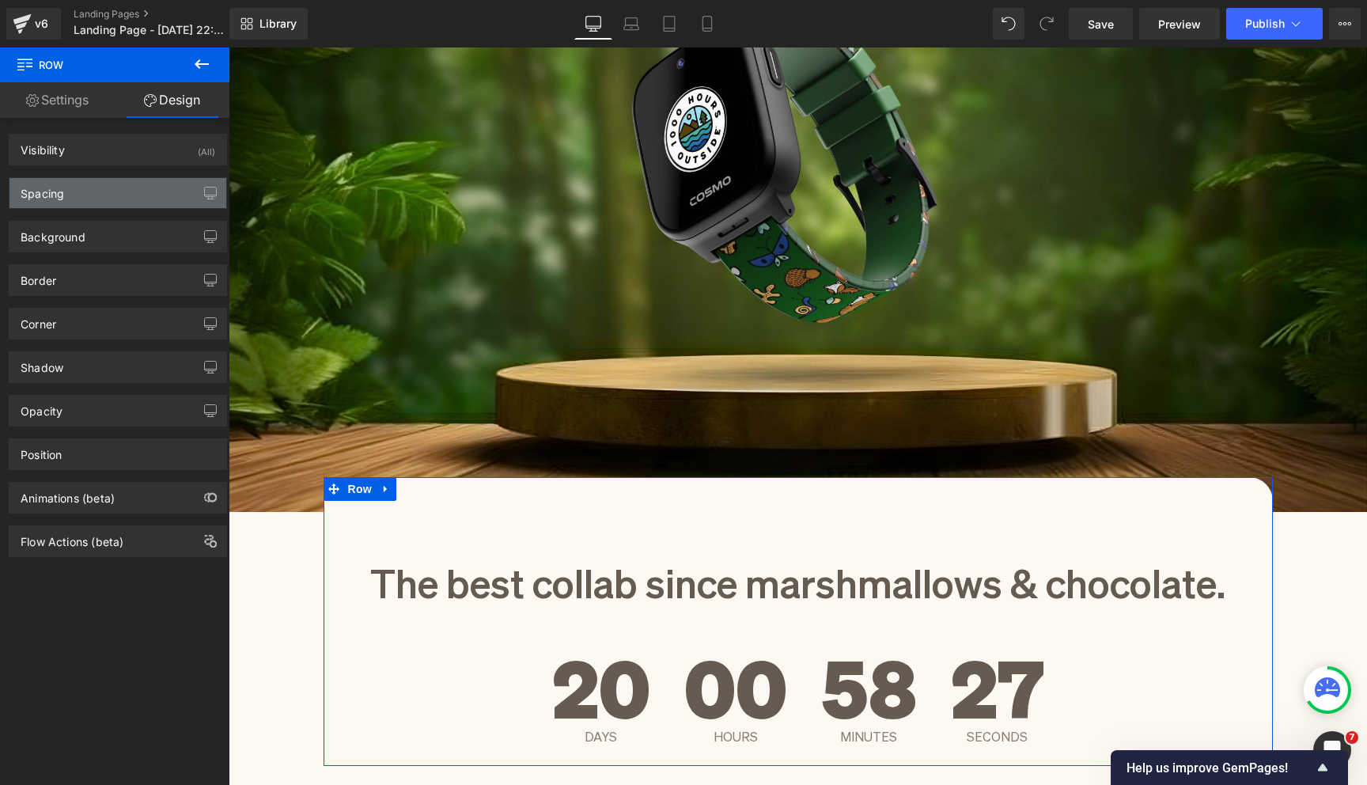
type input "-44"
type input "0"
type input "95"
type input "0"
type input "10"
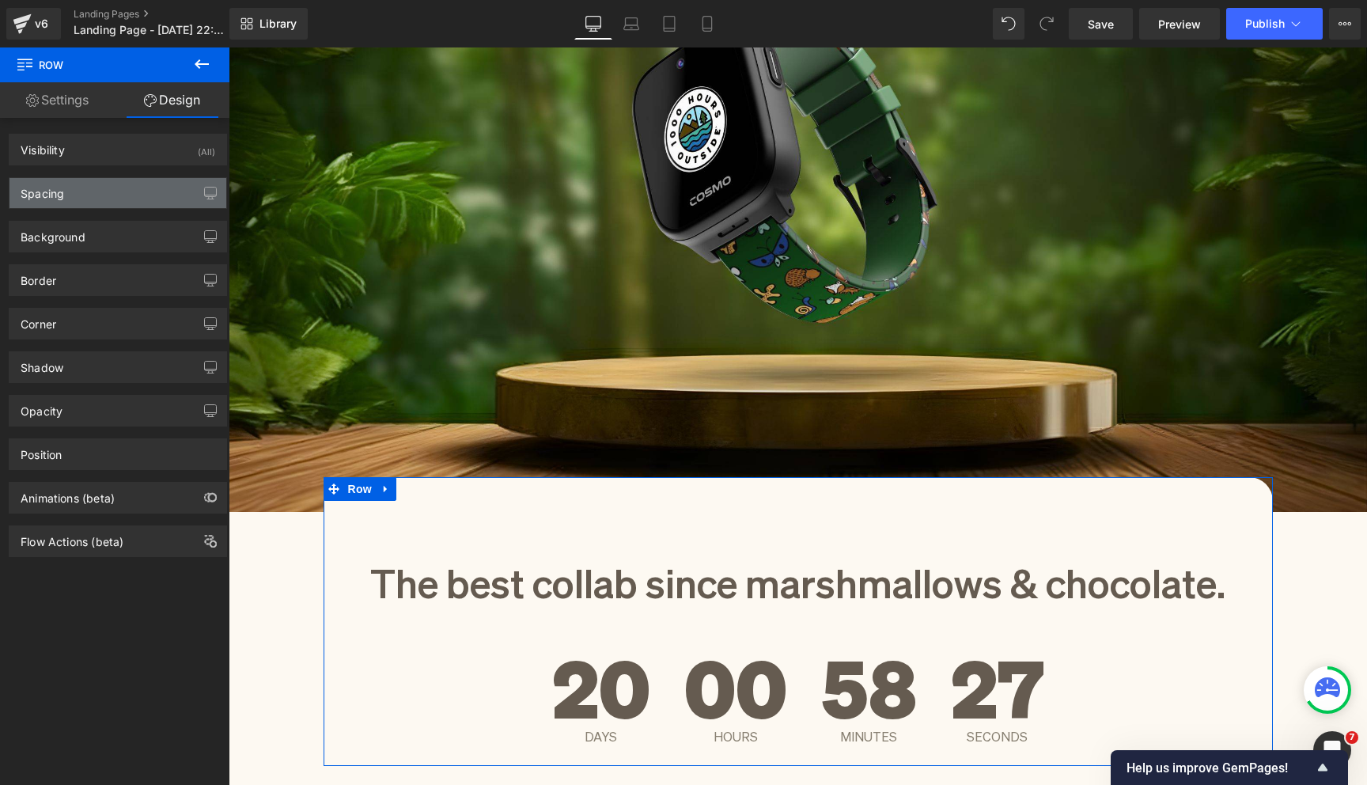
type input "0"
click at [123, 183] on div "Spacing" at bounding box center [117, 193] width 217 height 30
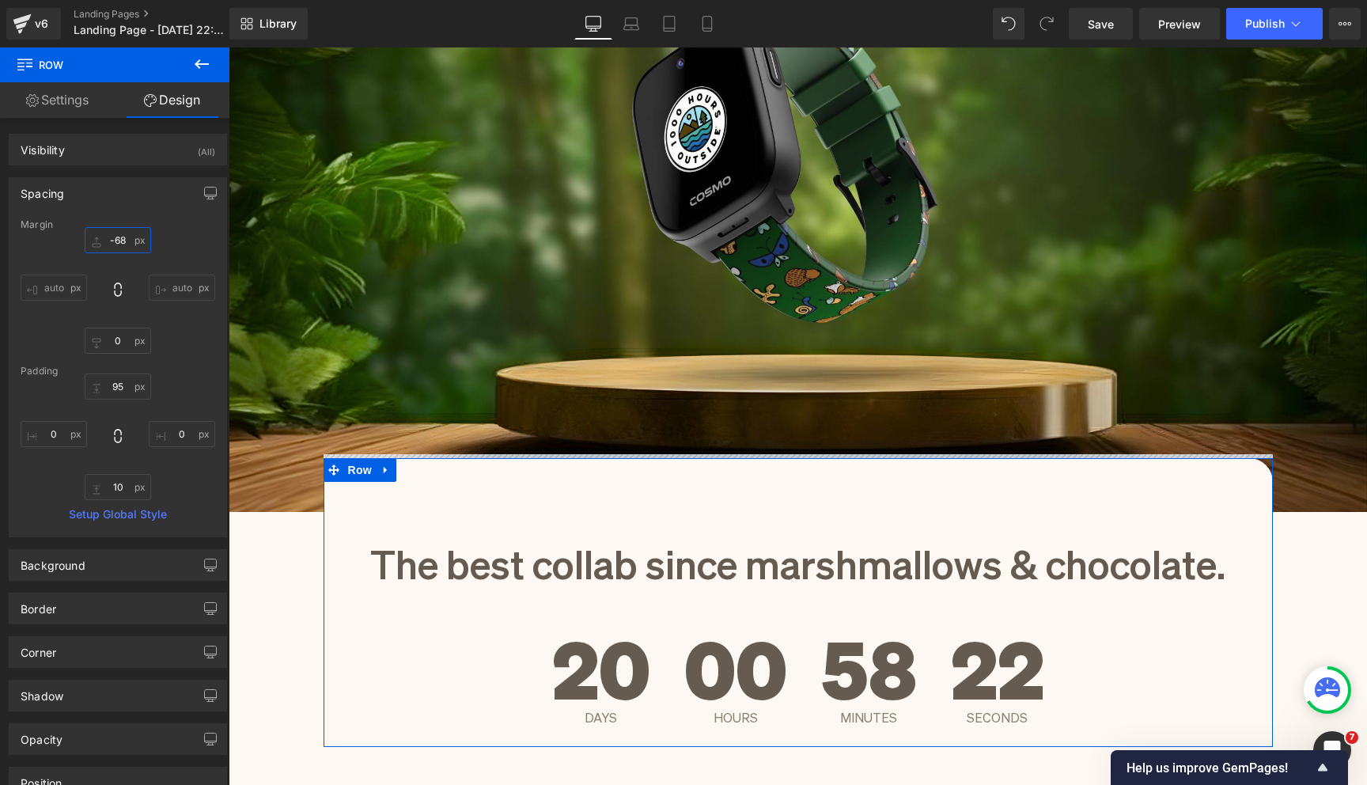
drag, startPoint x: 90, startPoint y: 244, endPoint x: 100, endPoint y: 259, distance: 18.2
click at [102, 262] on div "-68px -68 auto auto 0px 0 auto auto" at bounding box center [118, 290] width 195 height 127
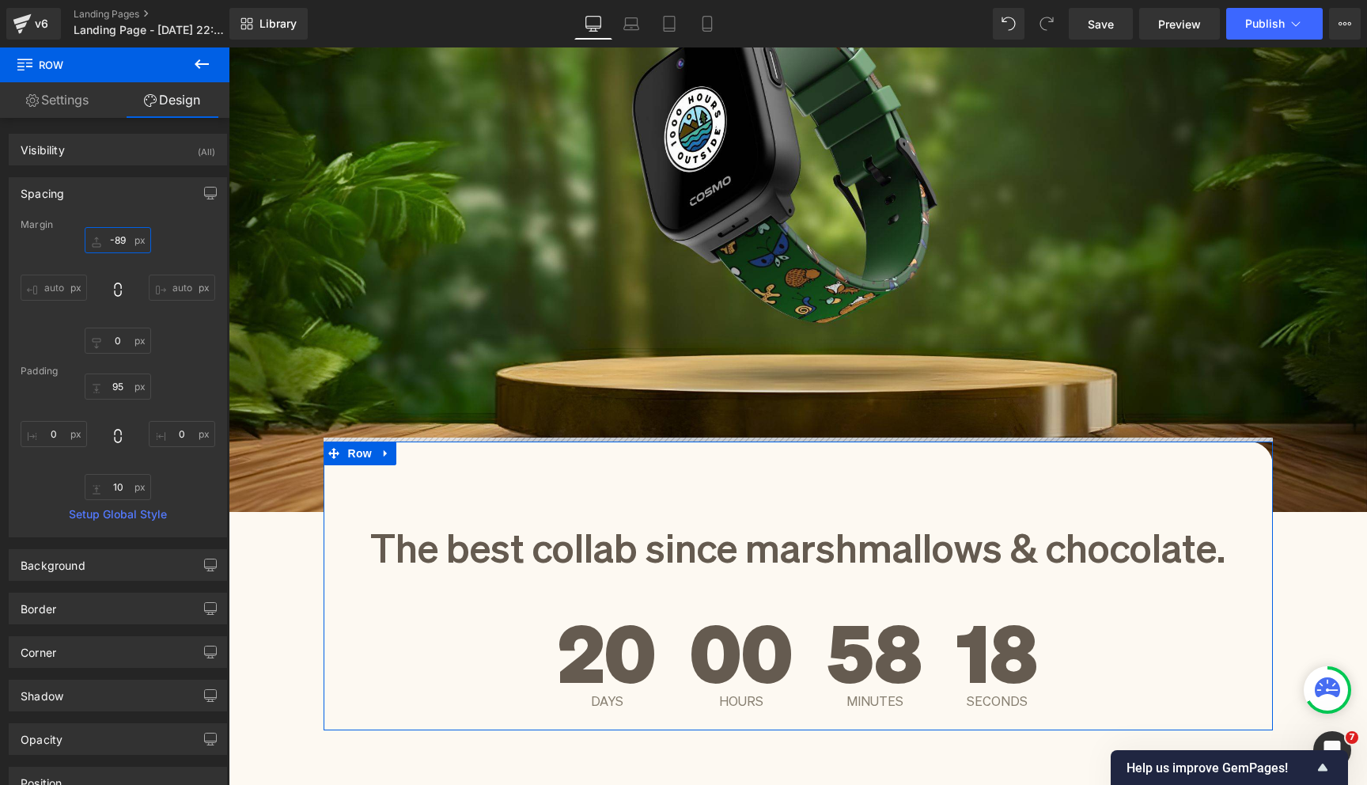
drag, startPoint x: 93, startPoint y: 241, endPoint x: 91, endPoint y: 259, distance: 18.3
click at [91, 259] on div "-89px -89 auto auto 0px 0 auto auto" at bounding box center [118, 290] width 195 height 127
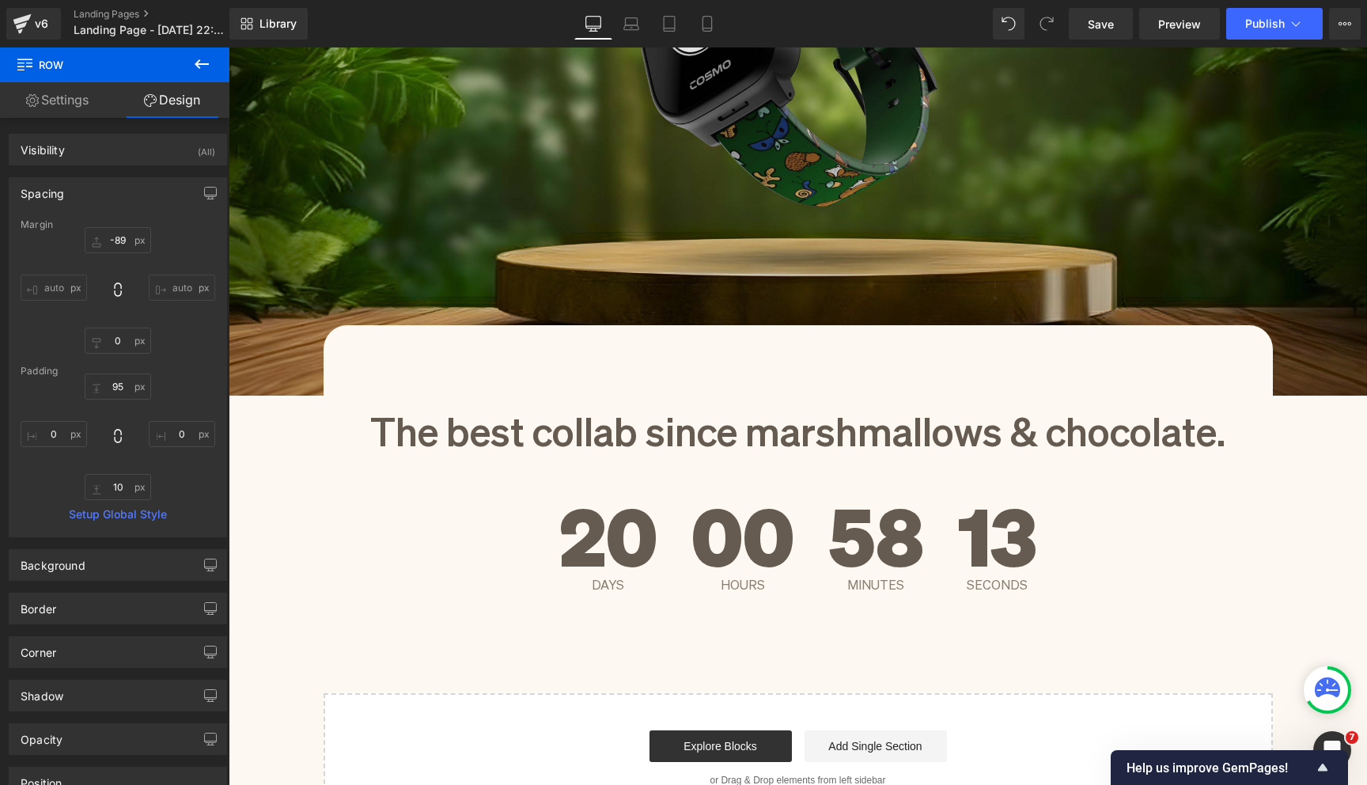
scroll to position [434, 0]
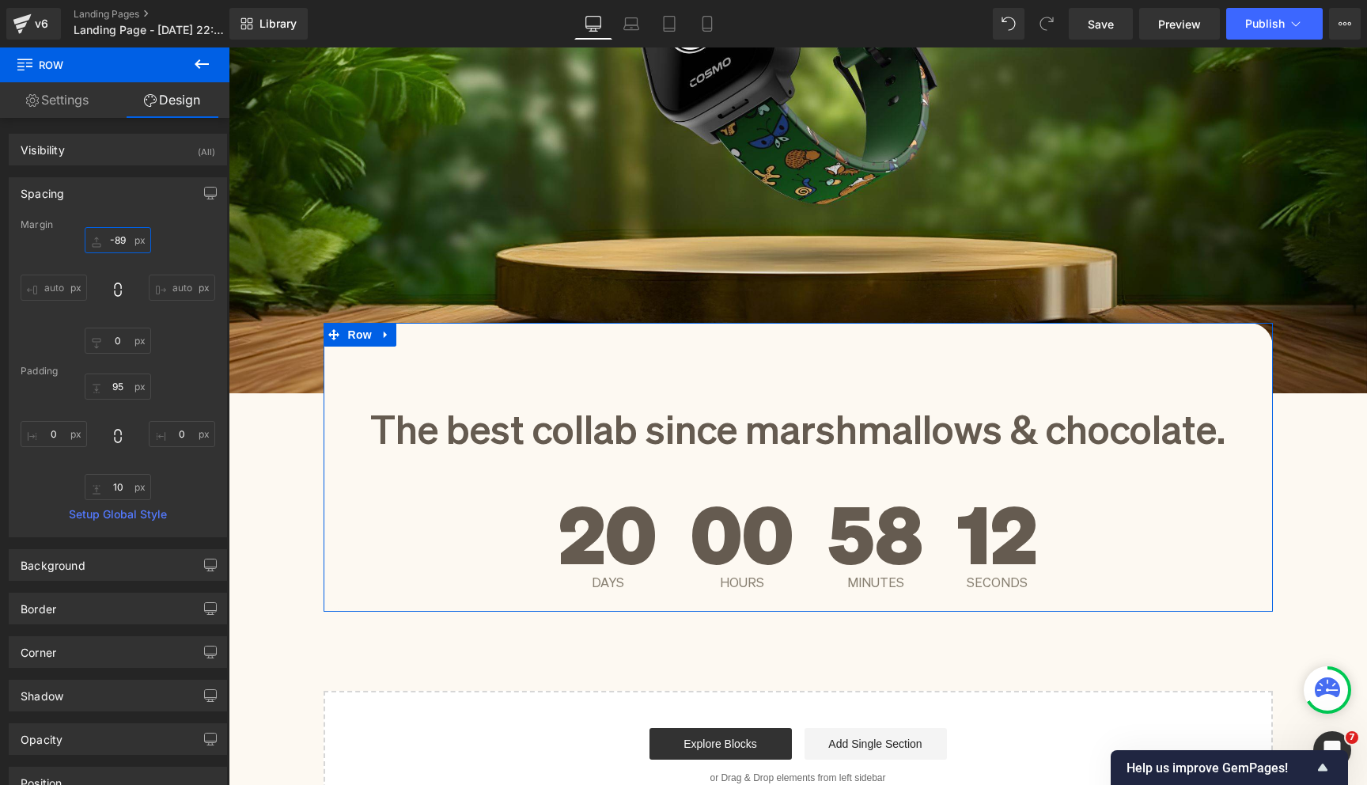
click at [118, 243] on input "-89" at bounding box center [118, 240] width 66 height 26
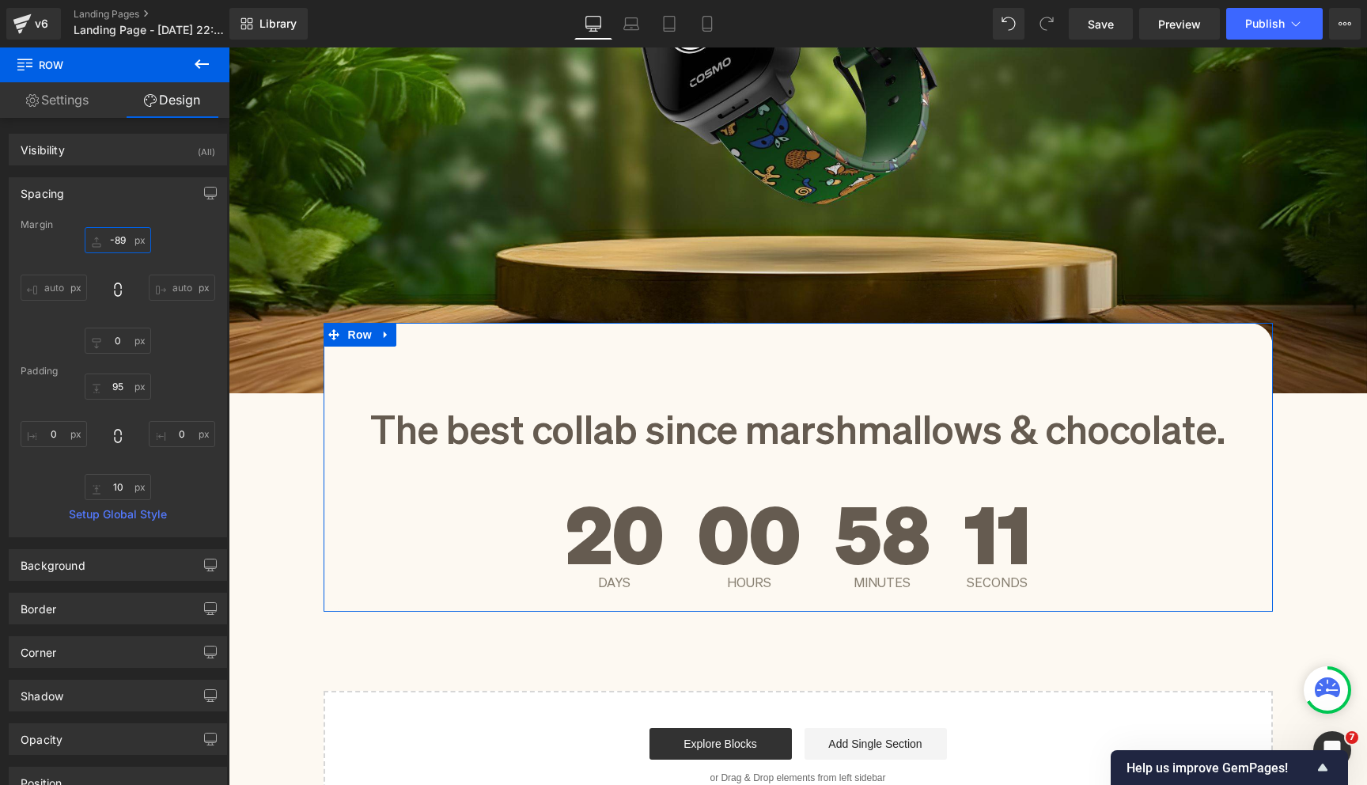
click at [112, 234] on input "-89" at bounding box center [118, 240] width 66 height 26
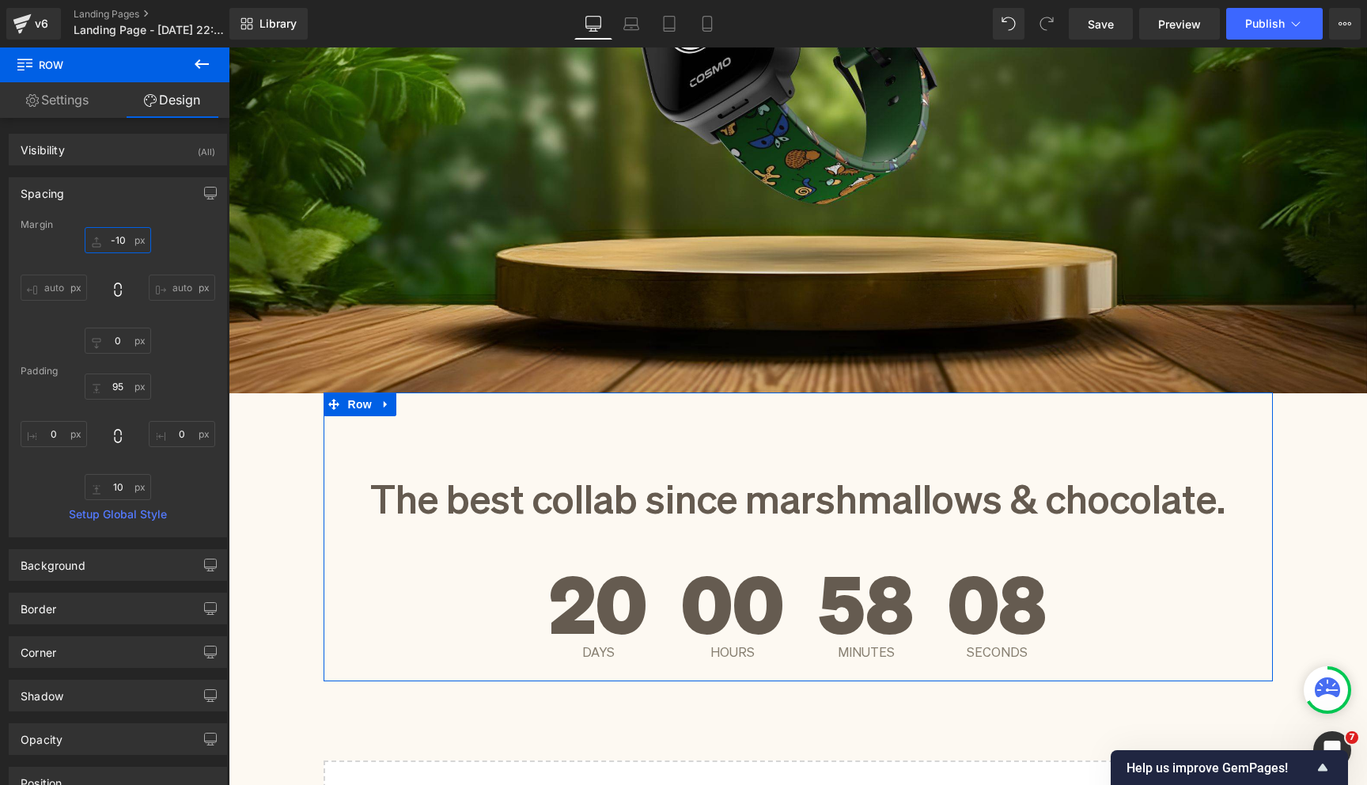
type input "-100"
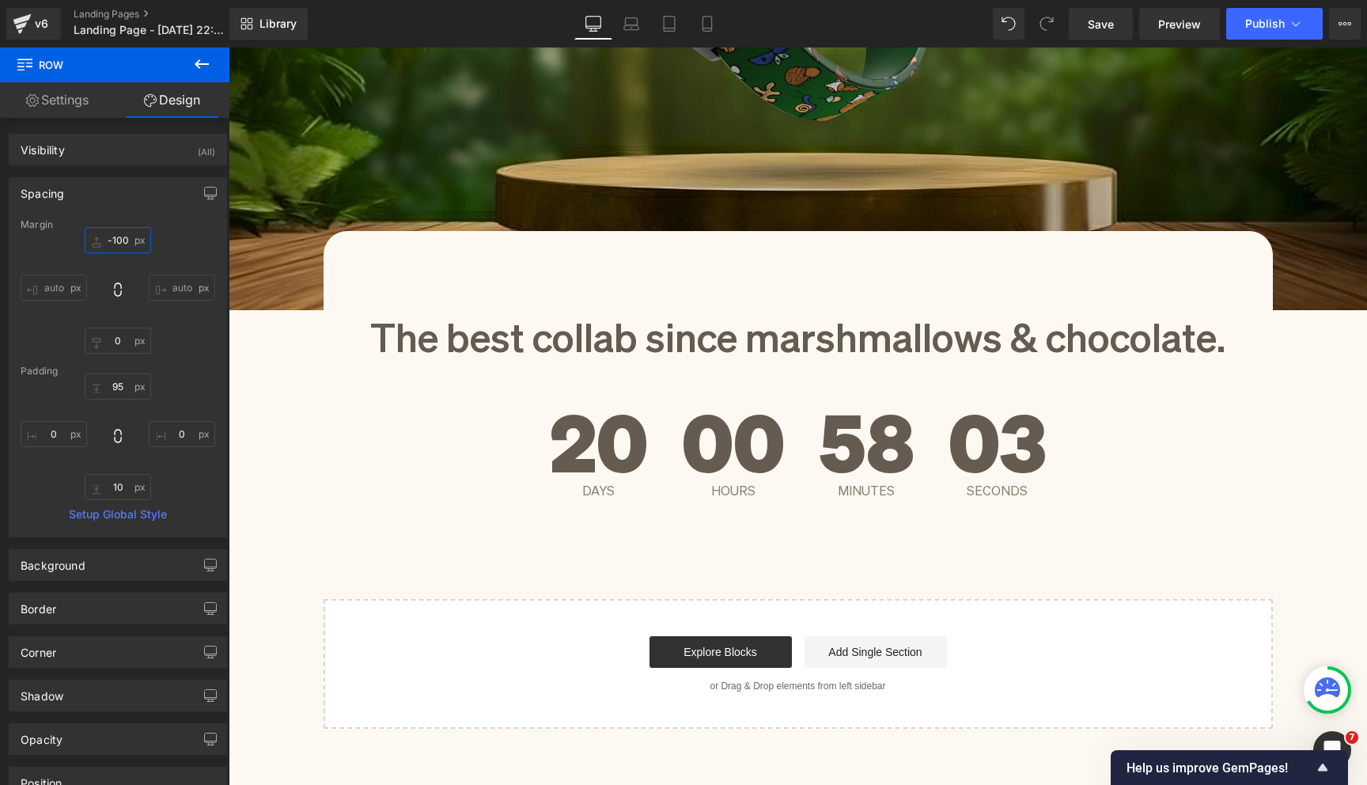
scroll to position [521, 0]
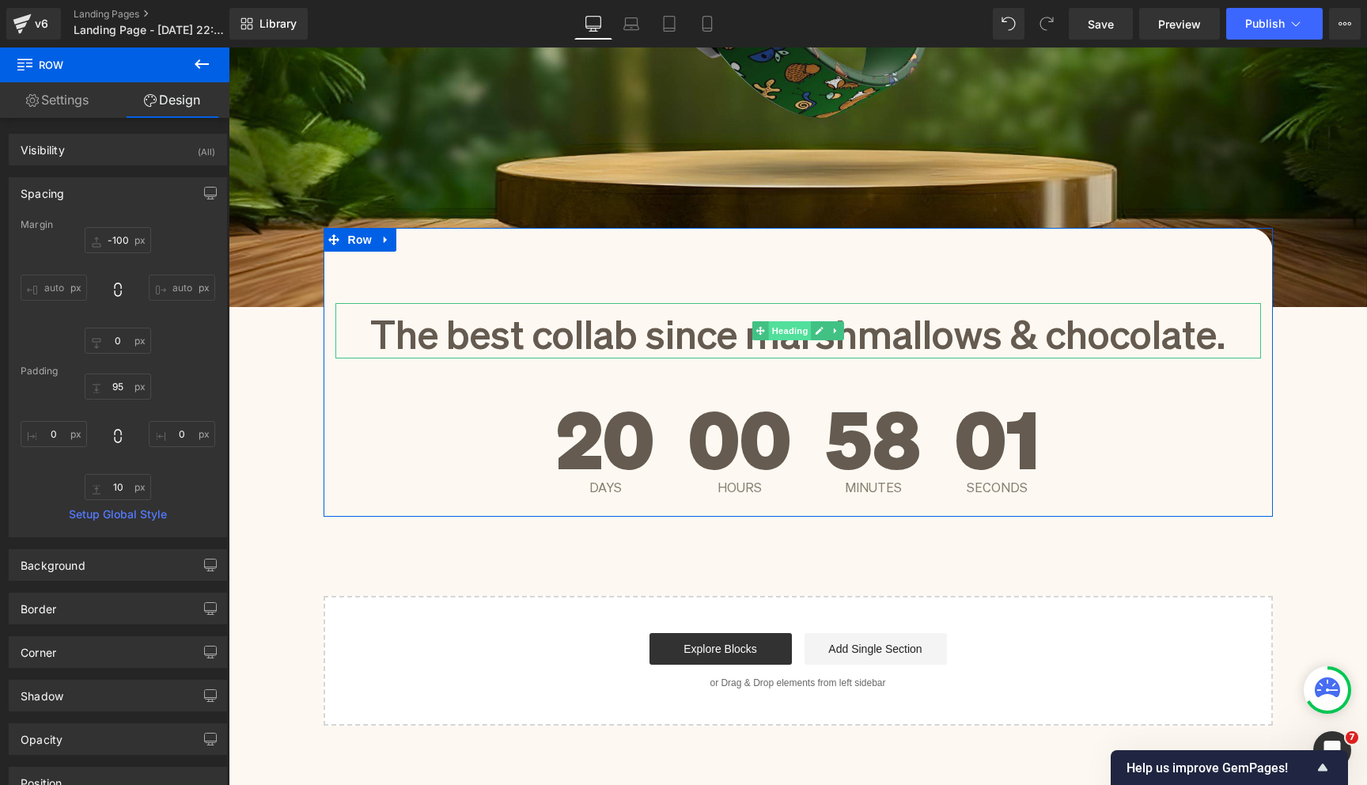
click at [797, 339] on span "Heading" at bounding box center [789, 330] width 43 height 19
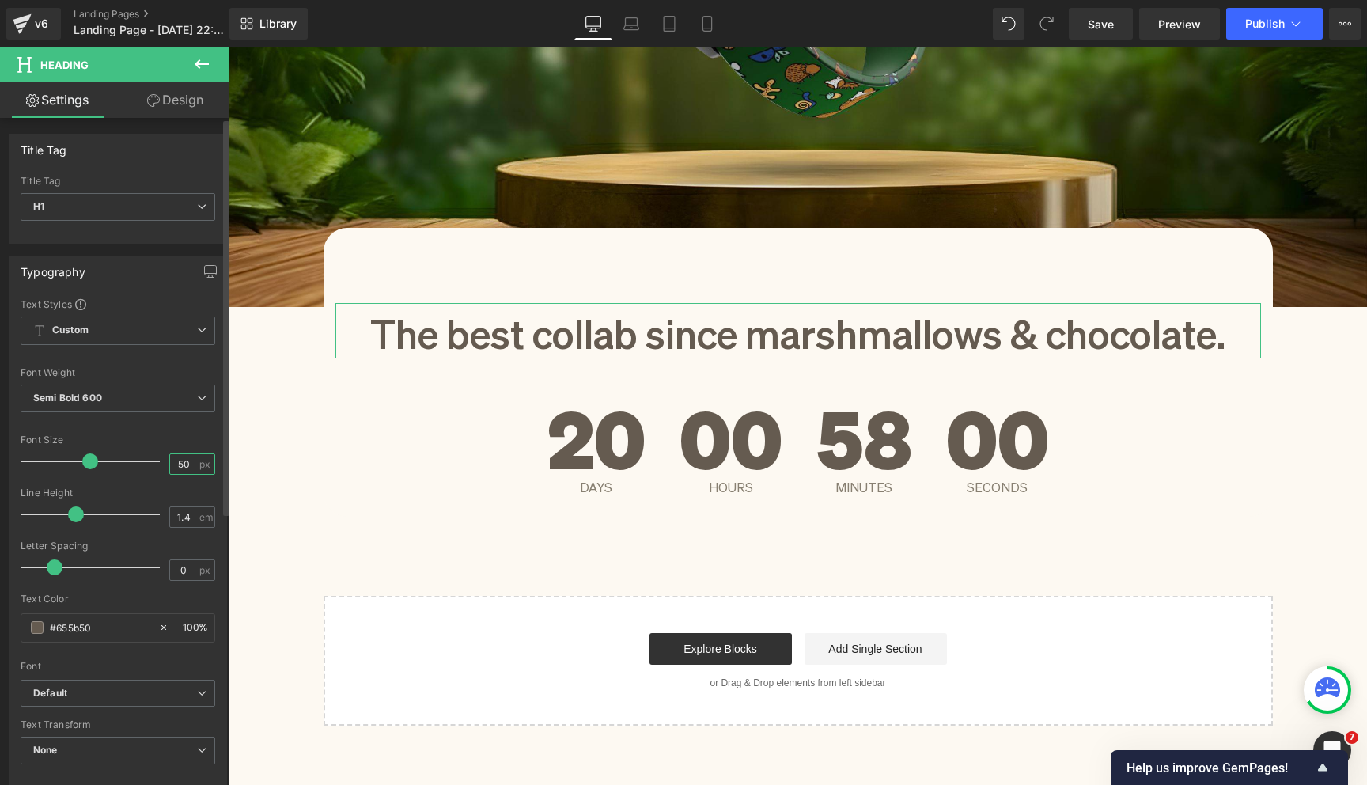
click at [173, 467] on input "50" at bounding box center [184, 464] width 28 height 20
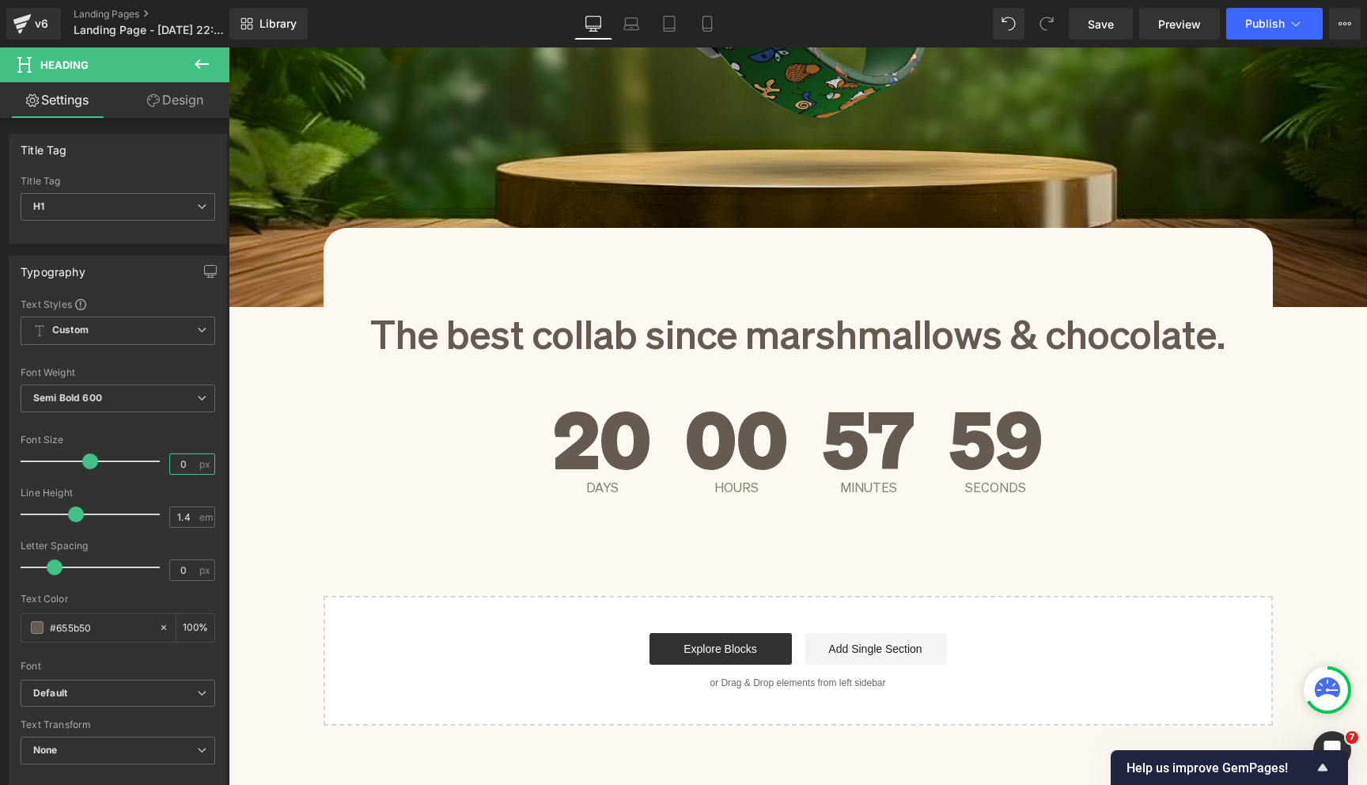
type input "40"
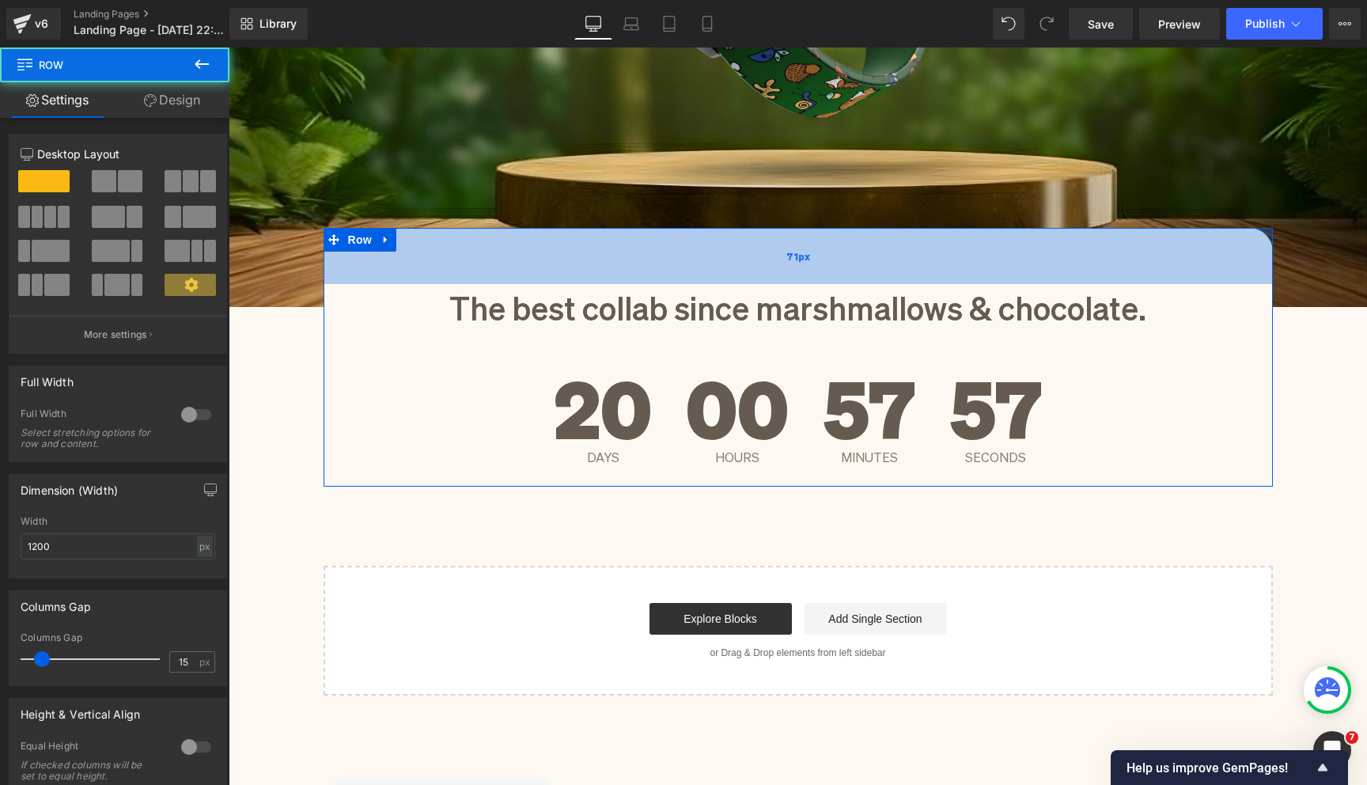
drag, startPoint x: 662, startPoint y: 284, endPoint x: 663, endPoint y: 264, distance: 19.8
click at [663, 264] on div "71px" at bounding box center [798, 256] width 949 height 56
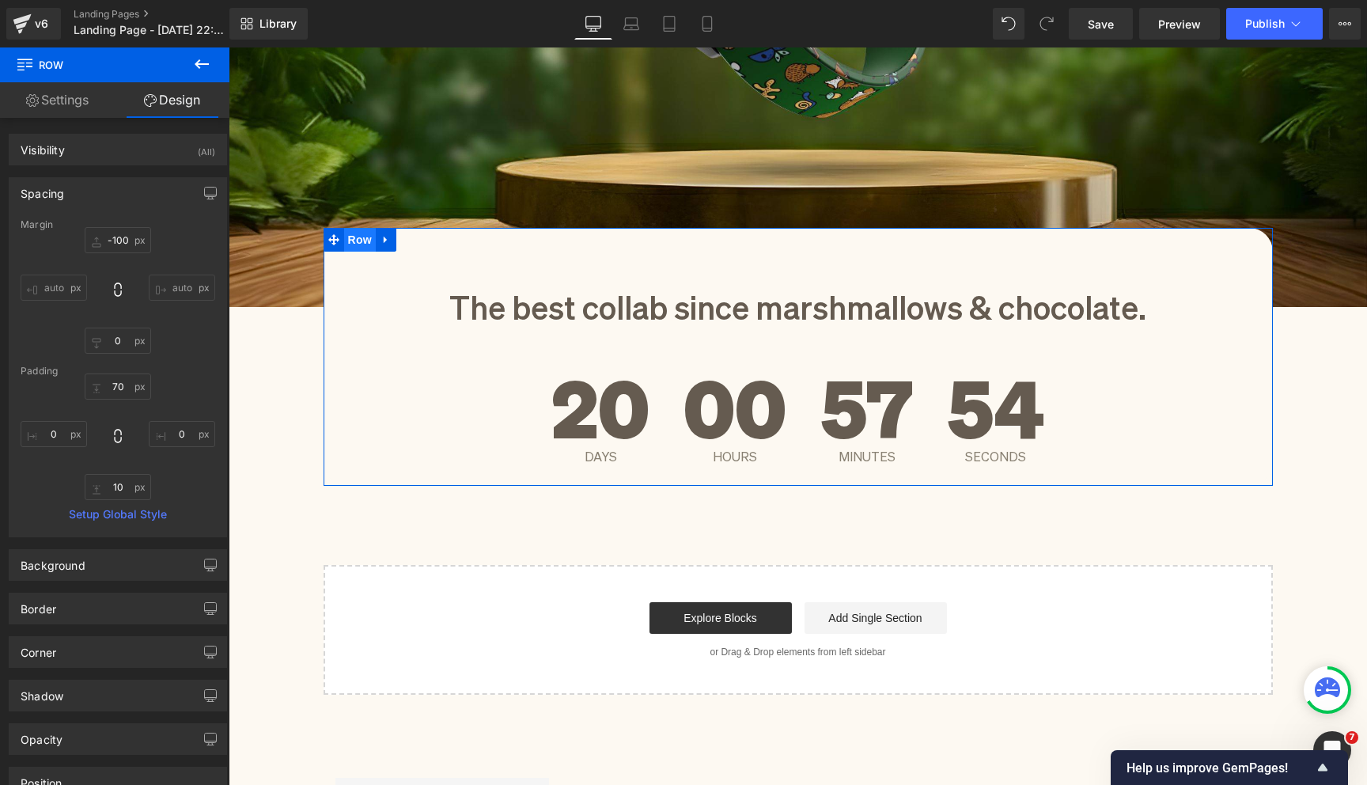
click at [362, 238] on span "Row" at bounding box center [360, 240] width 32 height 24
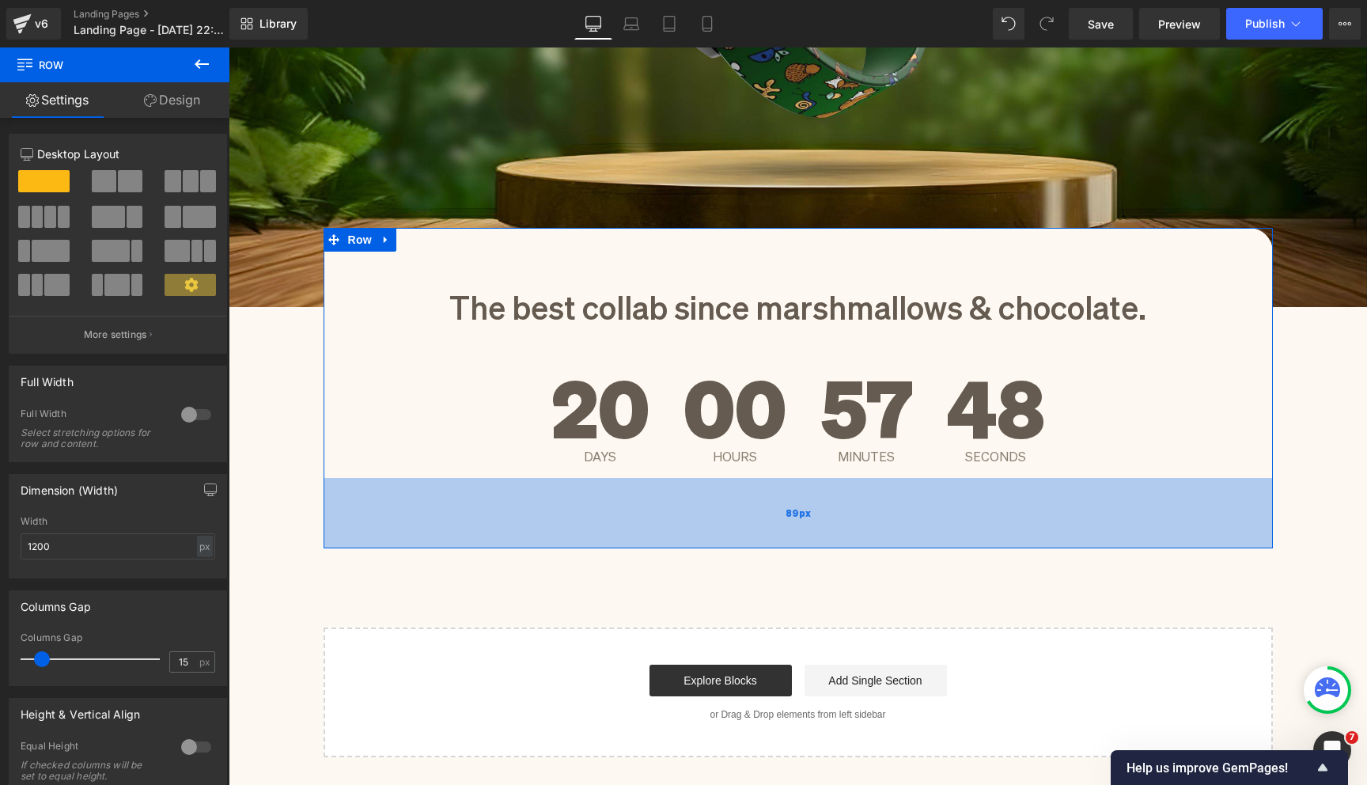
drag, startPoint x: 453, startPoint y: 480, endPoint x: 455, endPoint y: 543, distance: 62.5
click at [455, 543] on div "89px" at bounding box center [798, 513] width 949 height 70
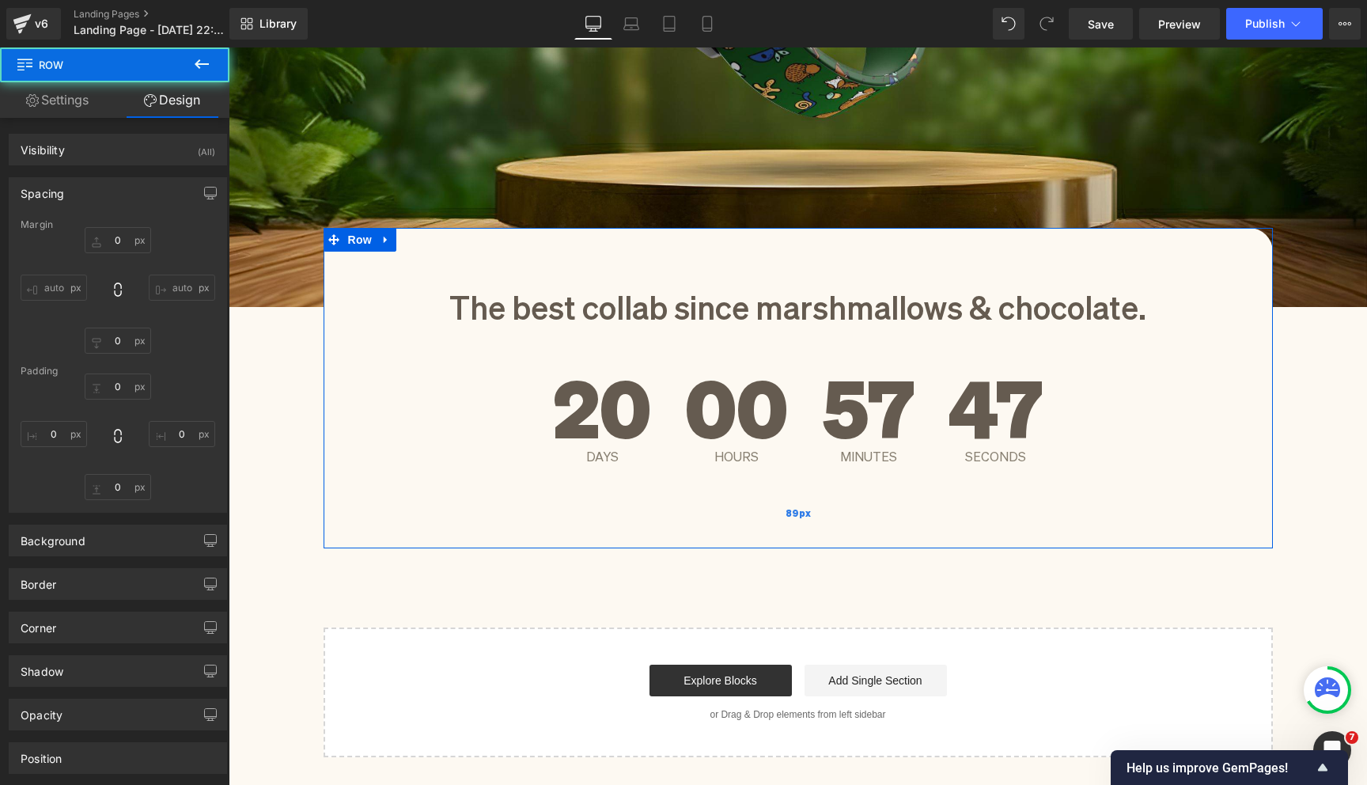
type input "-100"
type input "0"
type input "70"
type input "0"
type input "89"
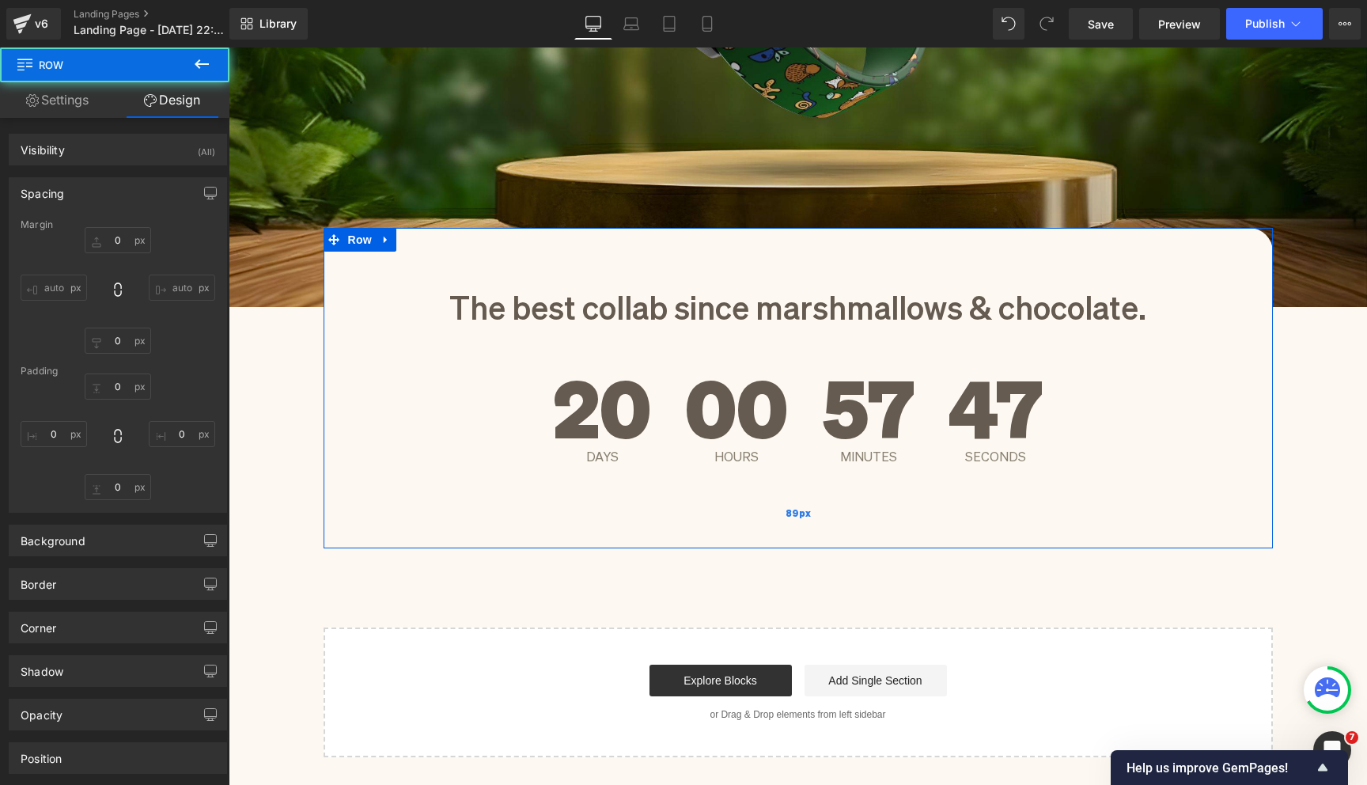
type input "0"
type input "#fdf9f2"
type input "100"
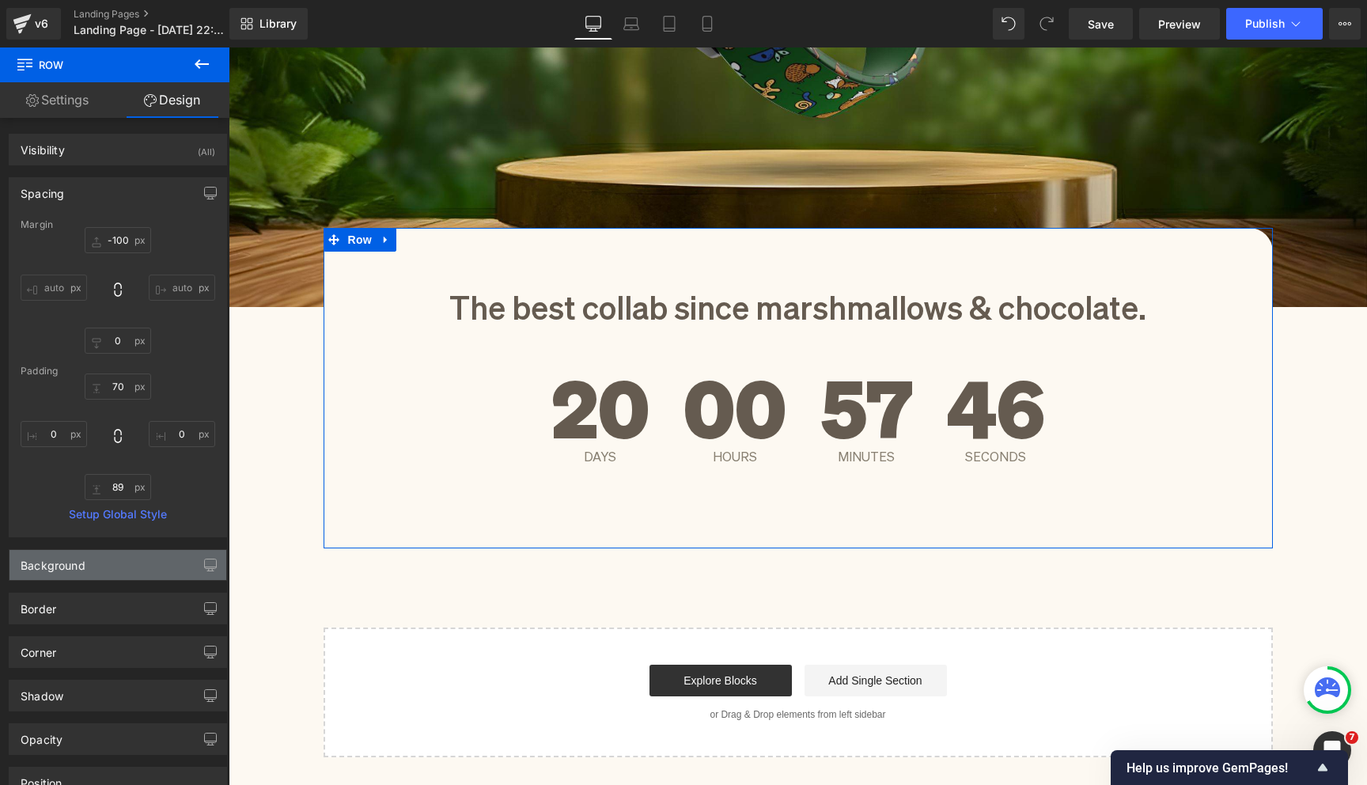
click at [125, 563] on div "Background" at bounding box center [117, 565] width 217 height 30
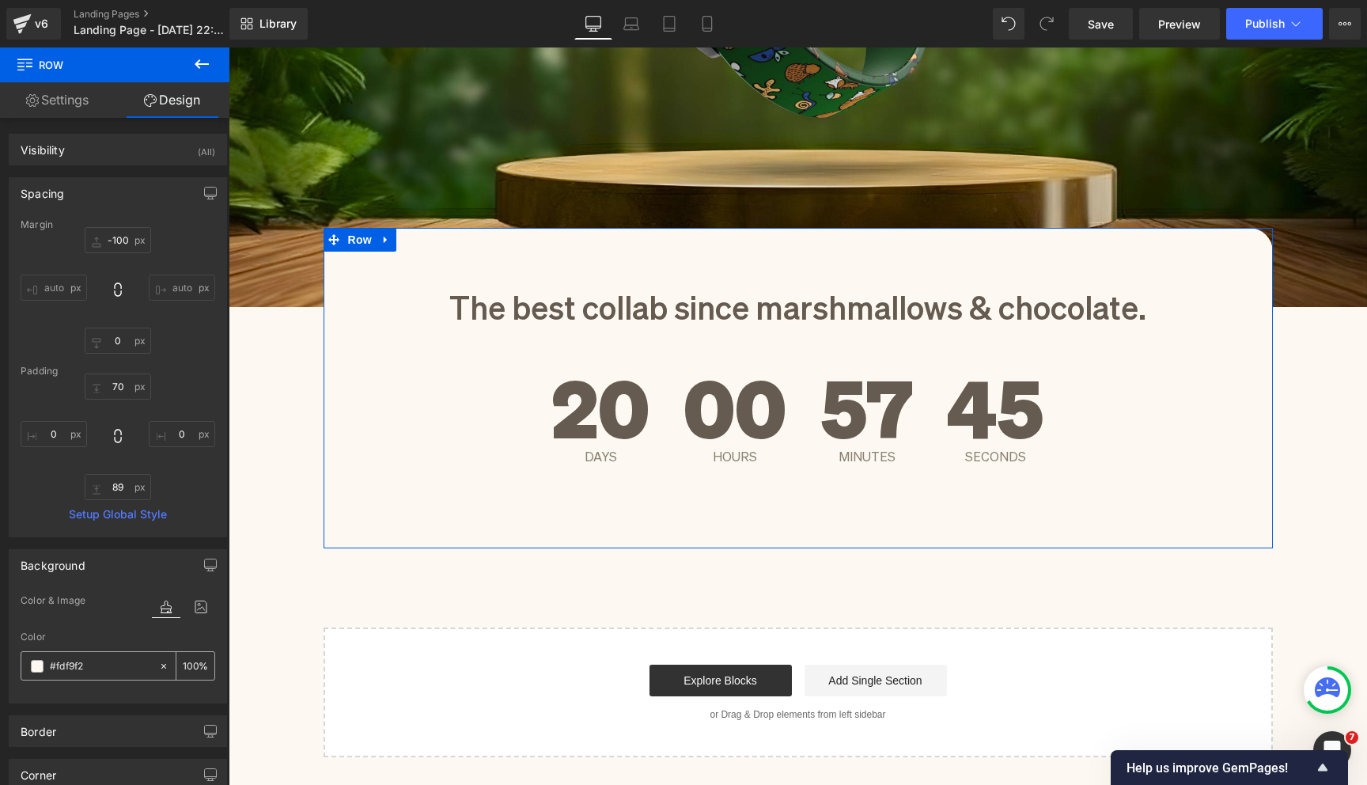
click at [33, 663] on span at bounding box center [37, 666] width 13 height 13
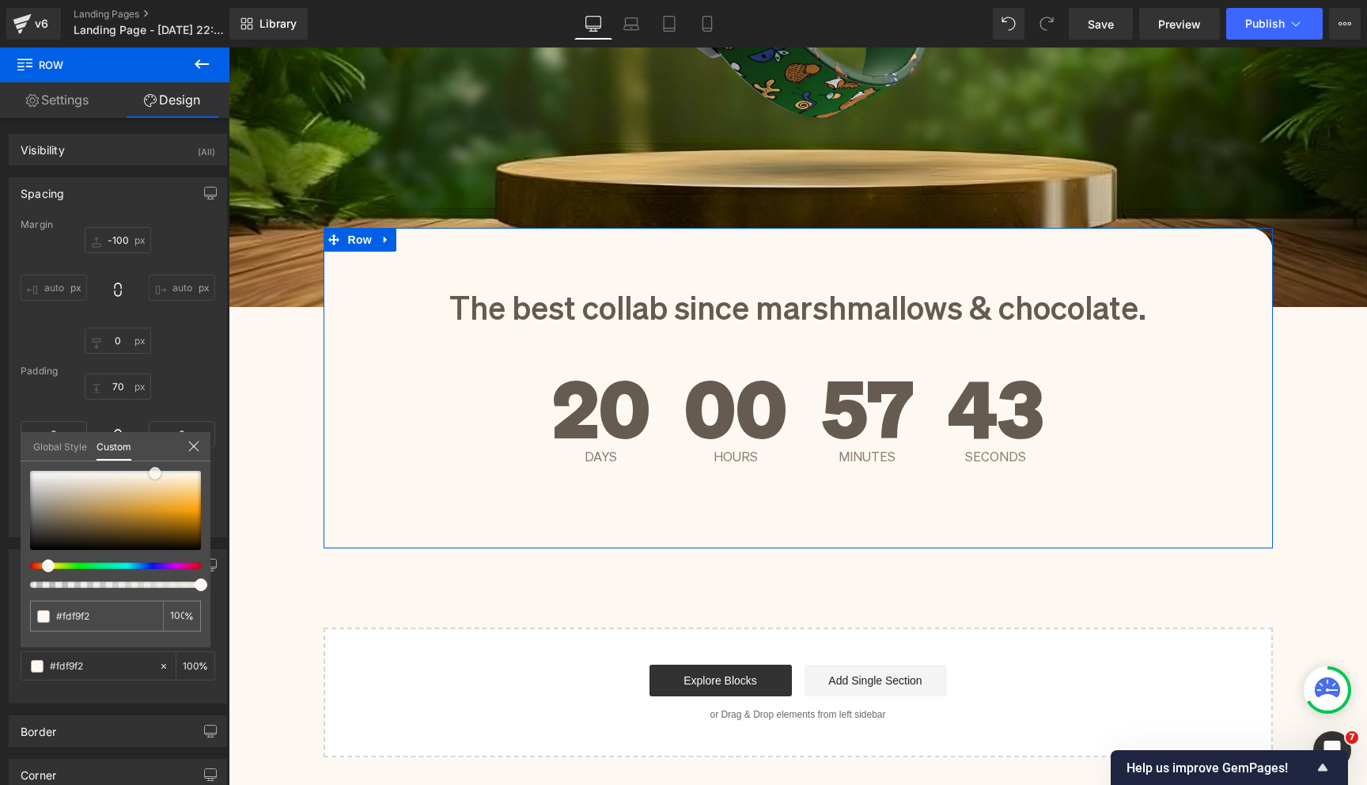
type input "#fbf6ee"
type input "#fbf4e9"
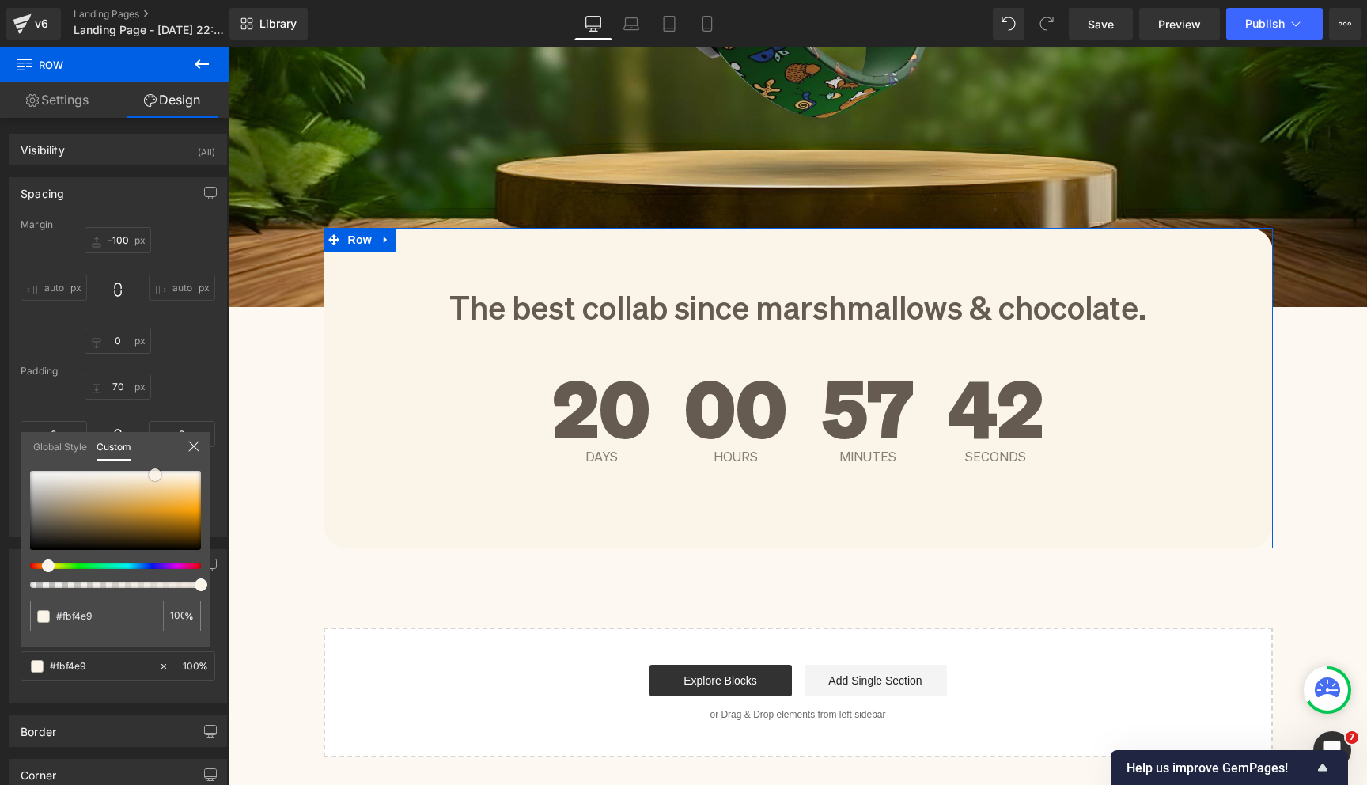
click at [154, 475] on span at bounding box center [155, 474] width 13 height 13
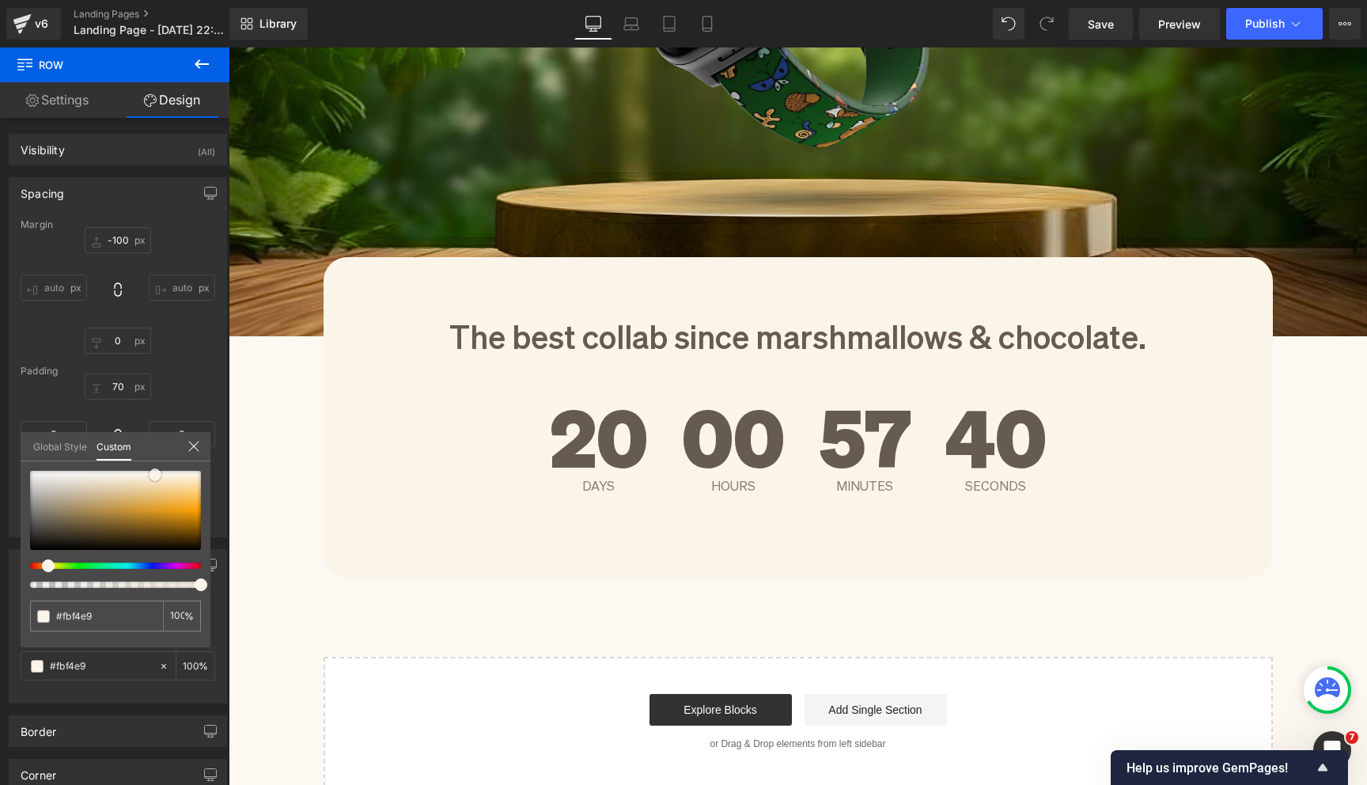
scroll to position [619, 0]
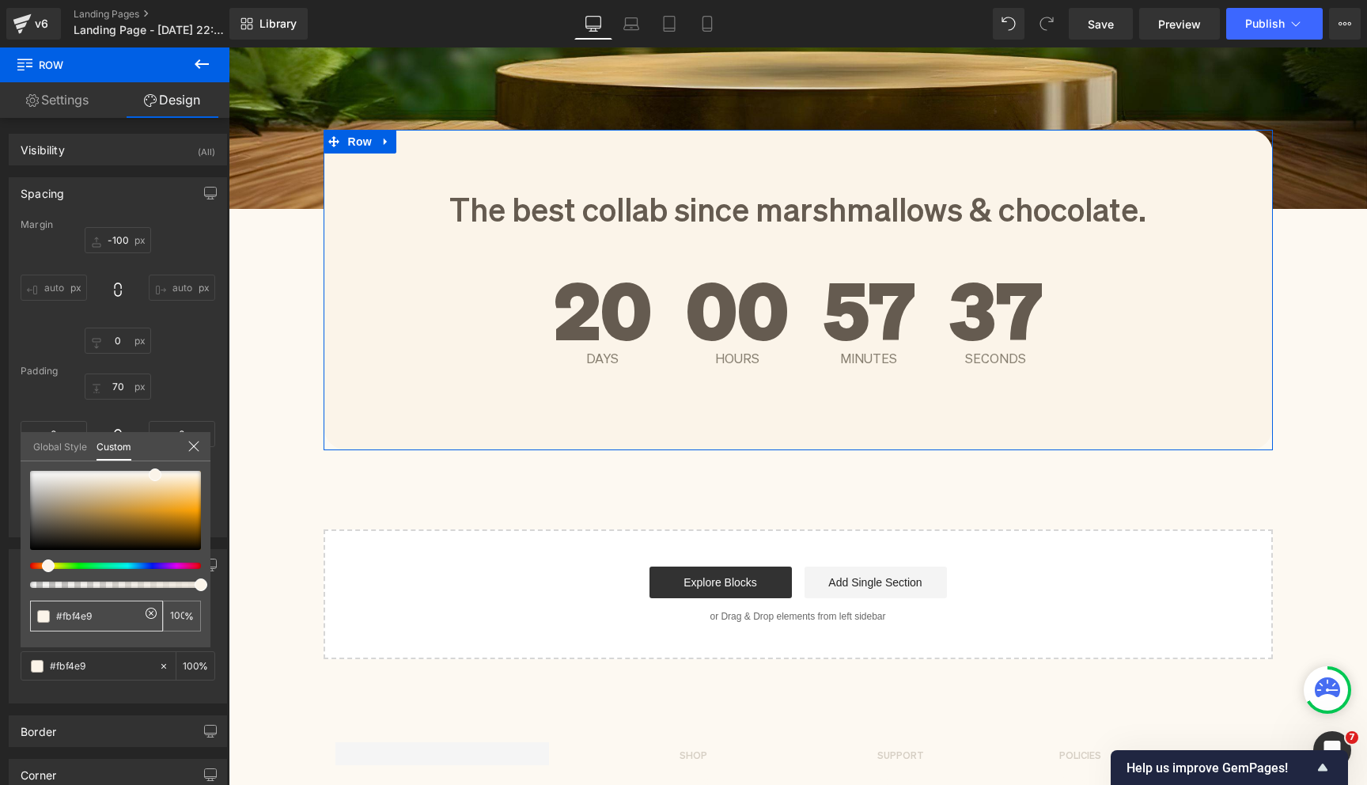
click at [107, 620] on input "#fbf4e9" at bounding box center [98, 616] width 84 height 17
type input "#f"
type input "0"
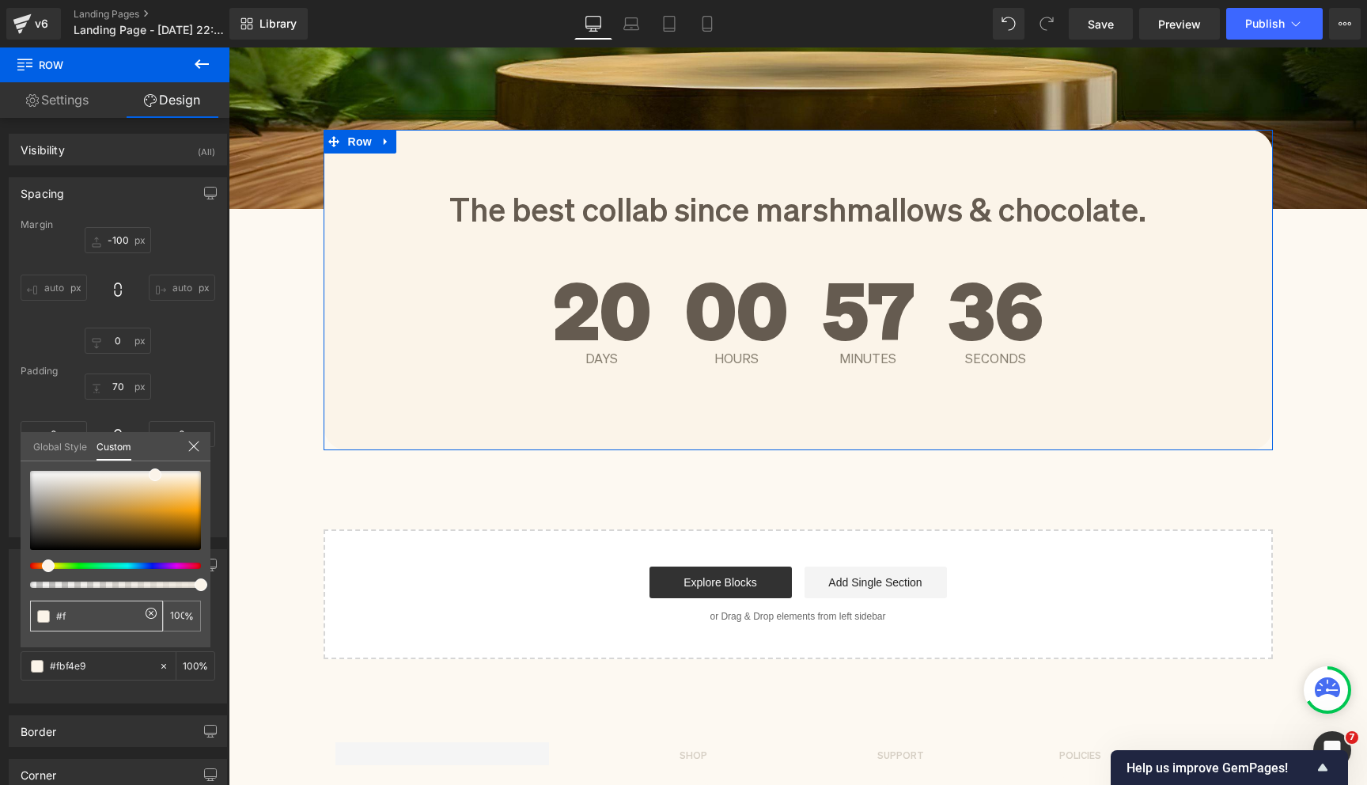
type input "0"
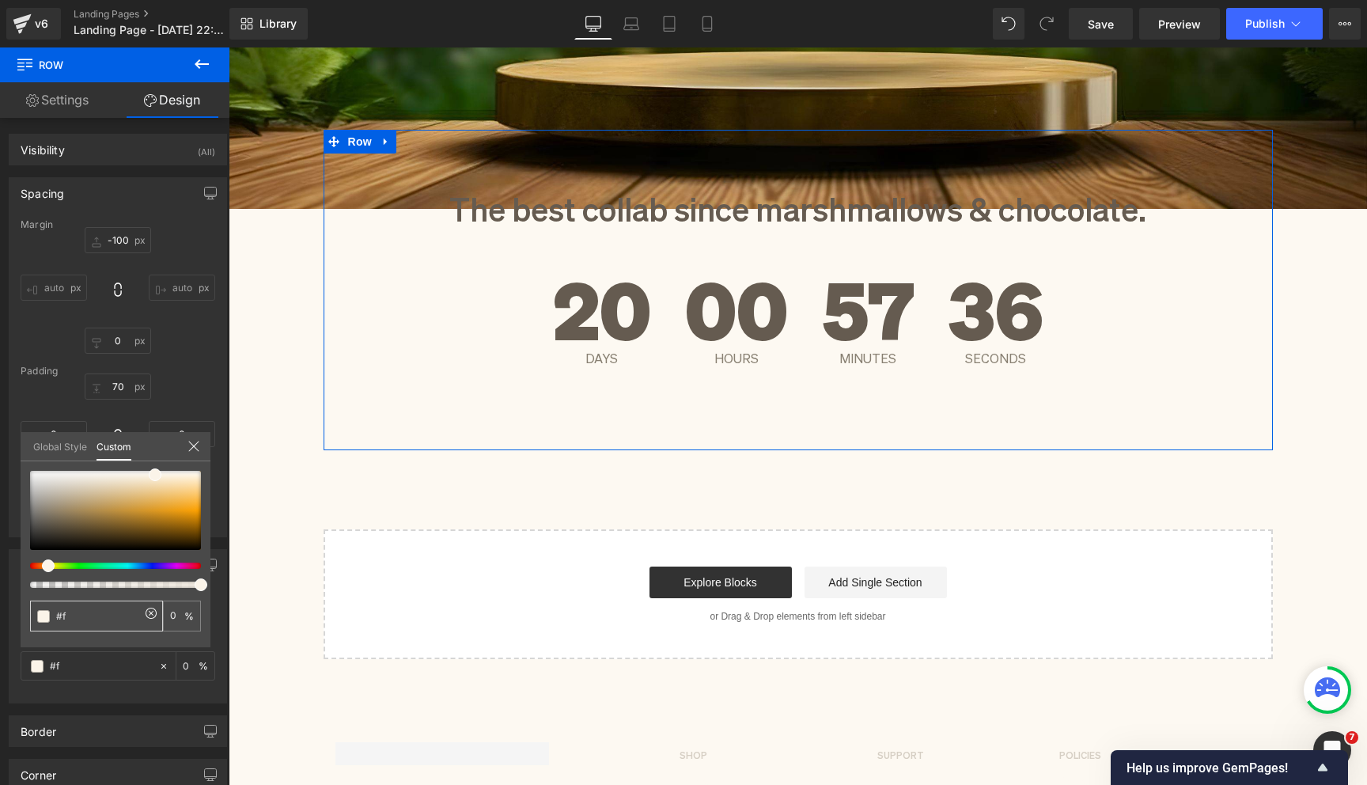
type input "#fd"
type input "#fdf"
type input "100"
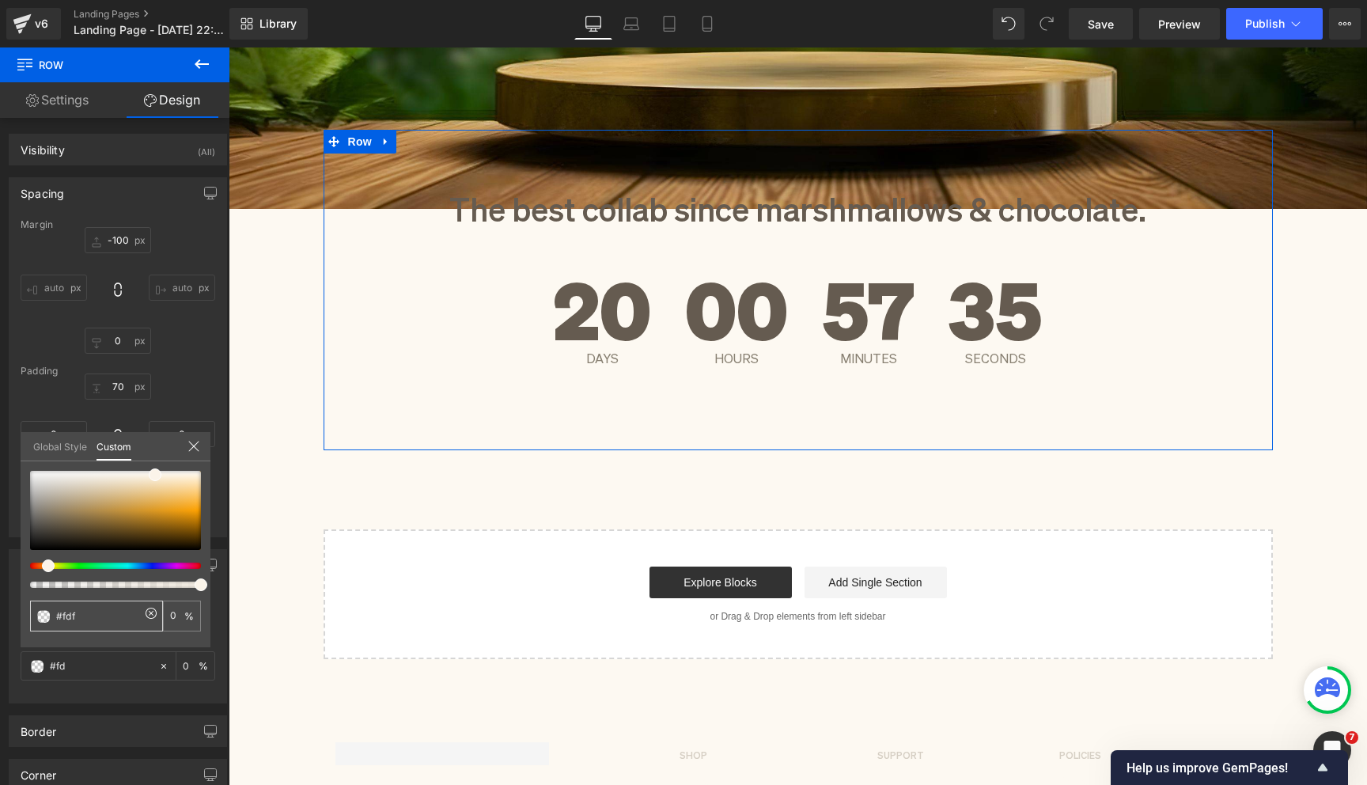
type input "100"
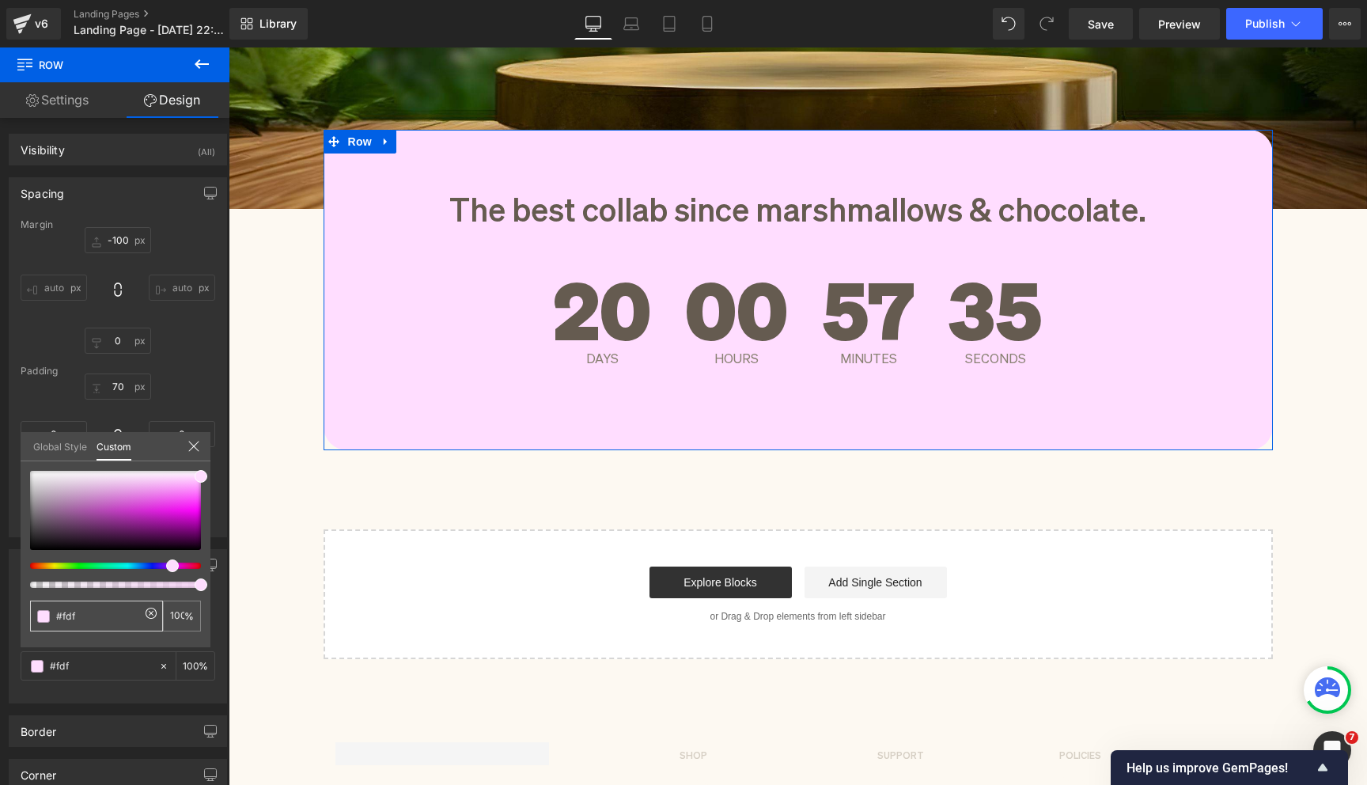
type input "#fdf9"
type input "60"
type input "#fdf9f"
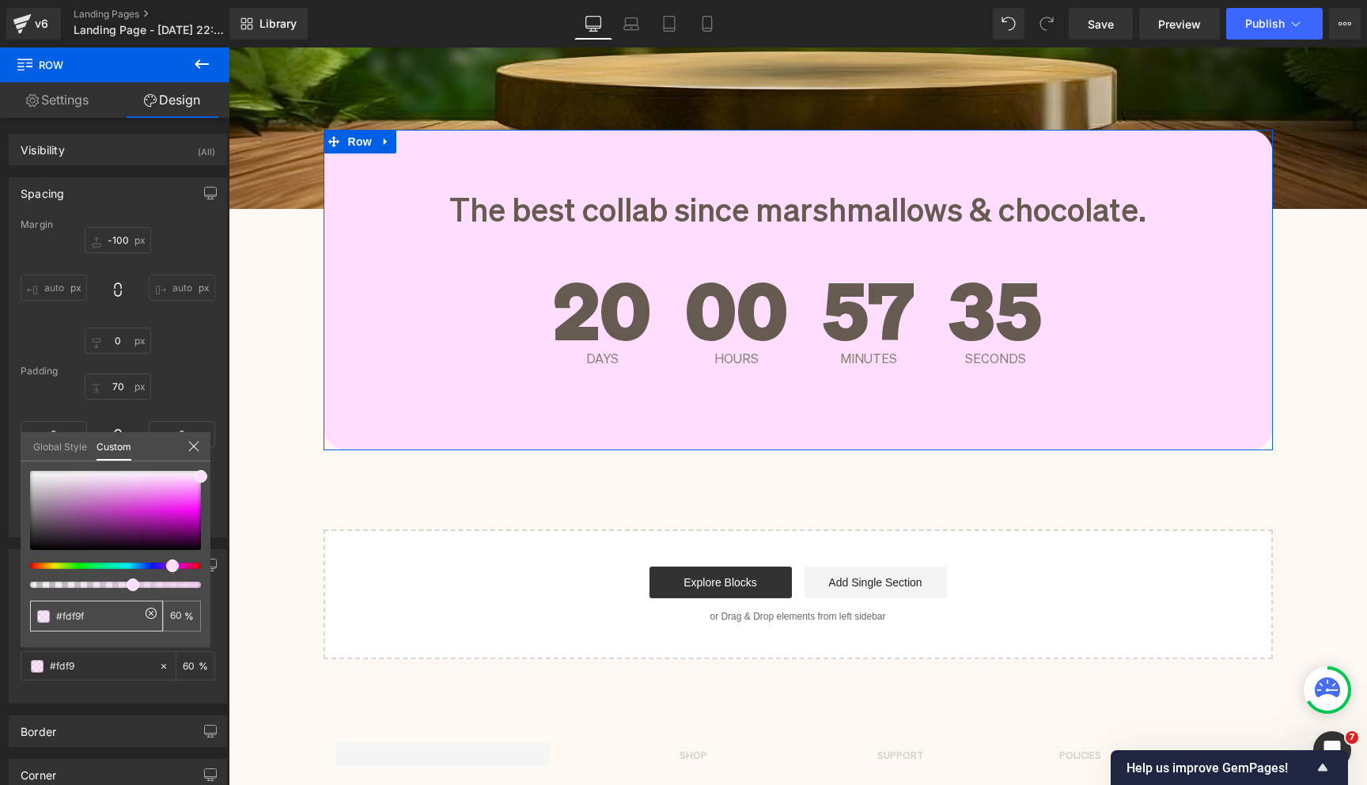
type input "#fdf9f"
type input "0"
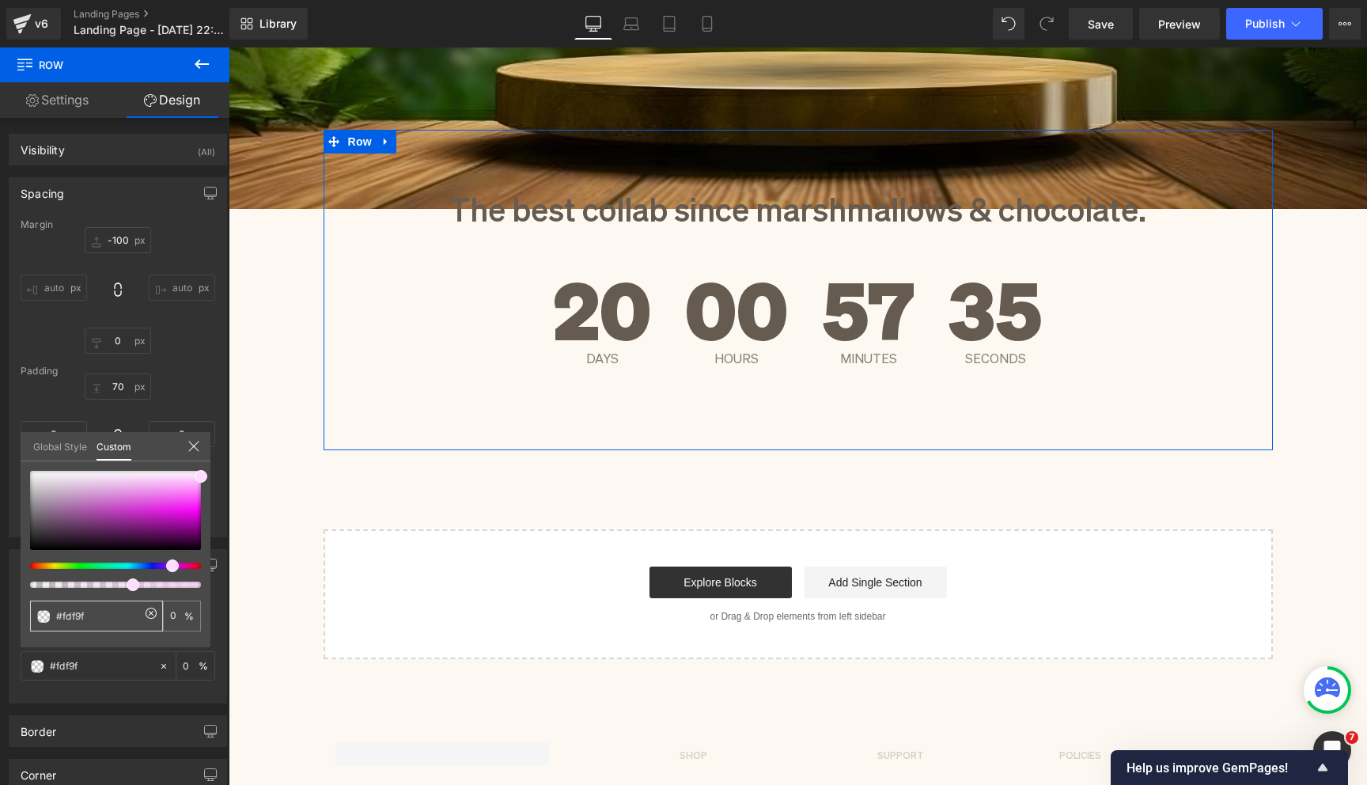
type input "#fdf9f2"
type input "100"
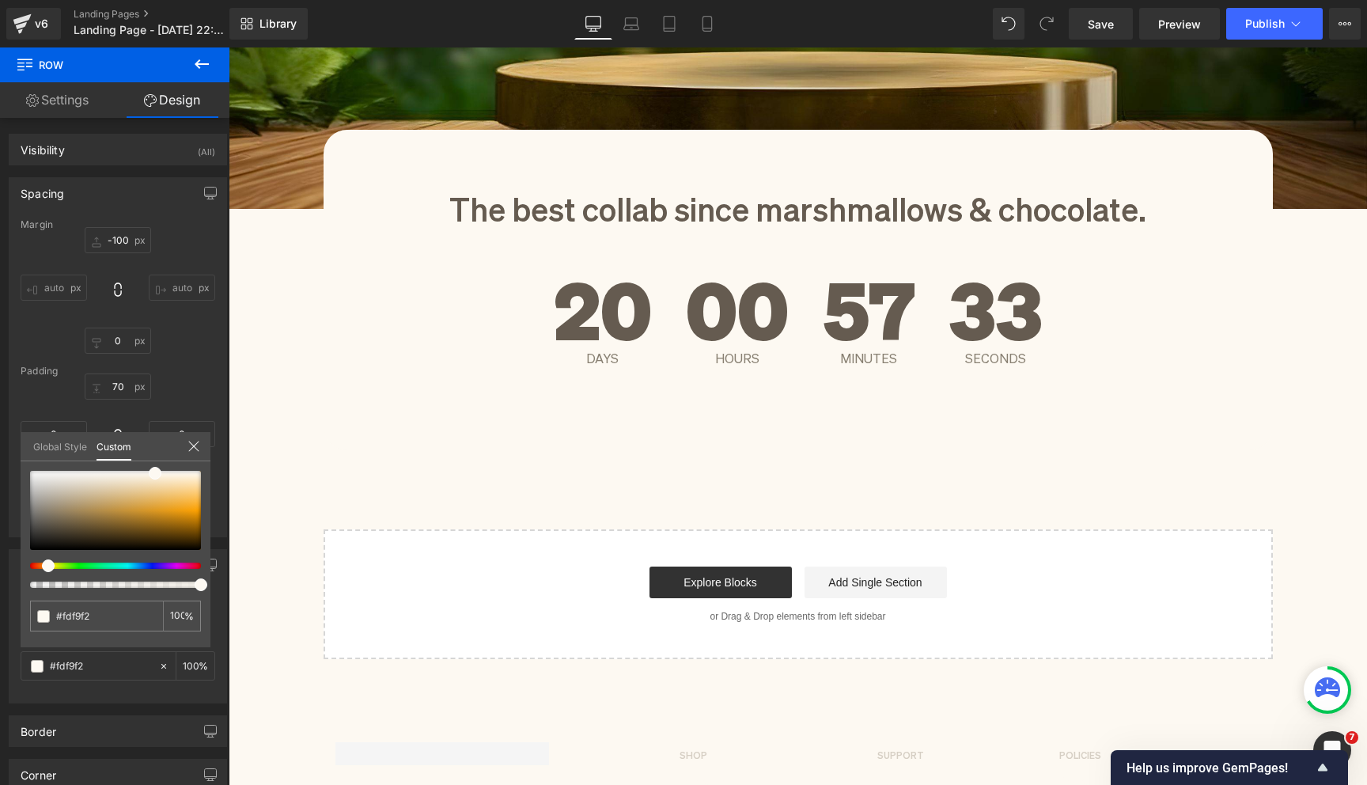
click at [653, 328] on body "Skip to content FALL SALE | Use code FALL30 at checkout for 30% OFF JrTrack 5 U…" at bounding box center [798, 218] width 1138 height 1578
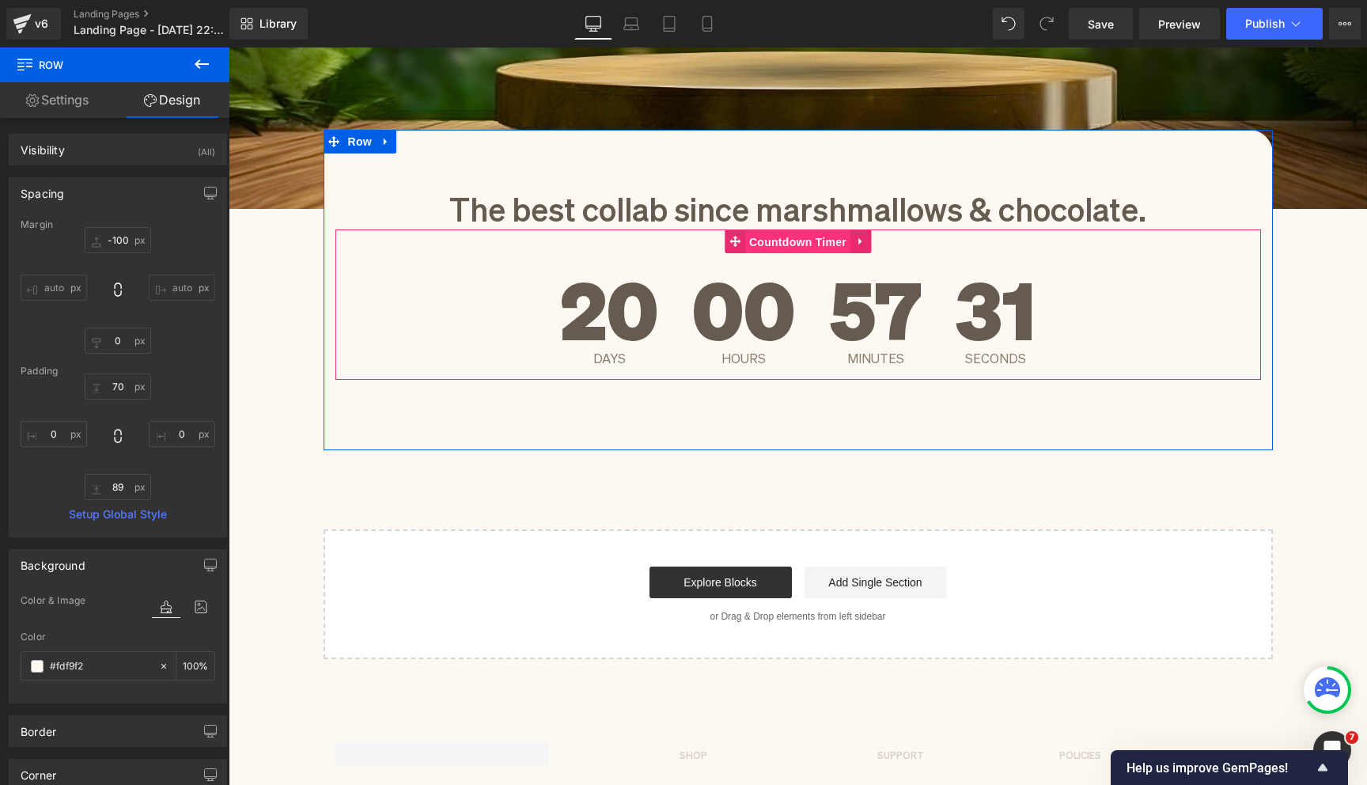
click at [791, 247] on span "Countdown Timer" at bounding box center [797, 242] width 105 height 24
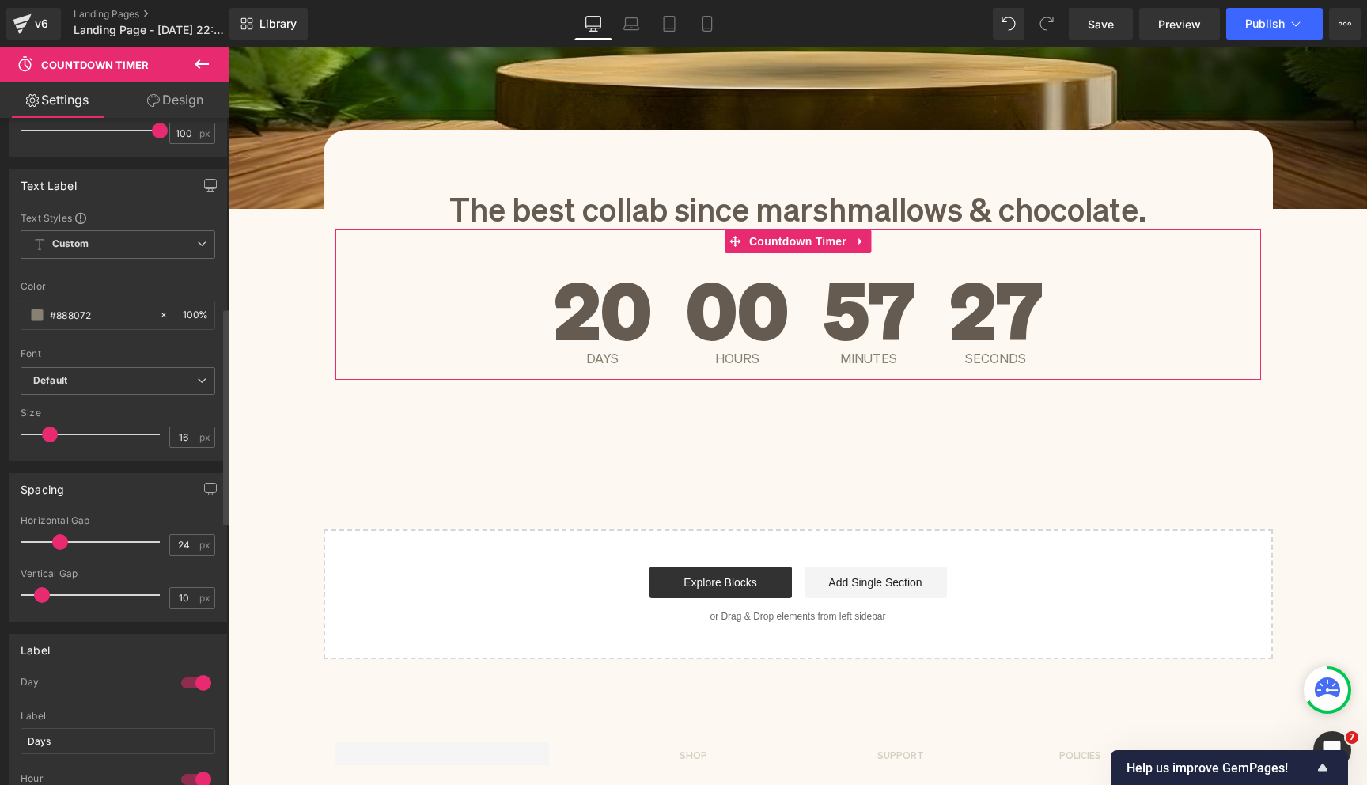
scroll to position [601, 0]
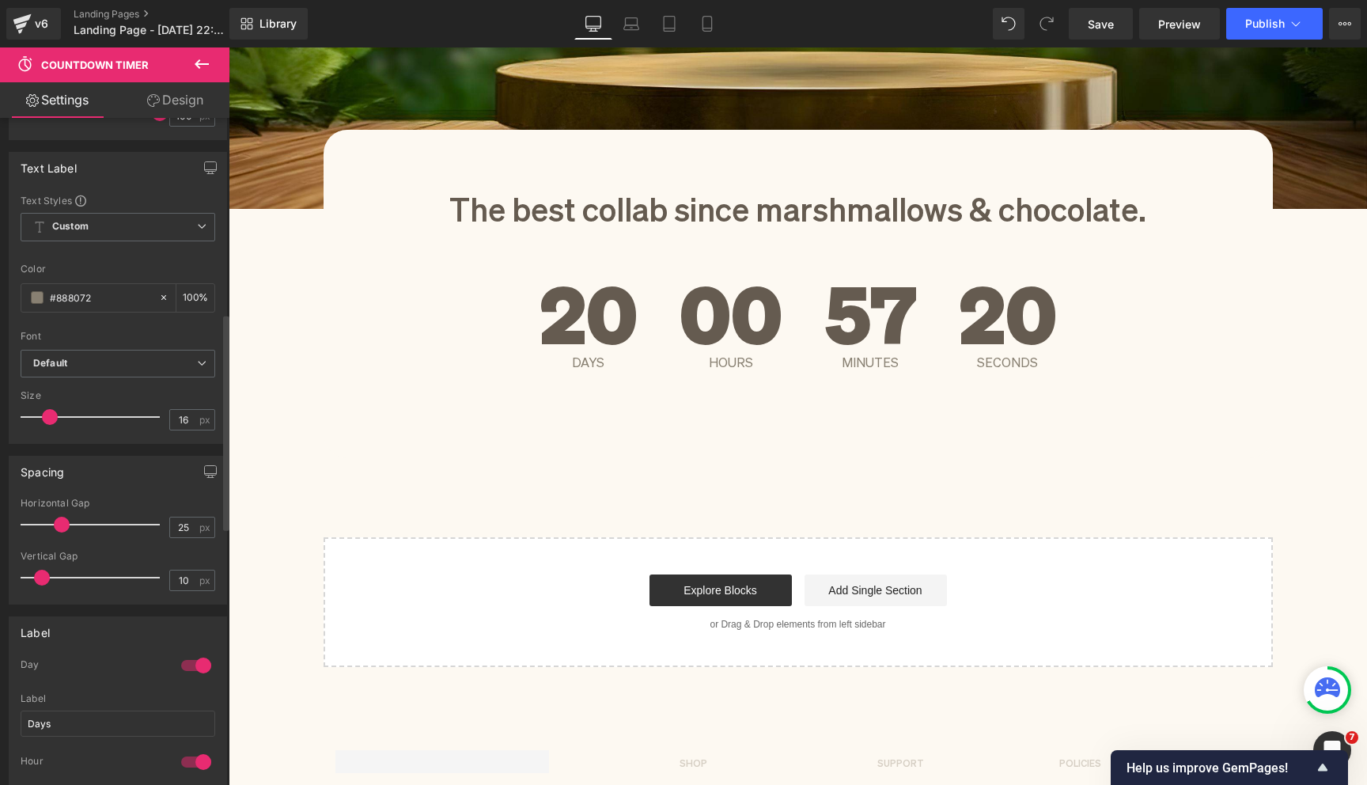
type input "24"
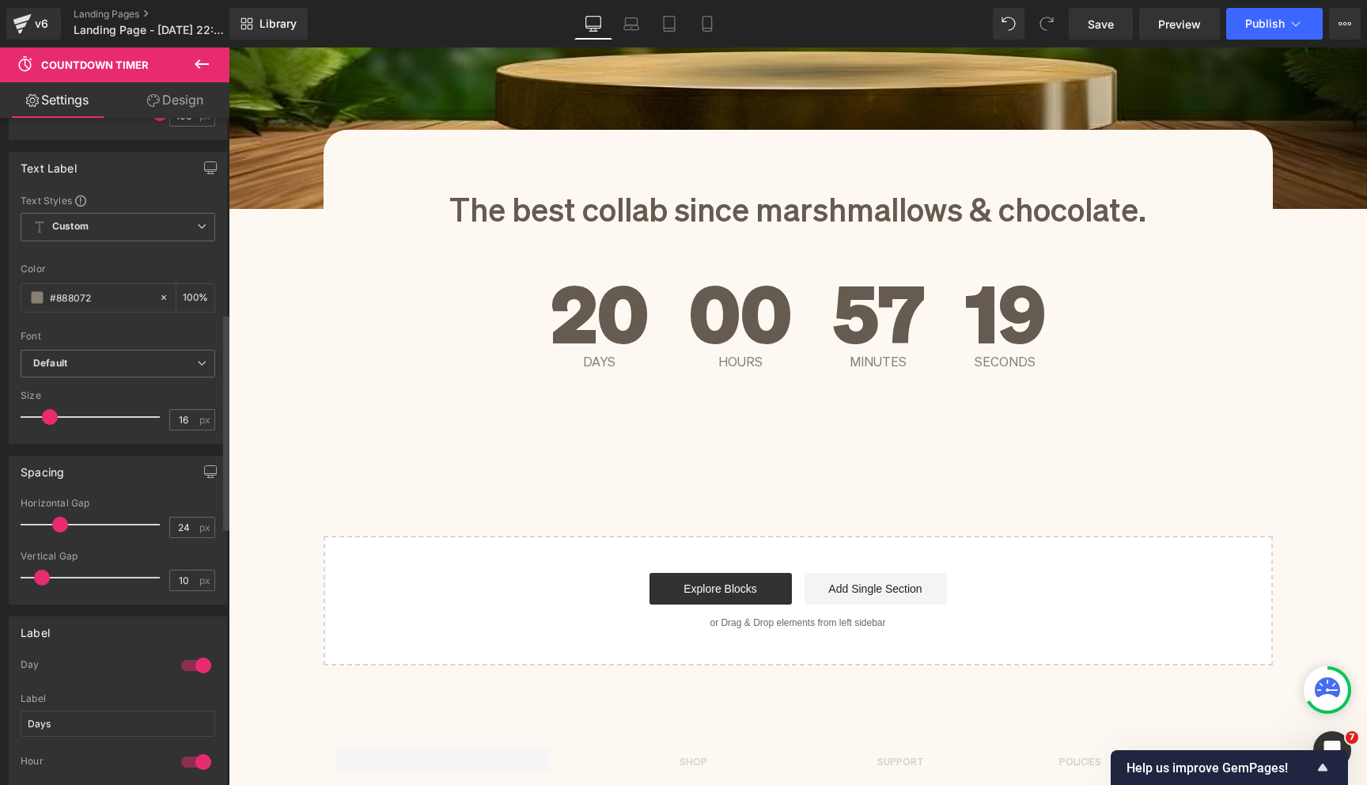
click at [59, 521] on span at bounding box center [60, 525] width 16 height 16
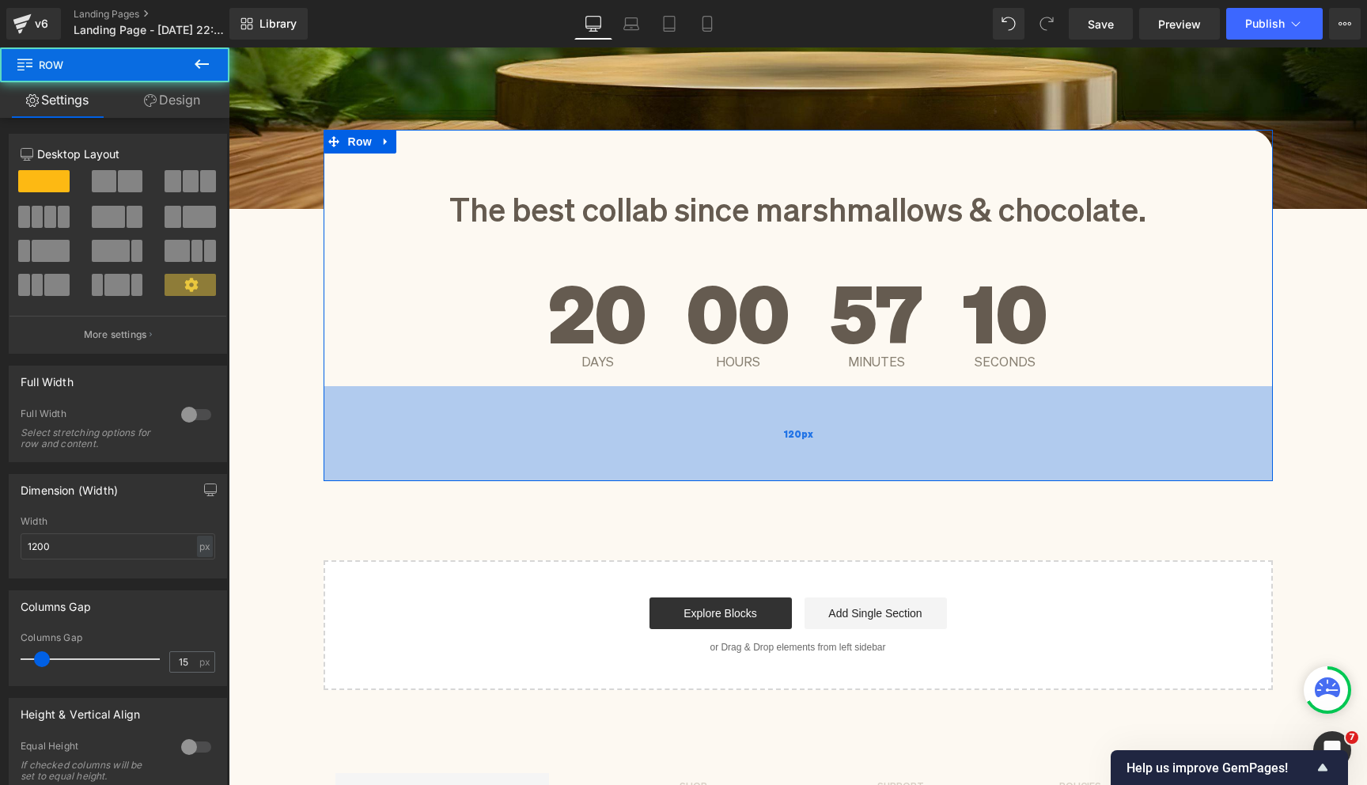
drag, startPoint x: 543, startPoint y: 427, endPoint x: 543, endPoint y: 452, distance: 24.5
click at [543, 452] on div "120px" at bounding box center [798, 433] width 949 height 95
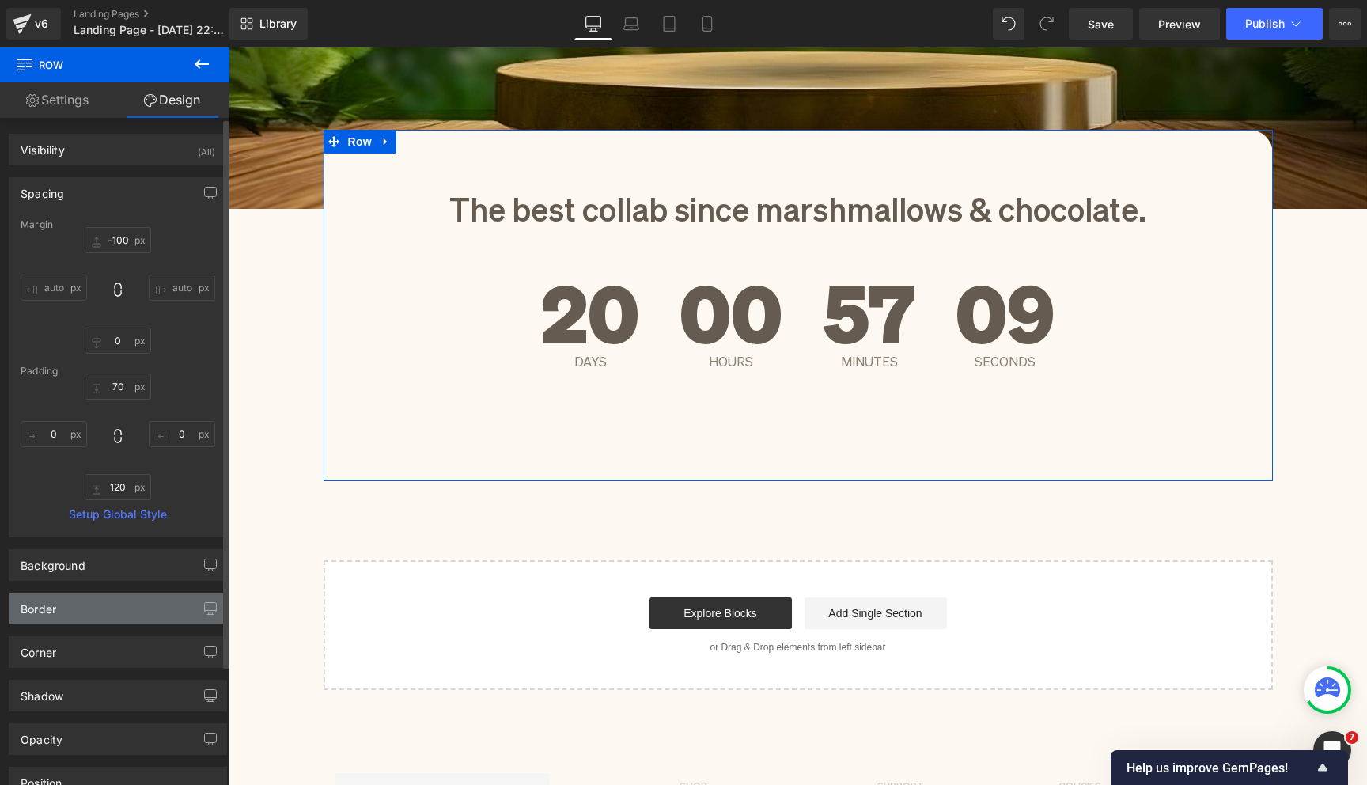
click at [135, 607] on div "Border" at bounding box center [117, 608] width 217 height 30
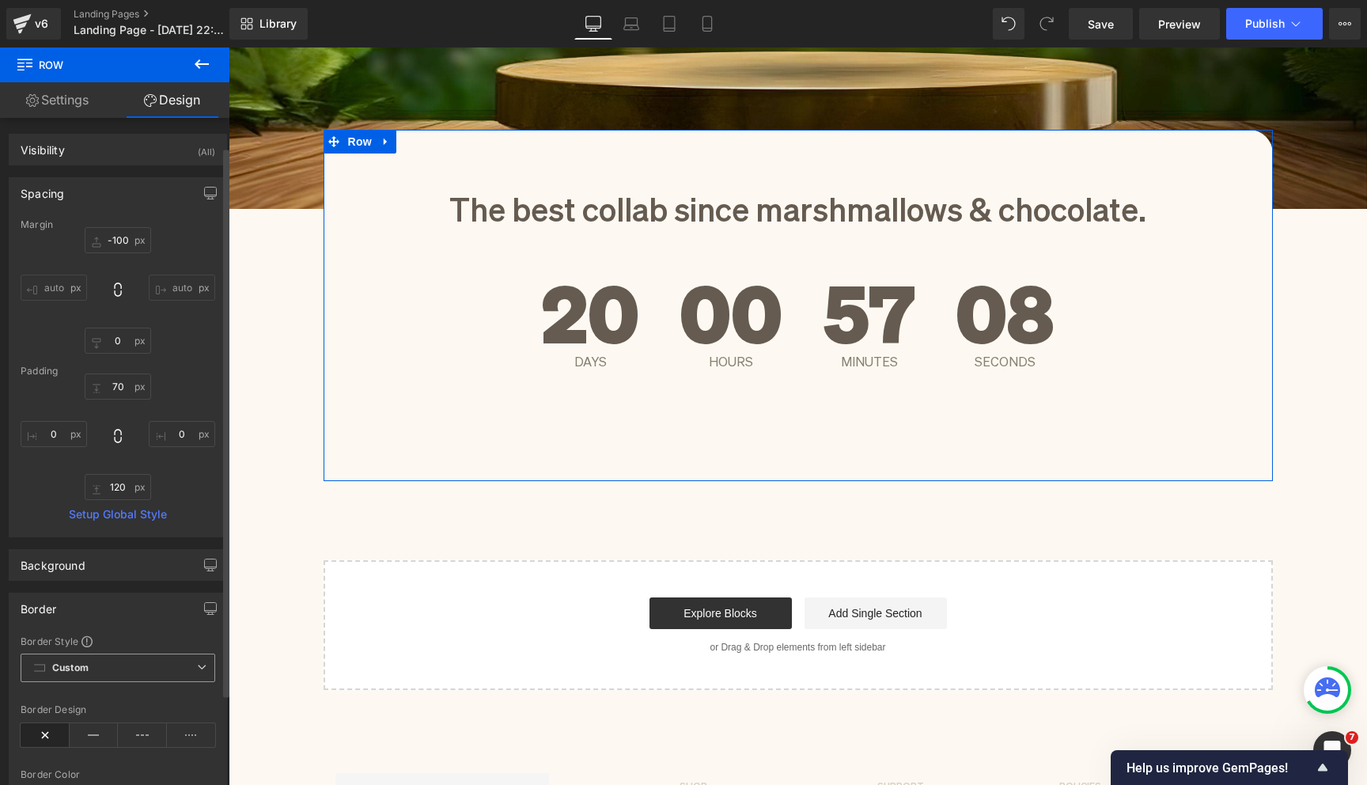
scroll to position [147, 0]
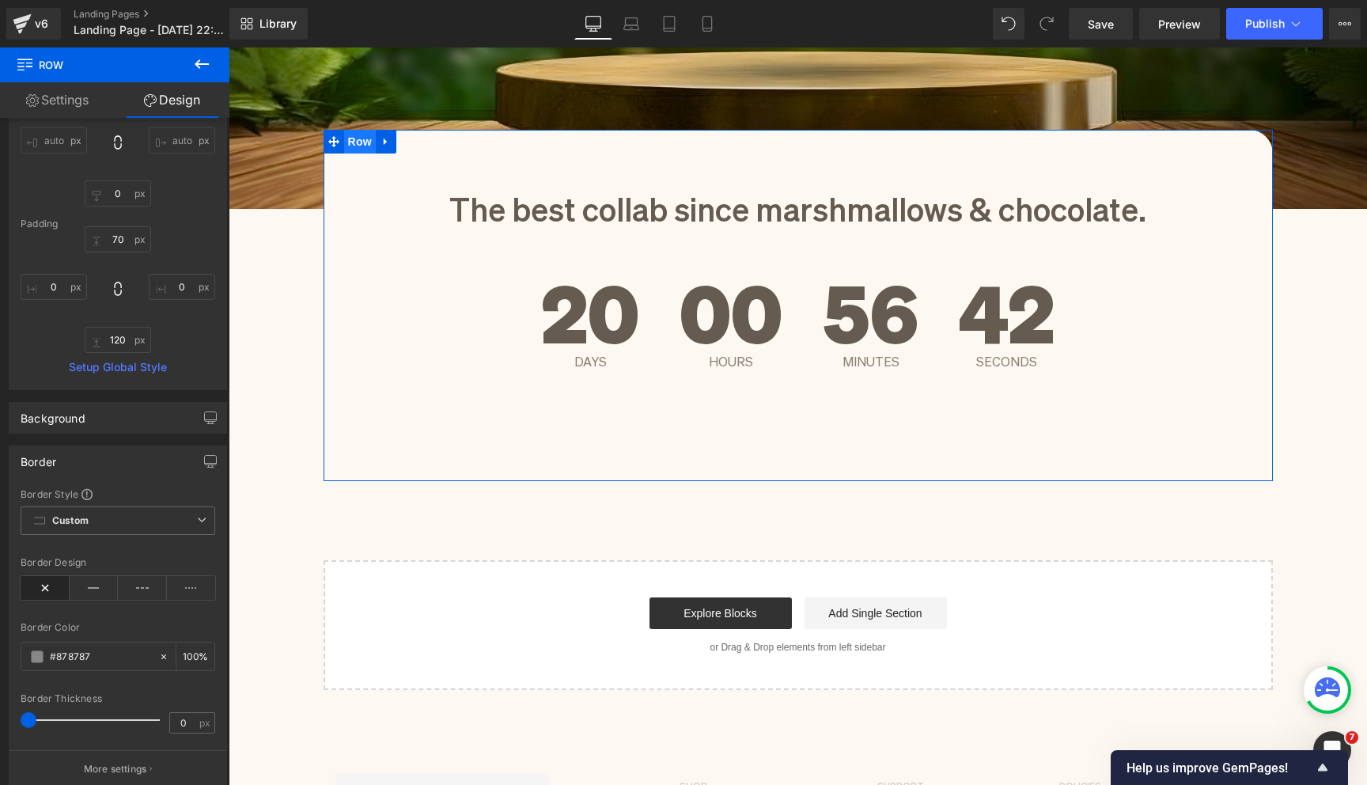
click at [354, 144] on span "Row" at bounding box center [360, 142] width 32 height 24
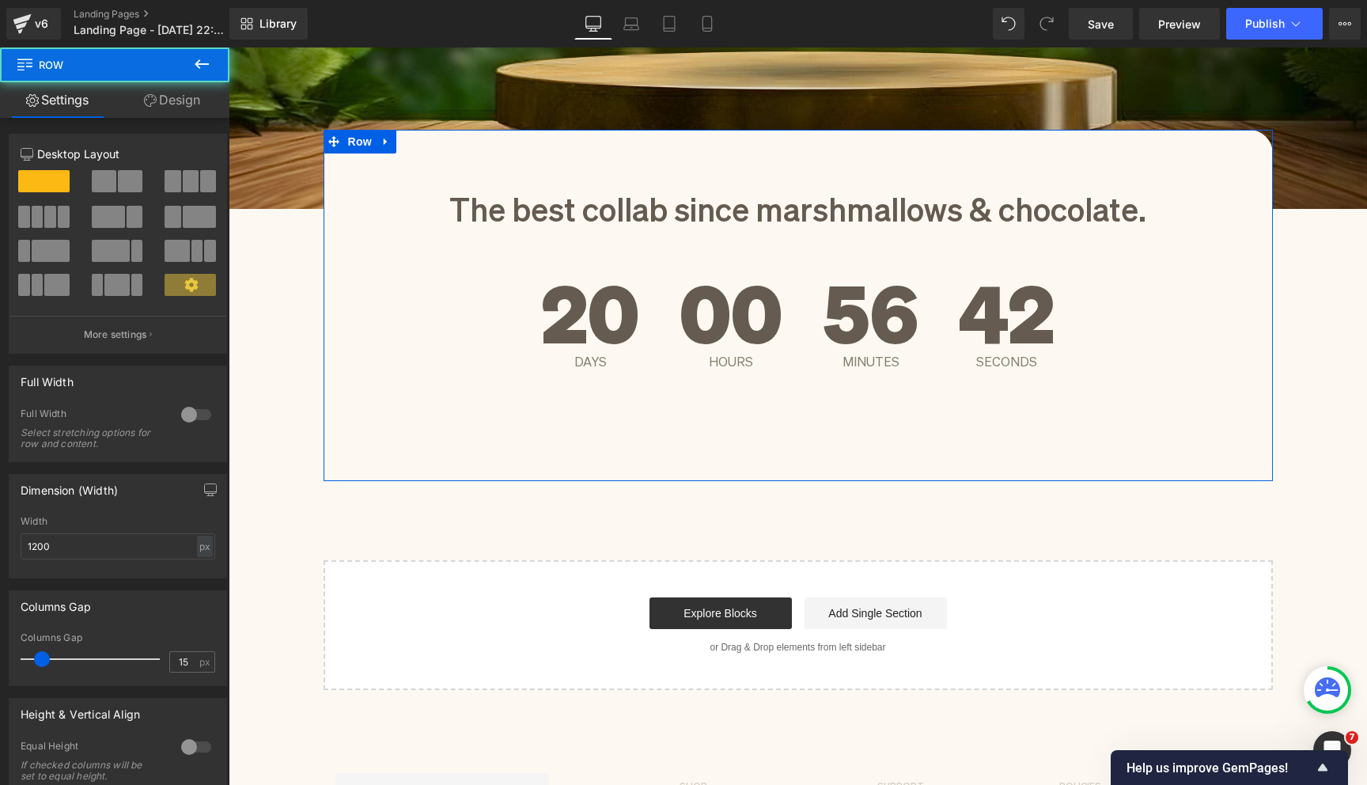
click at [181, 103] on link "Design" at bounding box center [172, 100] width 115 height 36
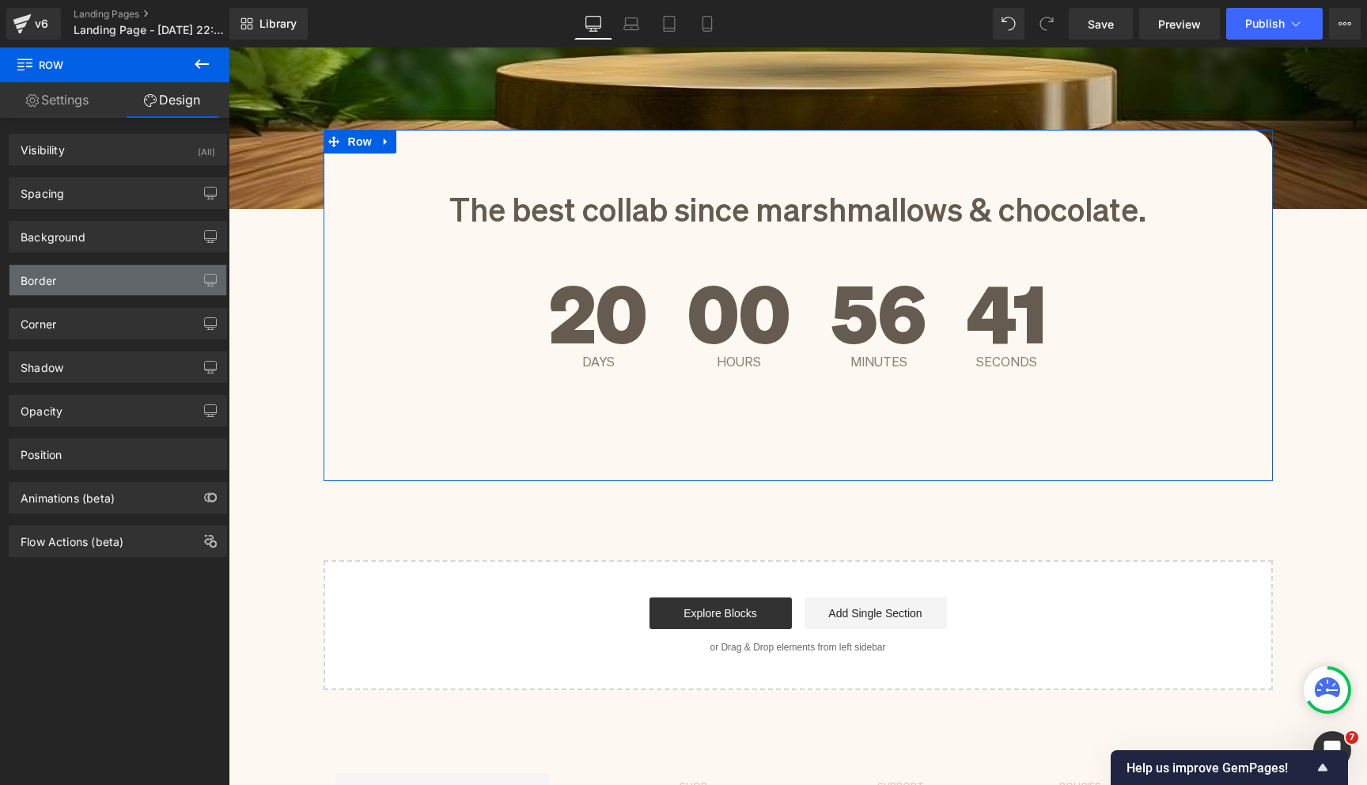
click at [139, 277] on div "Border" at bounding box center [117, 280] width 217 height 30
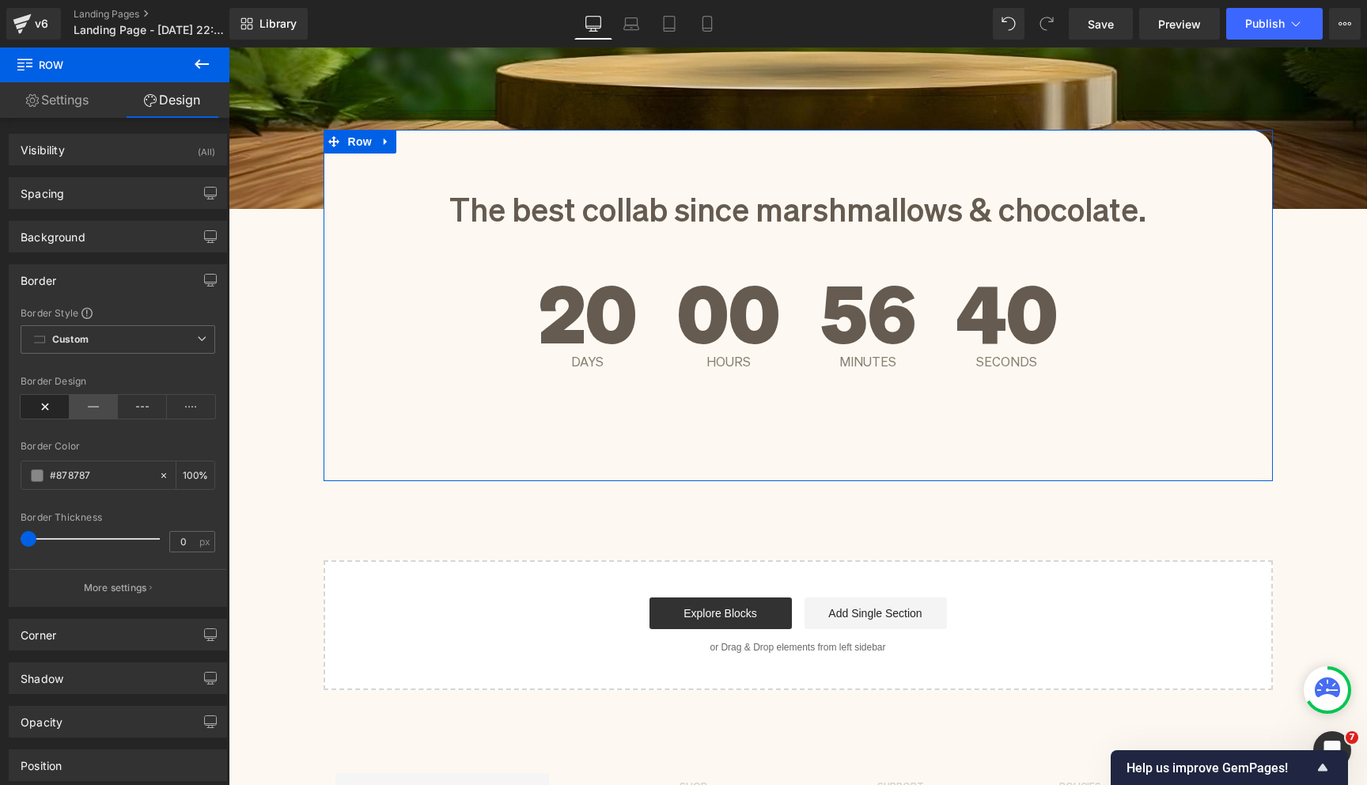
click at [98, 411] on icon at bounding box center [94, 407] width 49 height 24
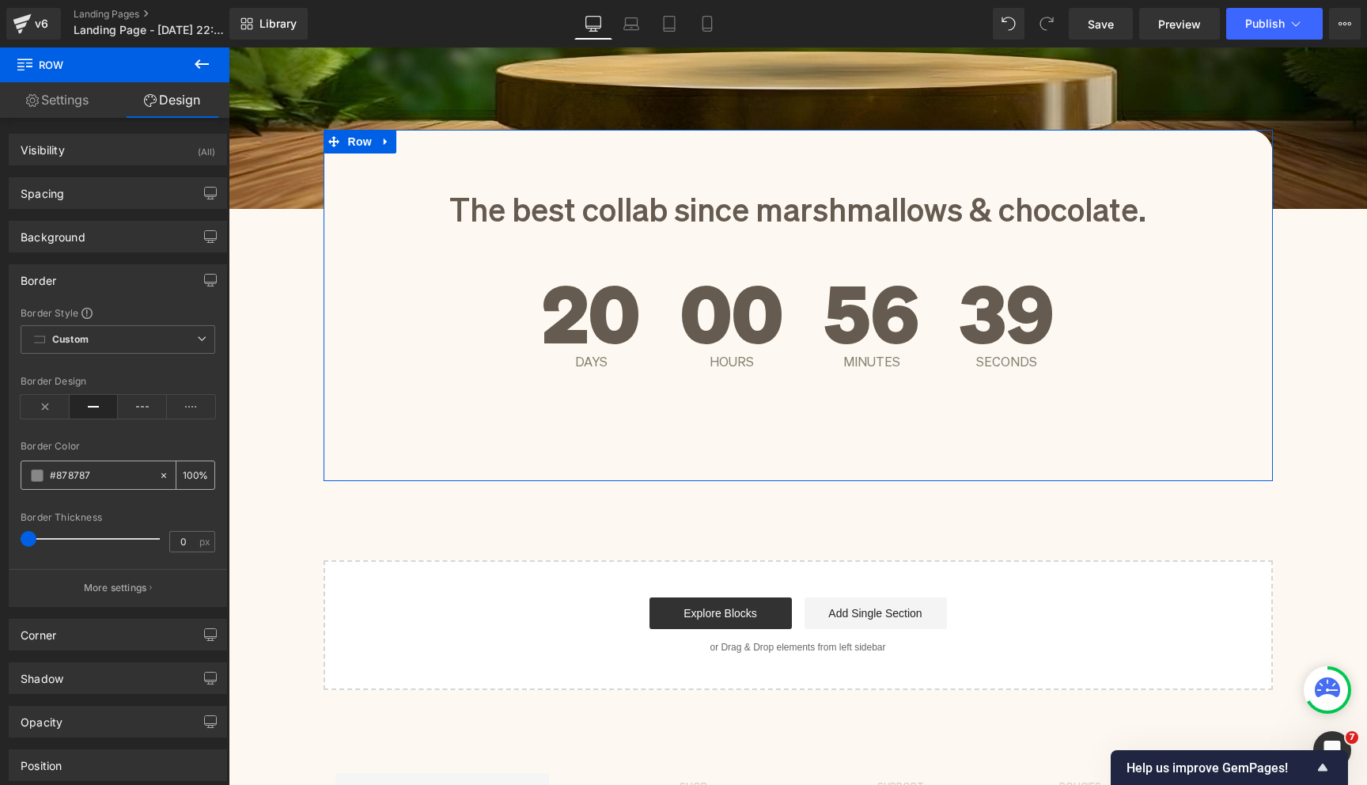
click at [97, 475] on input "#878787" at bounding box center [100, 475] width 101 height 17
paste input "f1a538"
type input "#f1a538"
click at [84, 589] on p "More settings" at bounding box center [115, 588] width 63 height 14
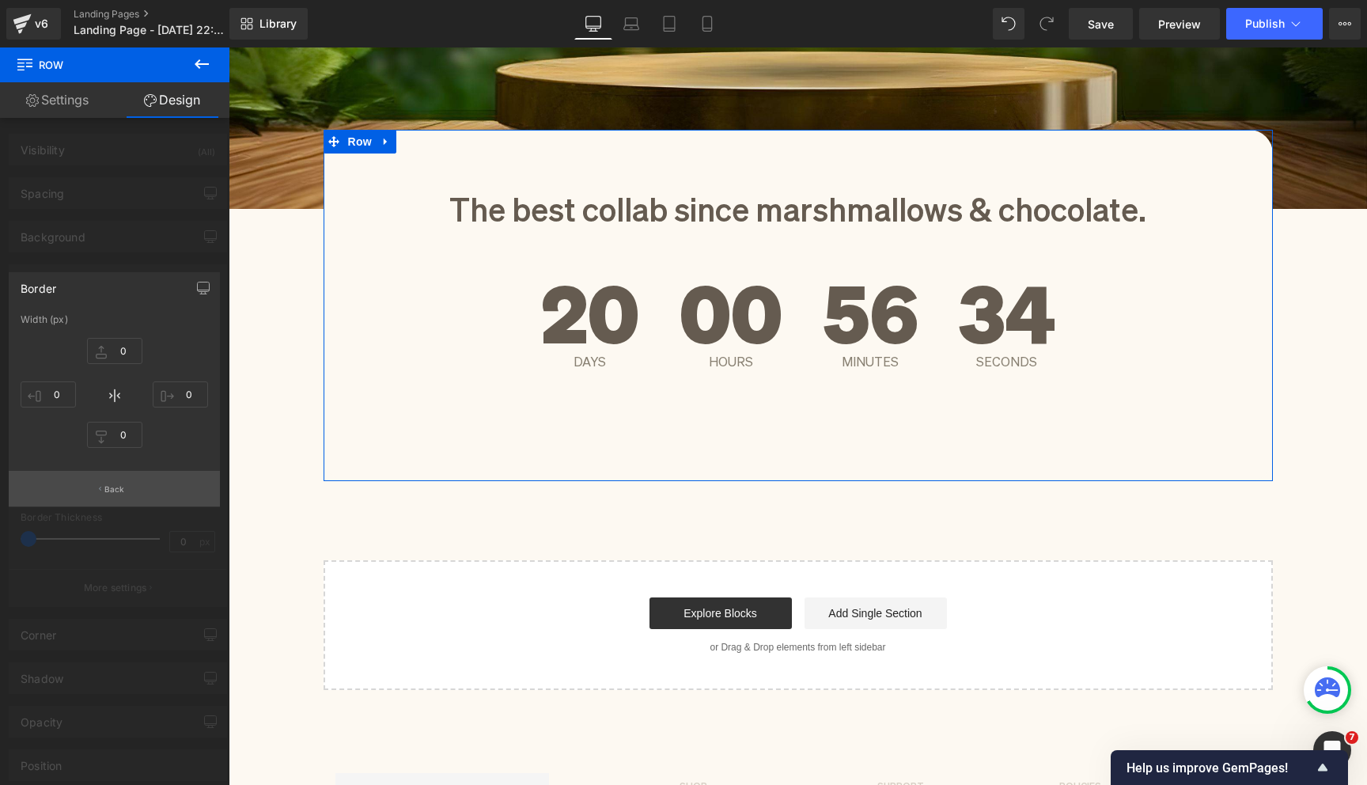
click at [108, 487] on p "Back" at bounding box center [114, 489] width 21 height 12
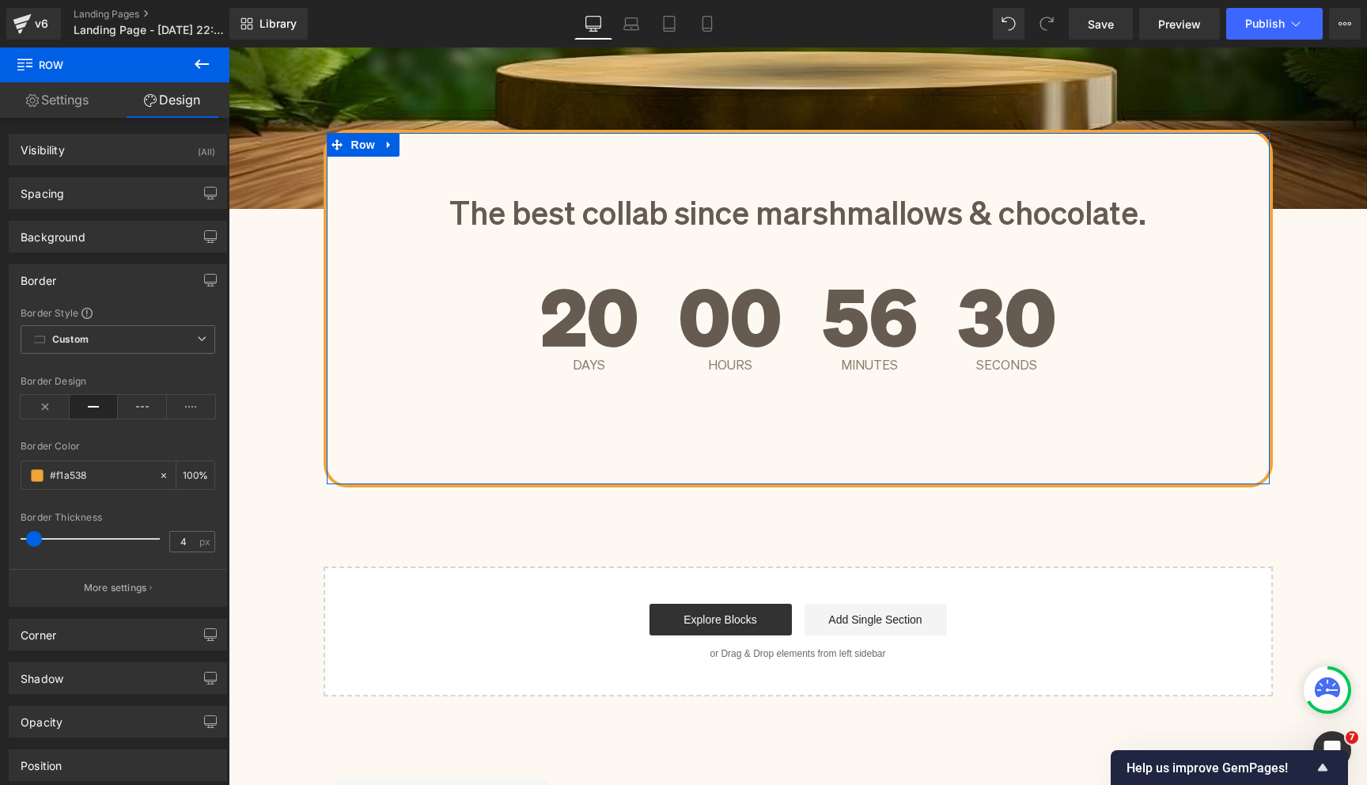
click at [40, 542] on span at bounding box center [34, 539] width 16 height 16
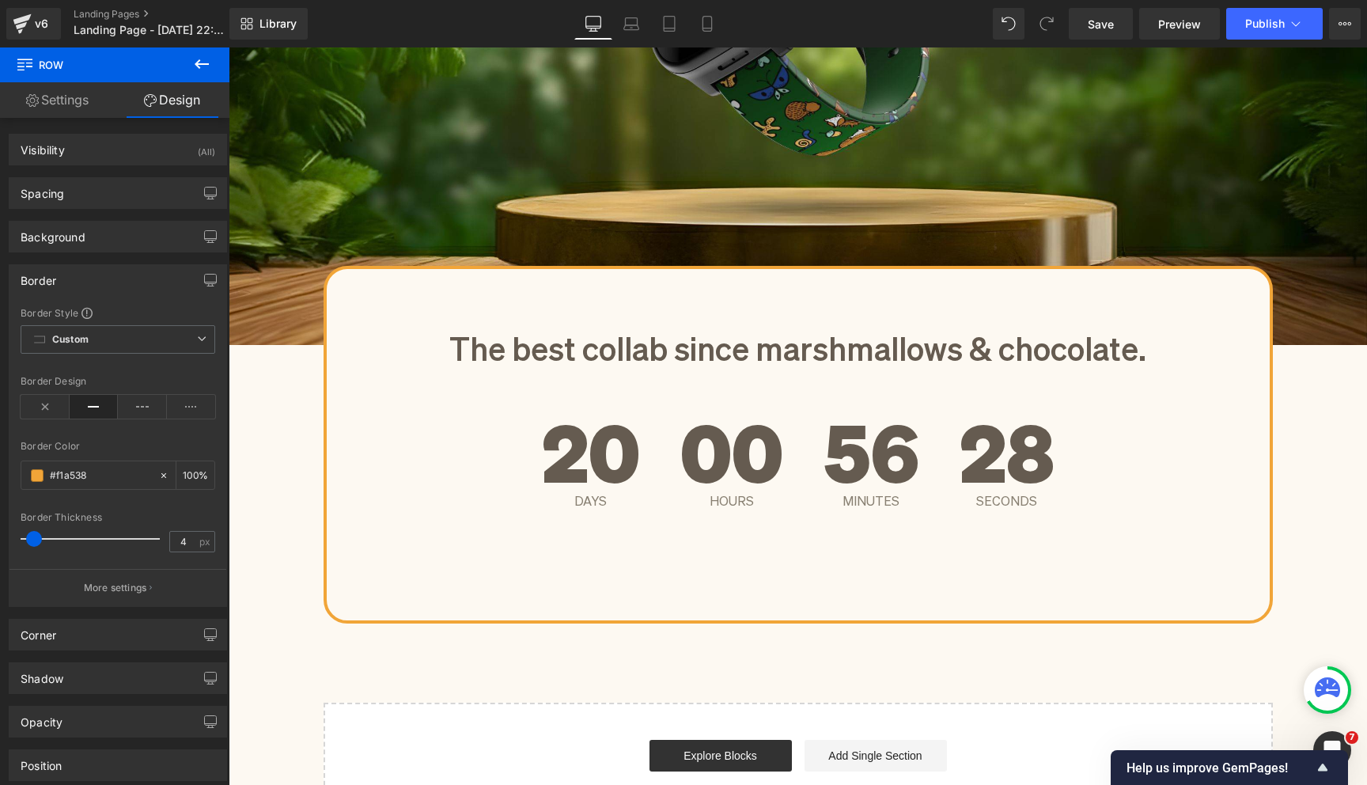
scroll to position [468, 0]
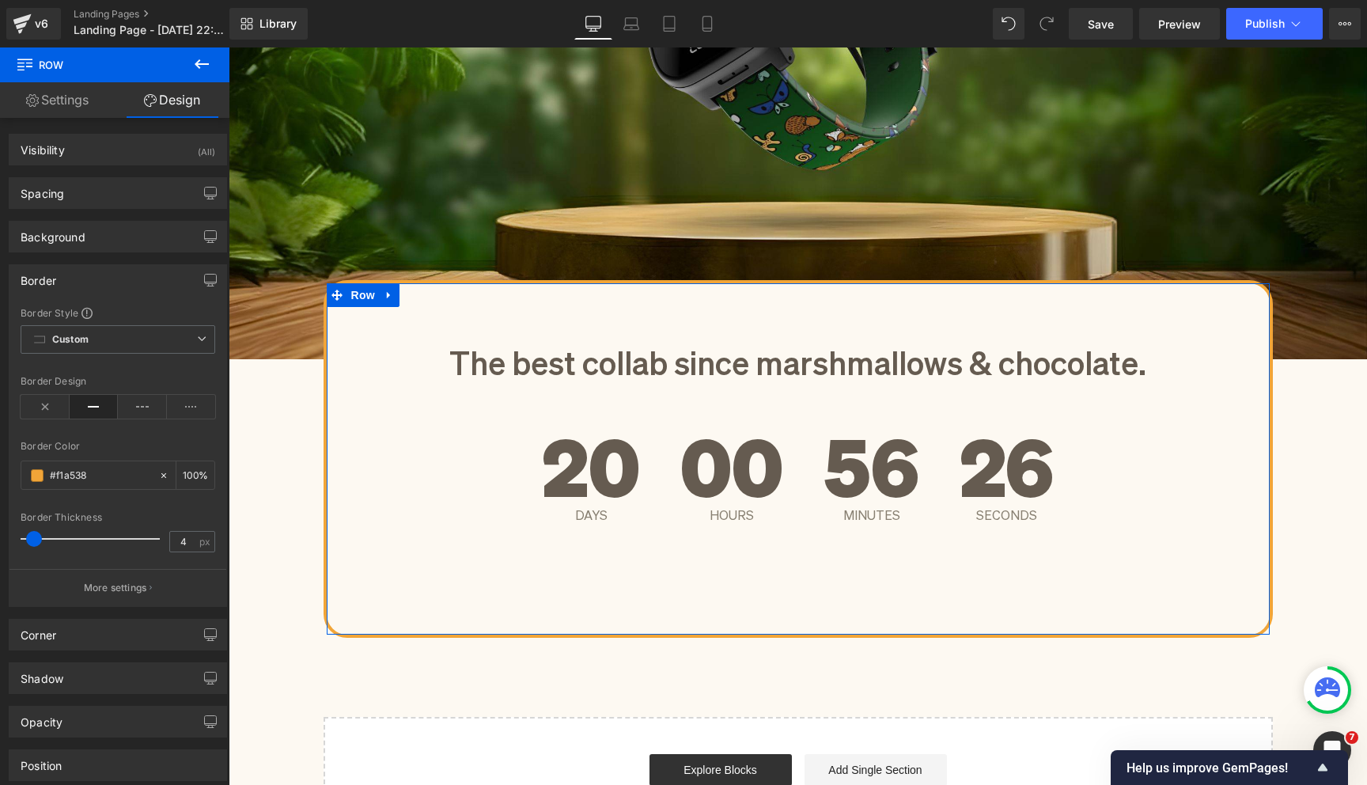
type input "5"
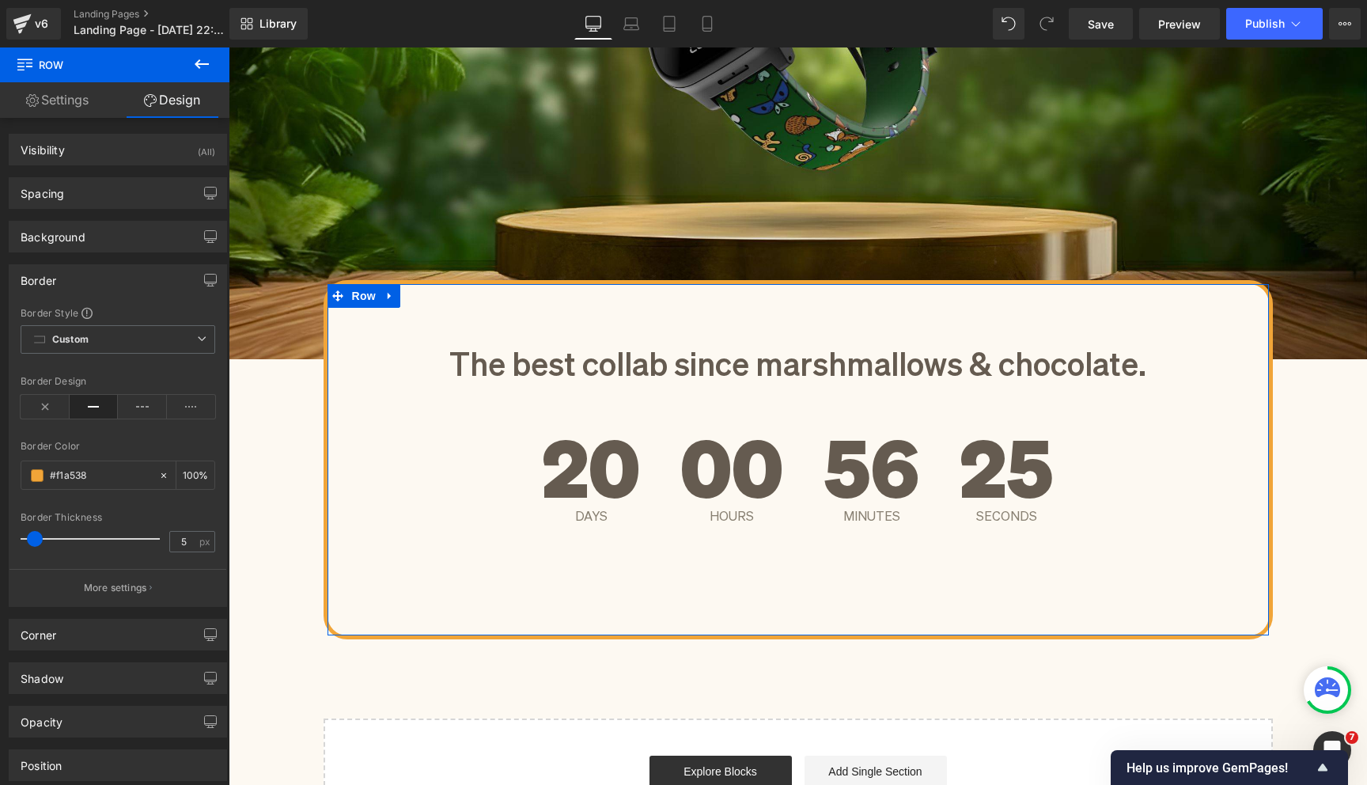
click at [40, 536] on span at bounding box center [35, 539] width 16 height 16
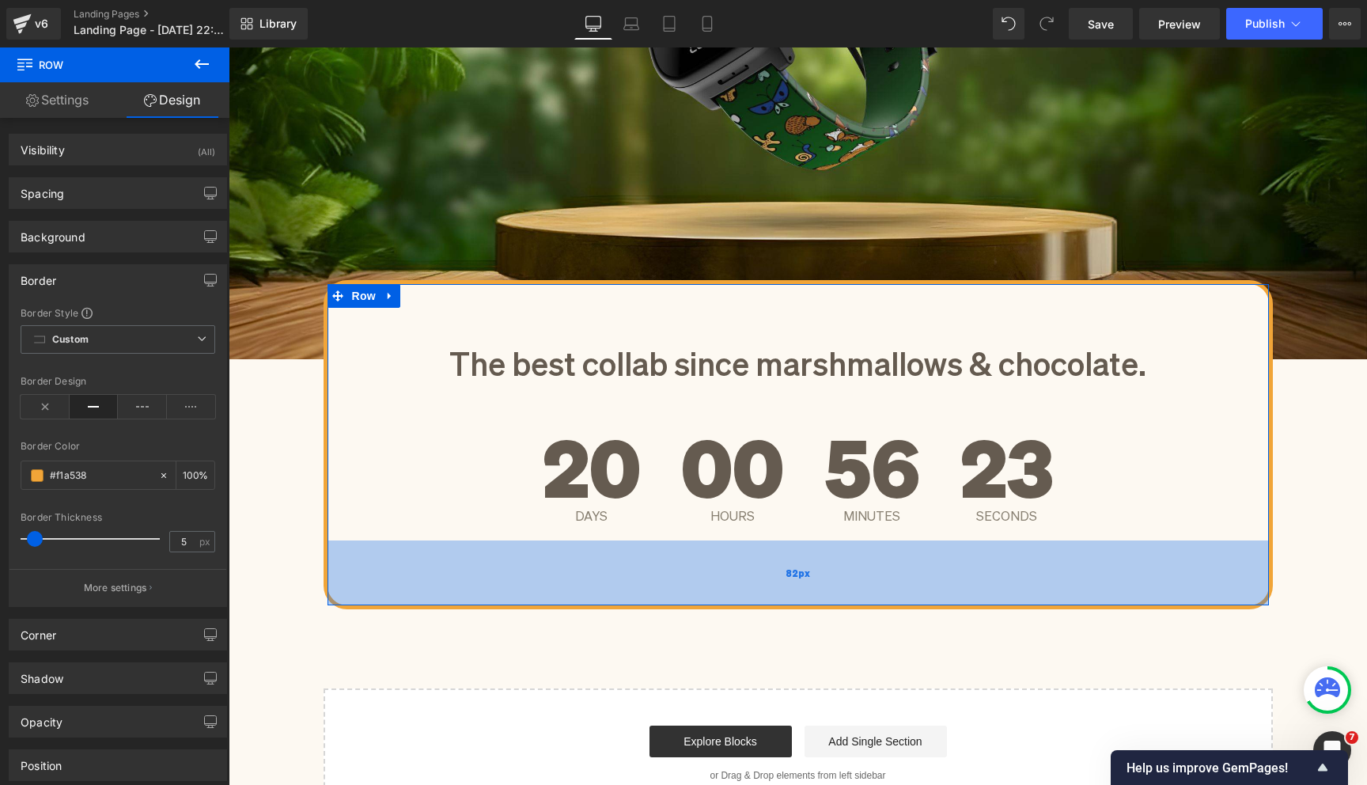
drag, startPoint x: 510, startPoint y: 609, endPoint x: 517, endPoint y: 579, distance: 30.7
click at [517, 579] on div "82px" at bounding box center [798, 572] width 941 height 65
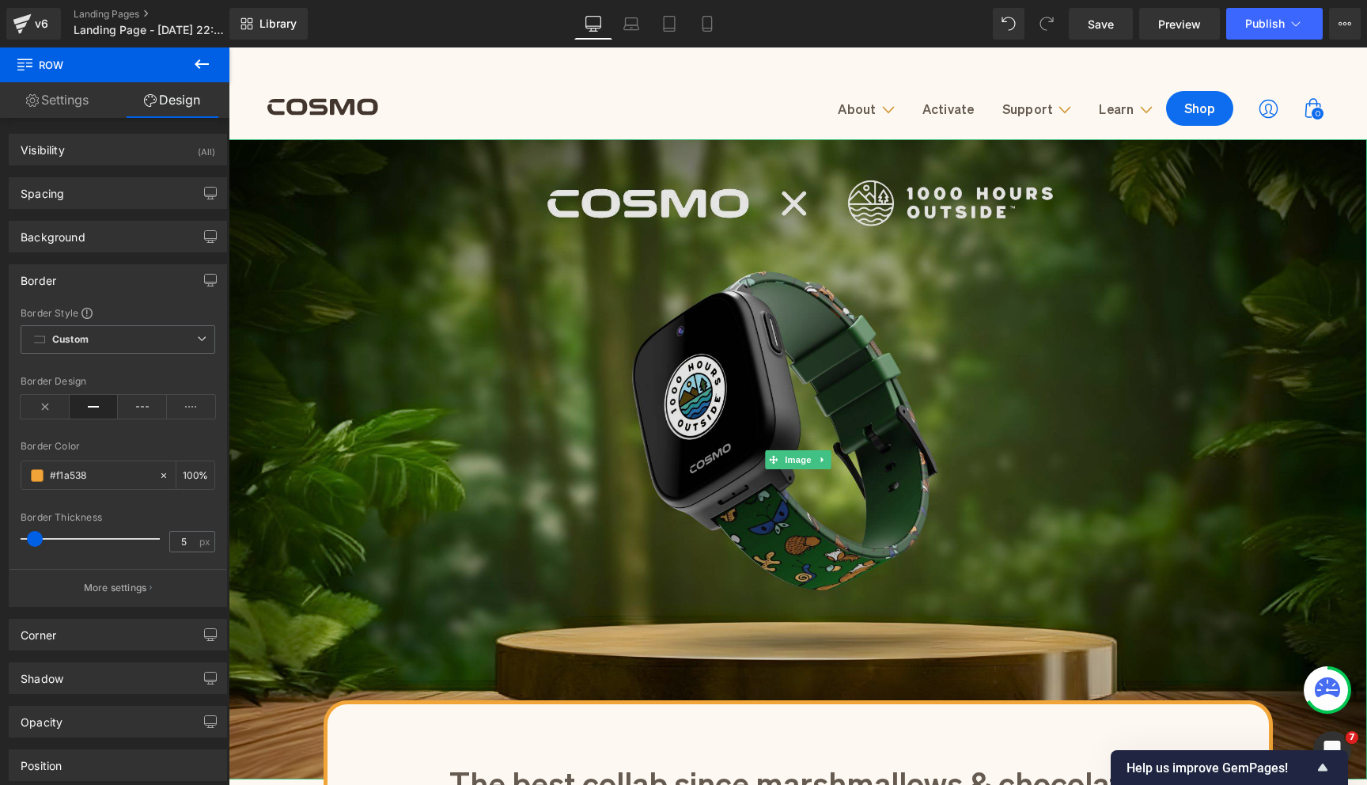
scroll to position [49, 0]
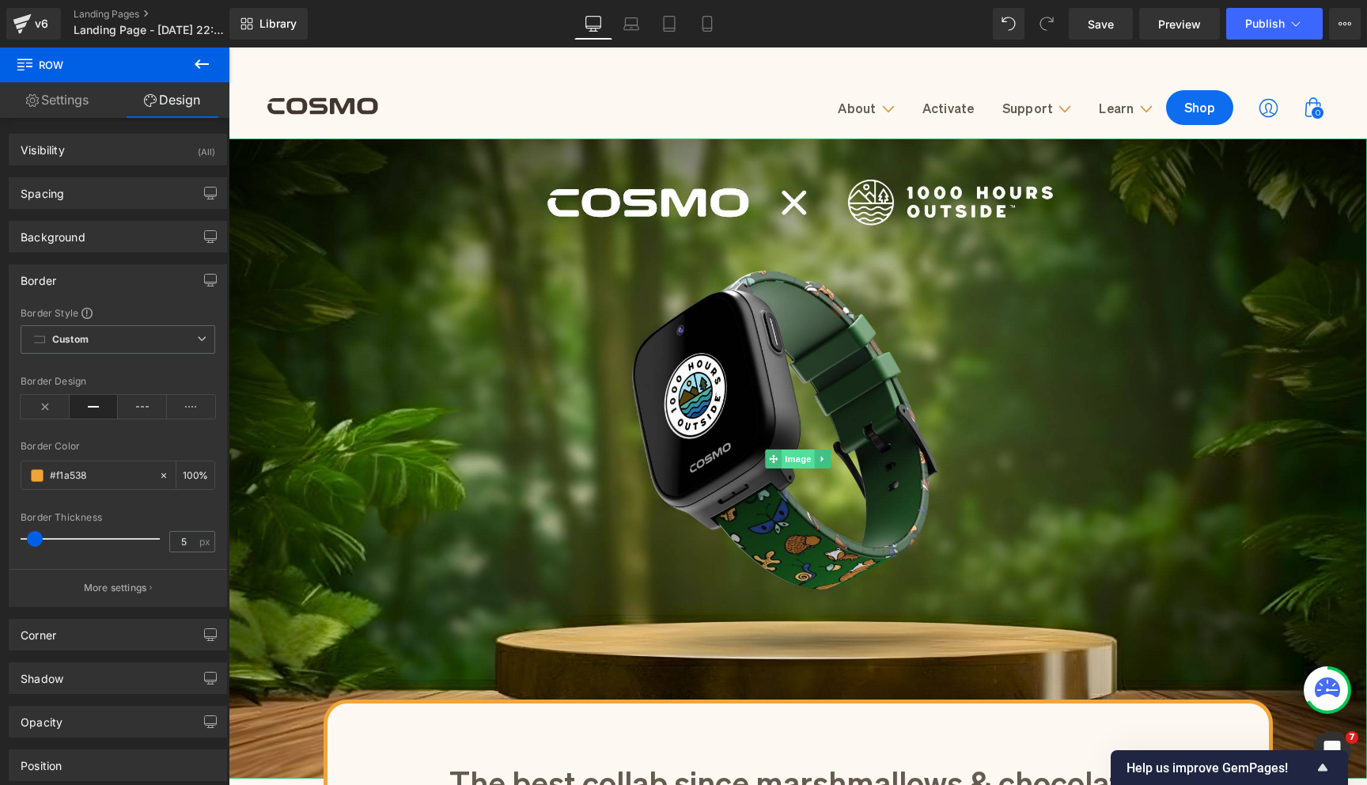
click at [788, 464] on span "Image" at bounding box center [798, 458] width 33 height 19
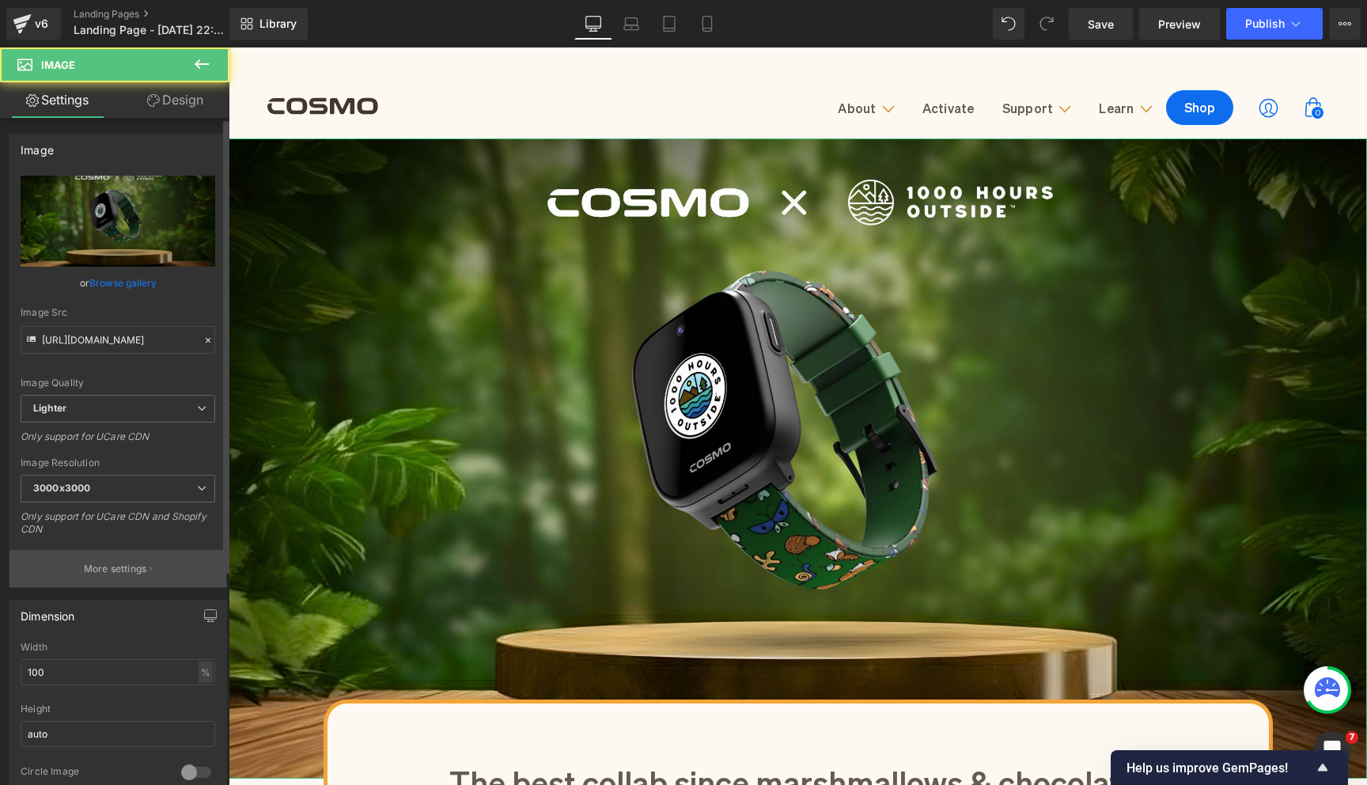
click at [116, 562] on p "More settings" at bounding box center [115, 569] width 63 height 14
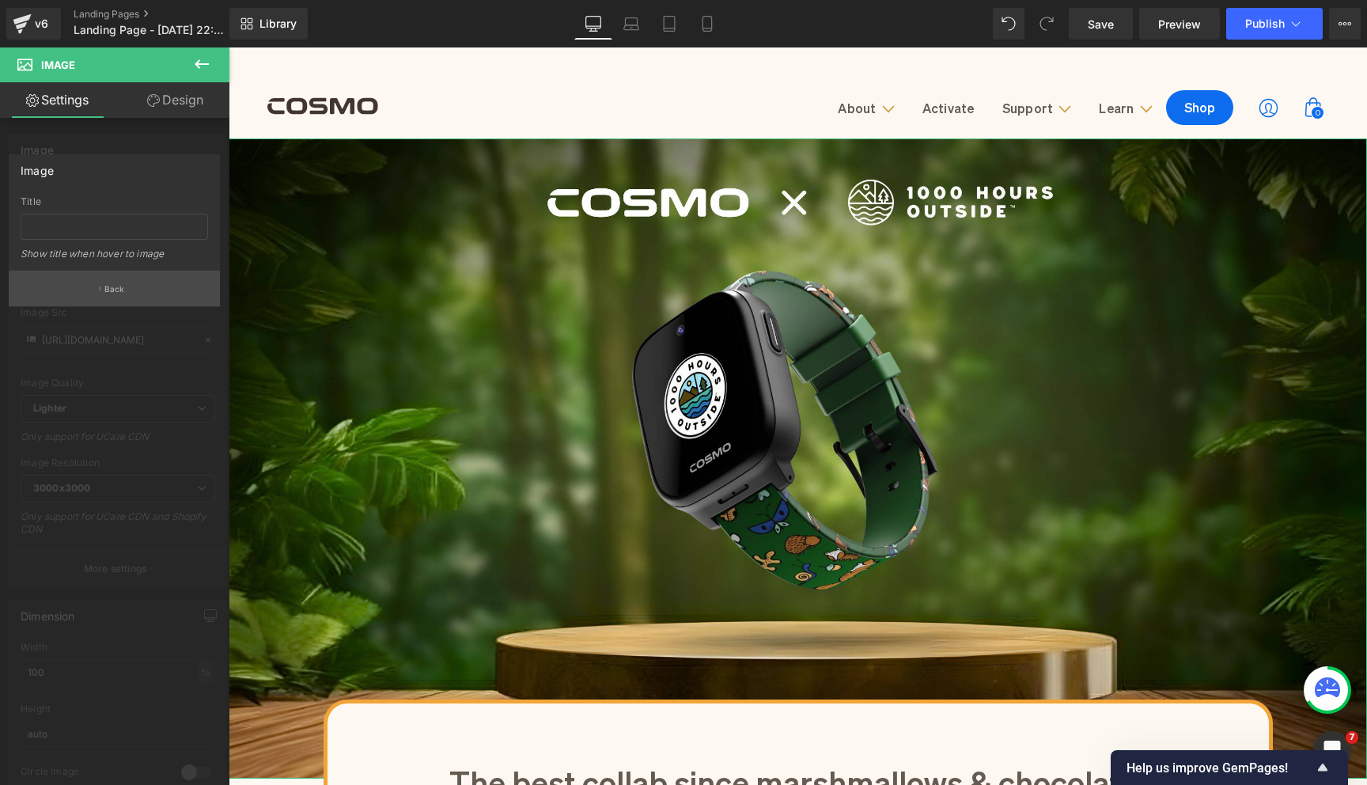
click at [116, 292] on p "Back" at bounding box center [114, 289] width 21 height 12
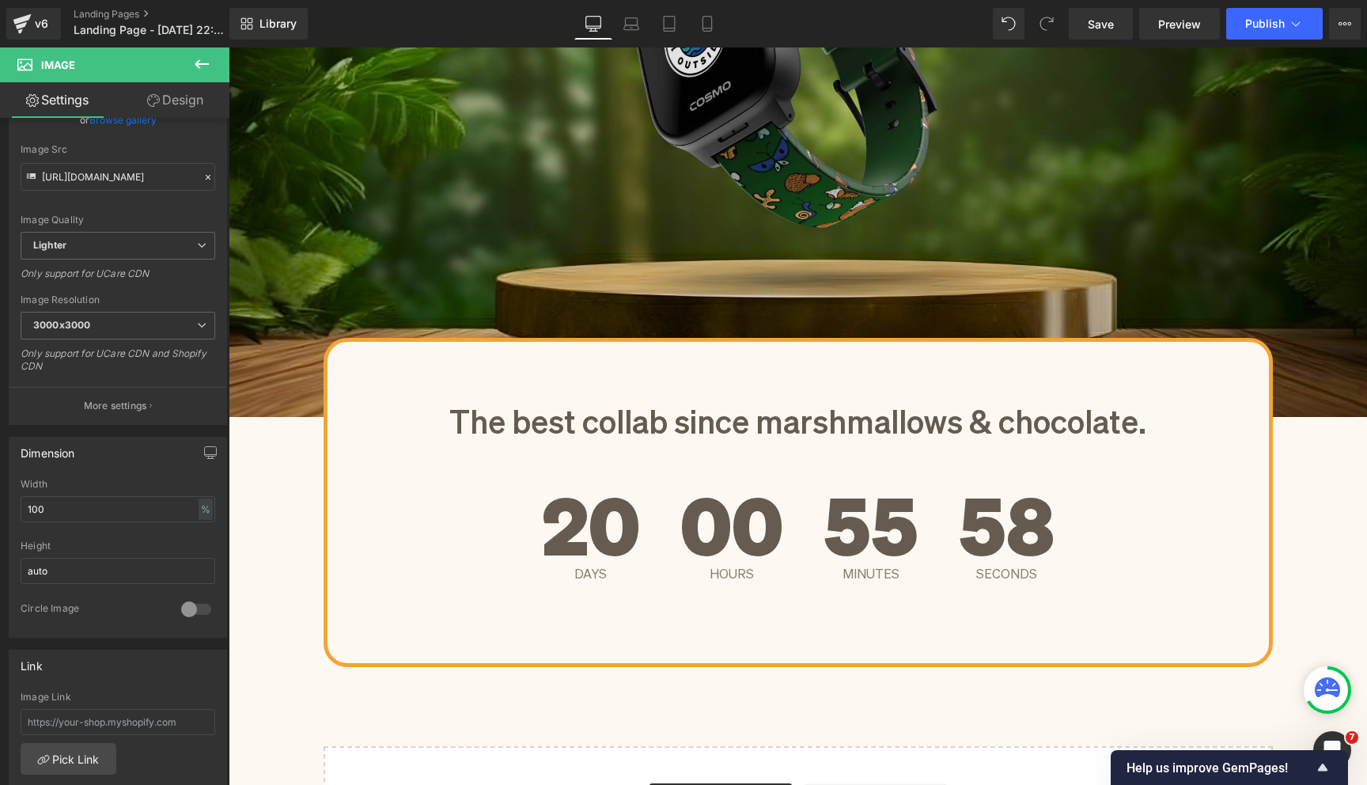
scroll to position [487, 0]
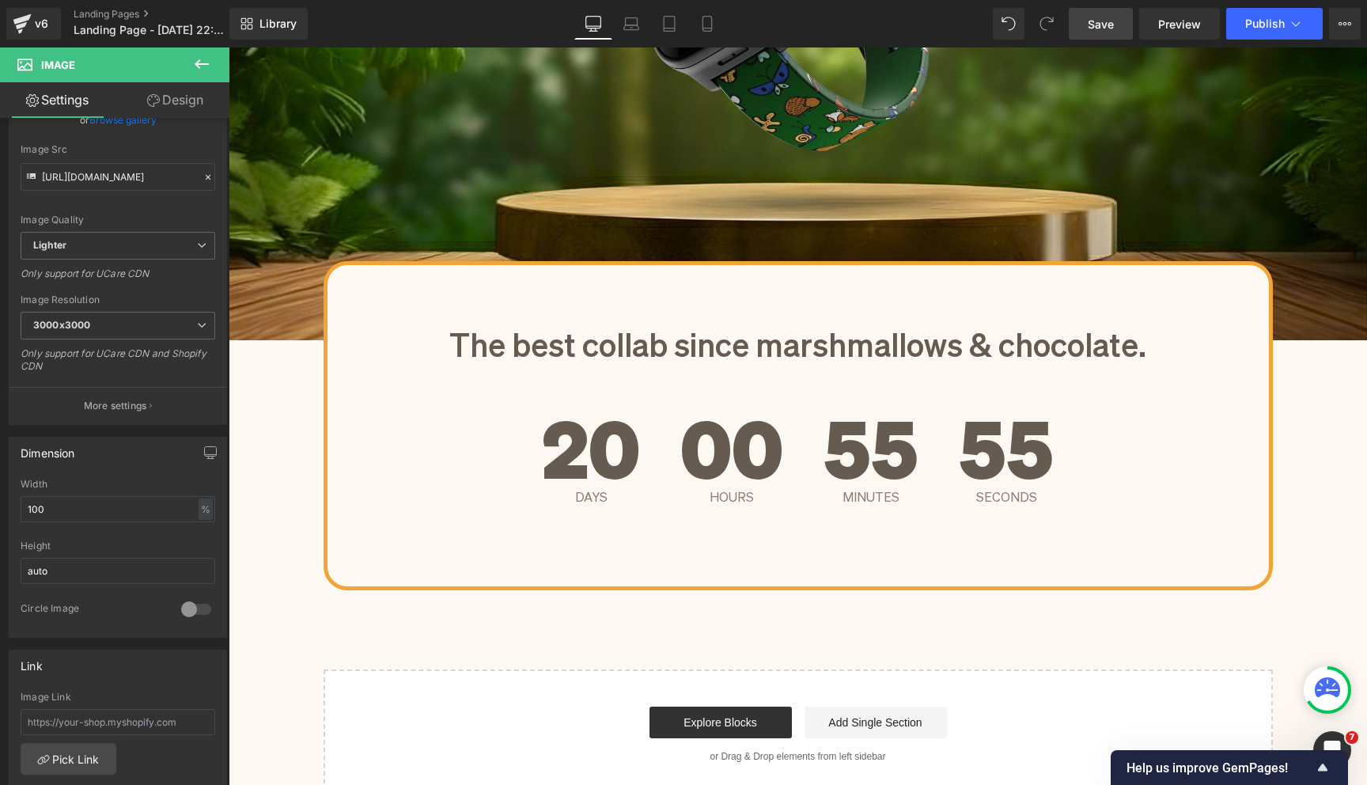
click at [1111, 32] on link "Save" at bounding box center [1101, 24] width 64 height 32
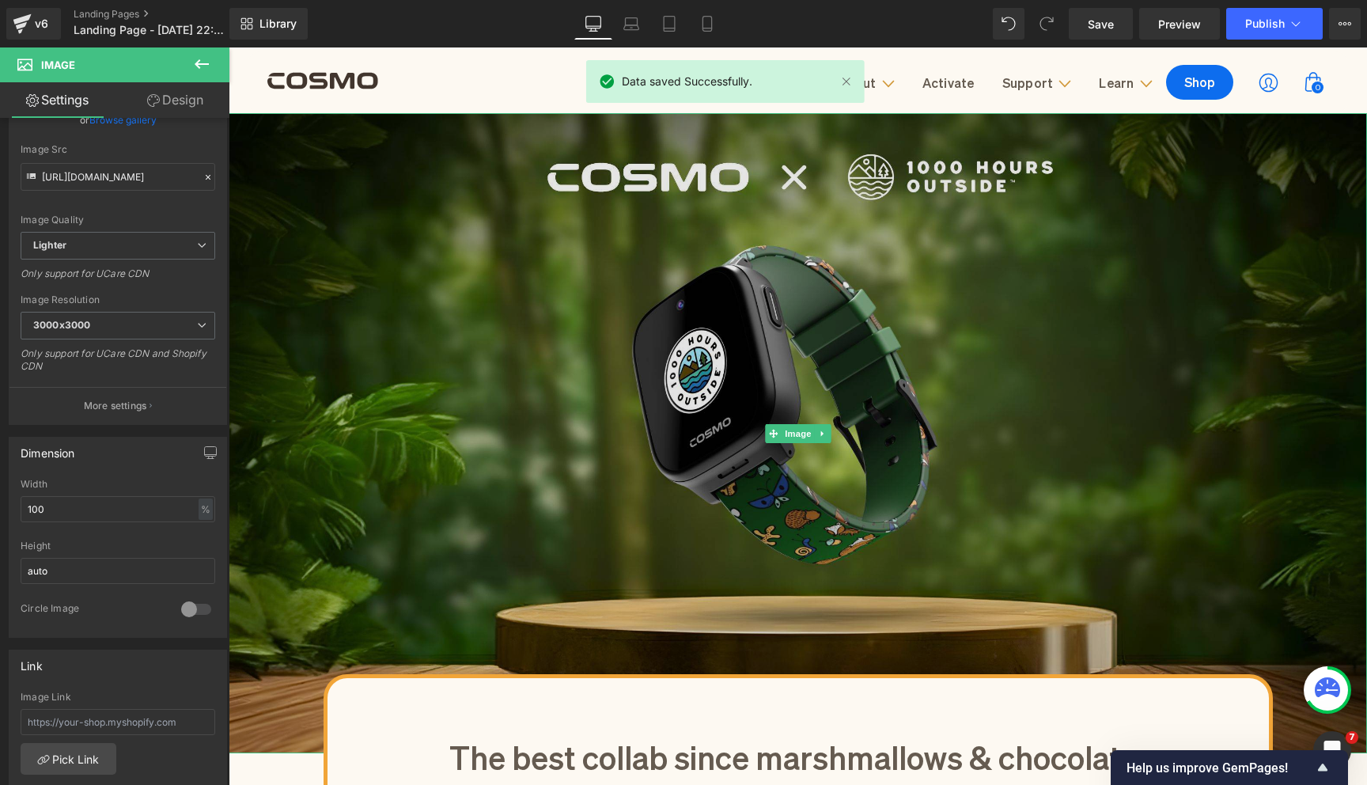
scroll to position [0, 0]
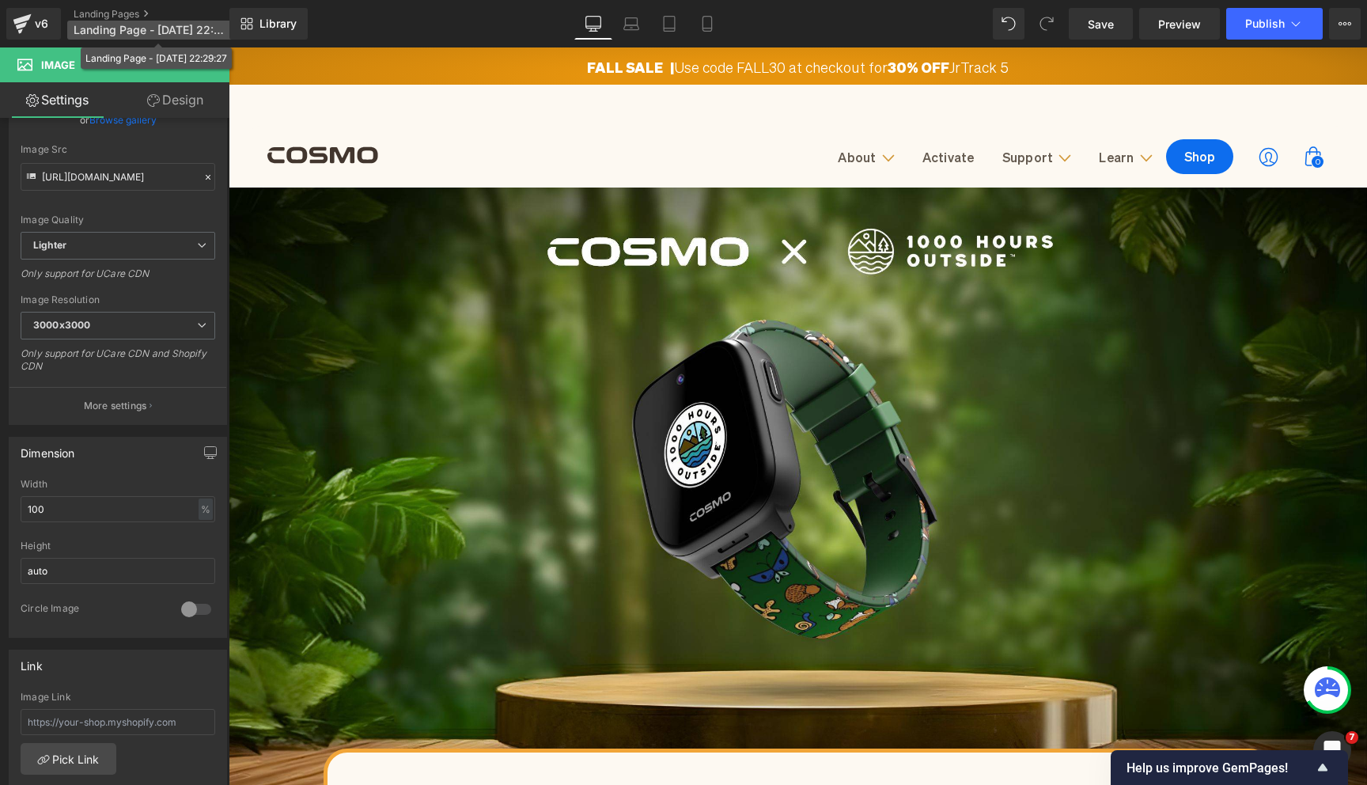
click at [149, 35] on span "Landing Page - [DATE] 22:29:27" at bounding box center [150, 30] width 152 height 13
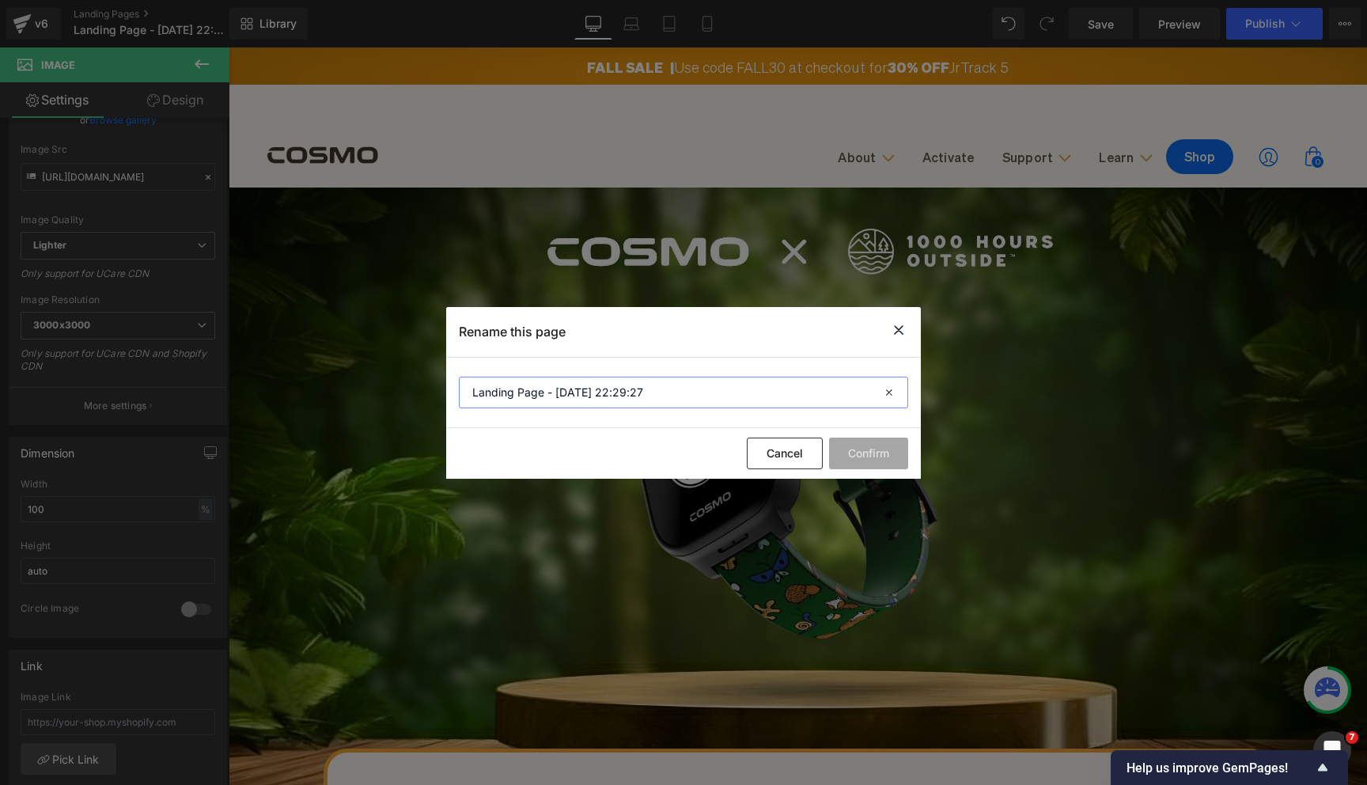
click at [528, 401] on input "Landing Page - [DATE] 22:29:27" at bounding box center [683, 393] width 449 height 32
type input "COSMO x 1KHO"
click at [864, 449] on button "Confirm" at bounding box center [868, 453] width 79 height 32
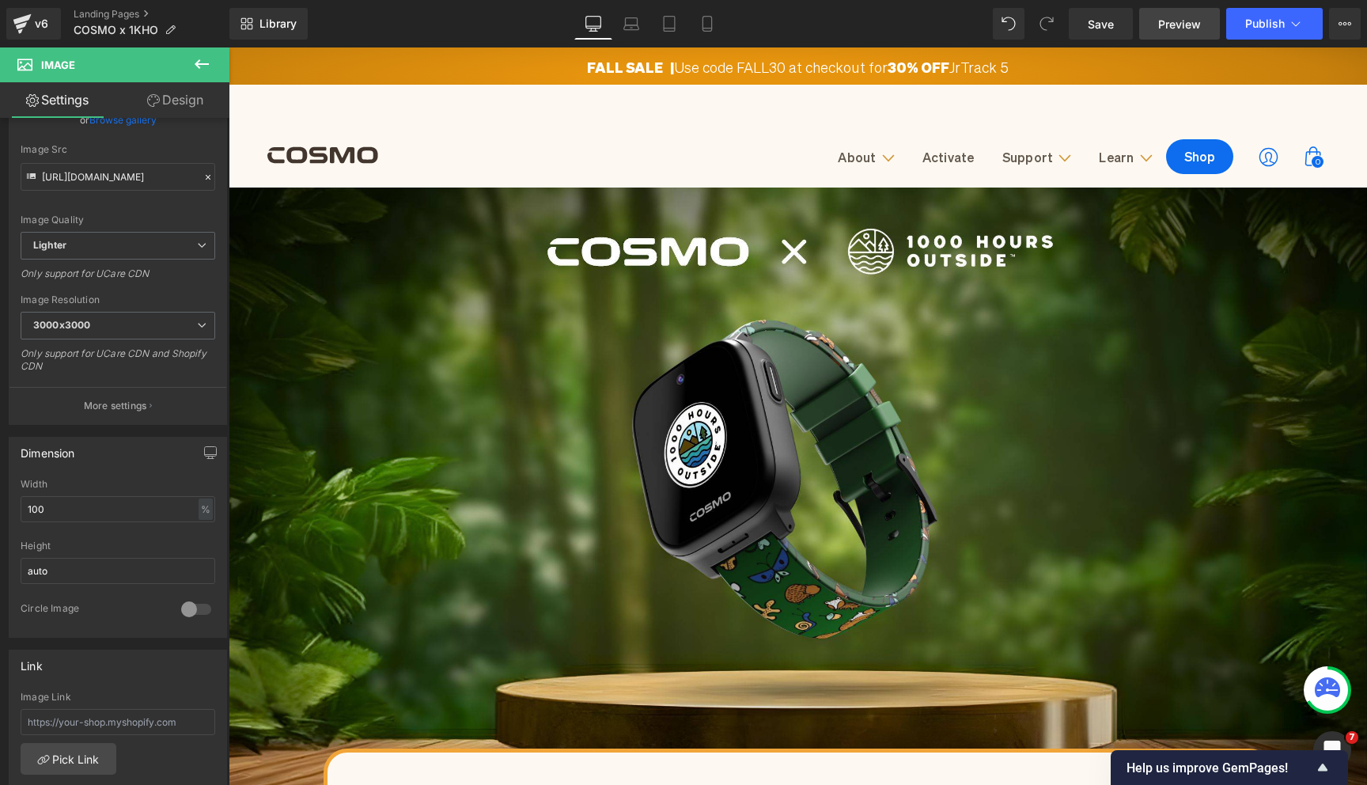
click at [1170, 34] on link "Preview" at bounding box center [1179, 24] width 81 height 32
click at [1255, 24] on span "Publish" at bounding box center [1265, 23] width 40 height 13
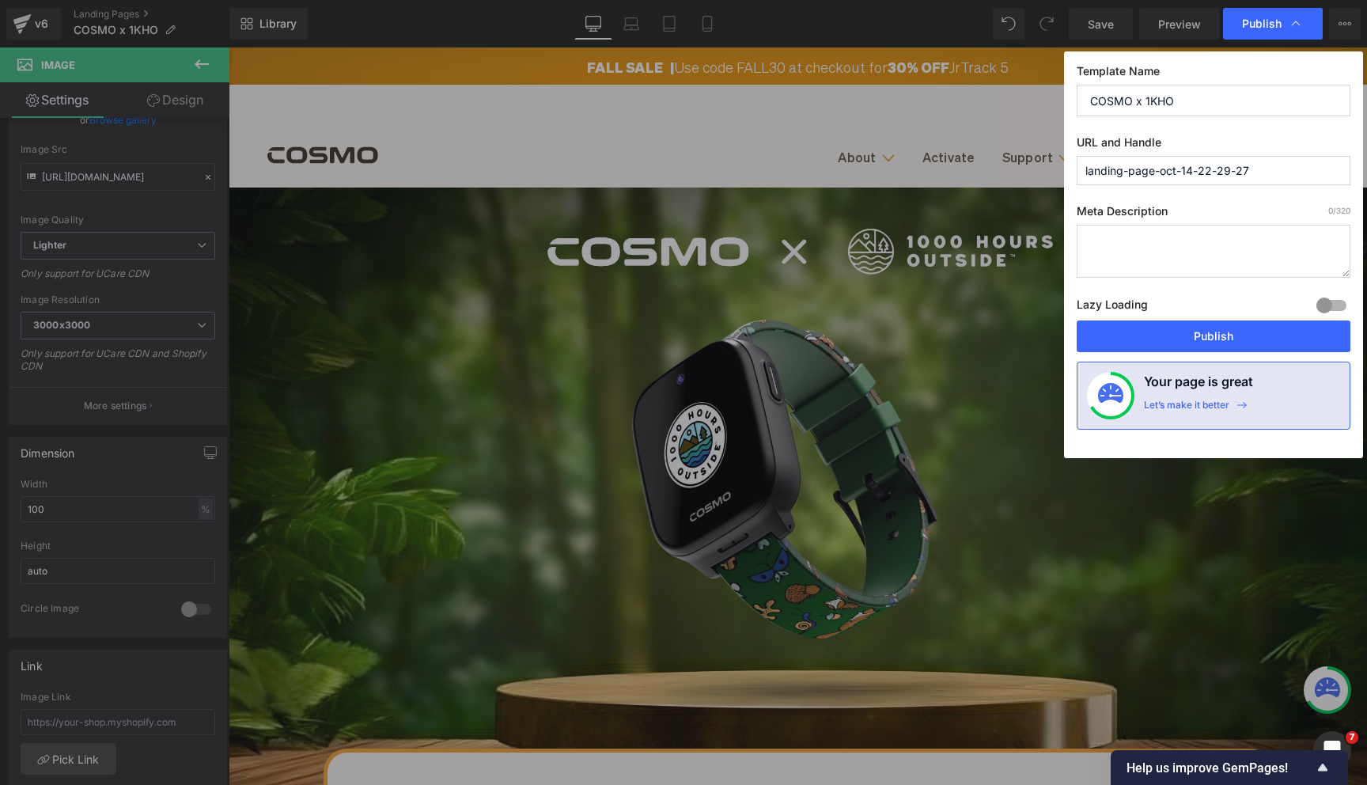
click at [1165, 169] on input "landing-page-oct-14-22-29-27" at bounding box center [1214, 170] width 274 height 29
type input "cosmo-1kho"
click at [1197, 330] on button "Publish" at bounding box center [1214, 336] width 274 height 32
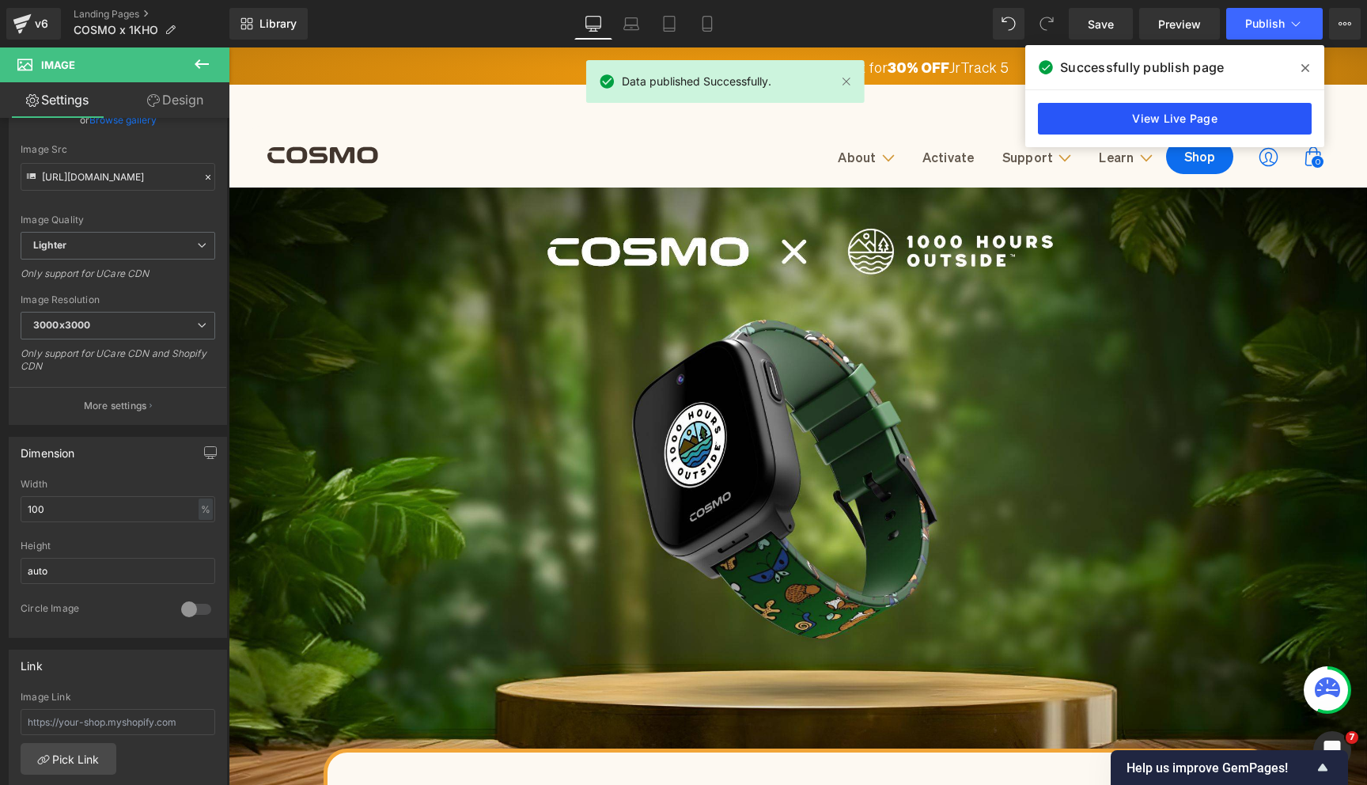
click at [1207, 123] on link "View Live Page" at bounding box center [1175, 119] width 274 height 32
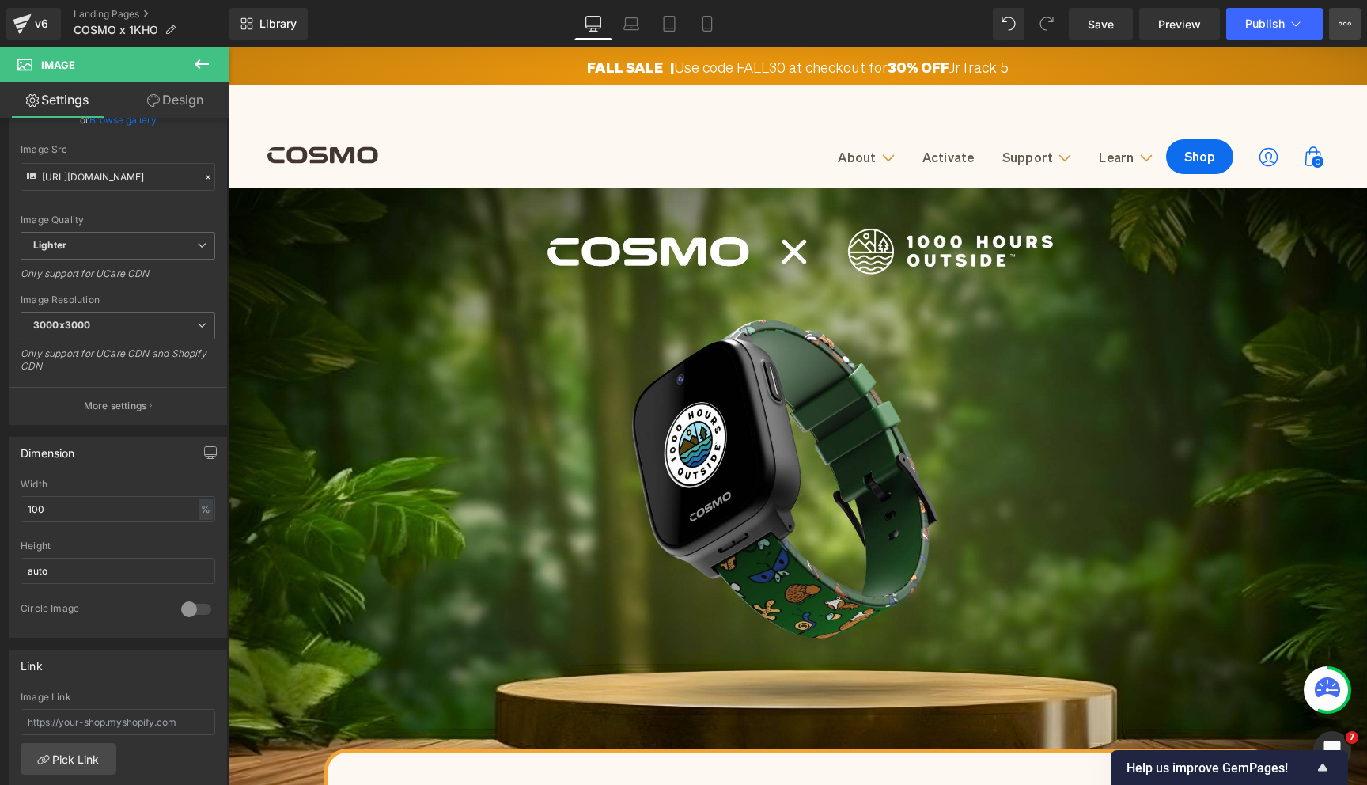
click at [1346, 32] on button "View Live Page View with current Template Save Template to Library Schedule Pub…" at bounding box center [1345, 24] width 32 height 32
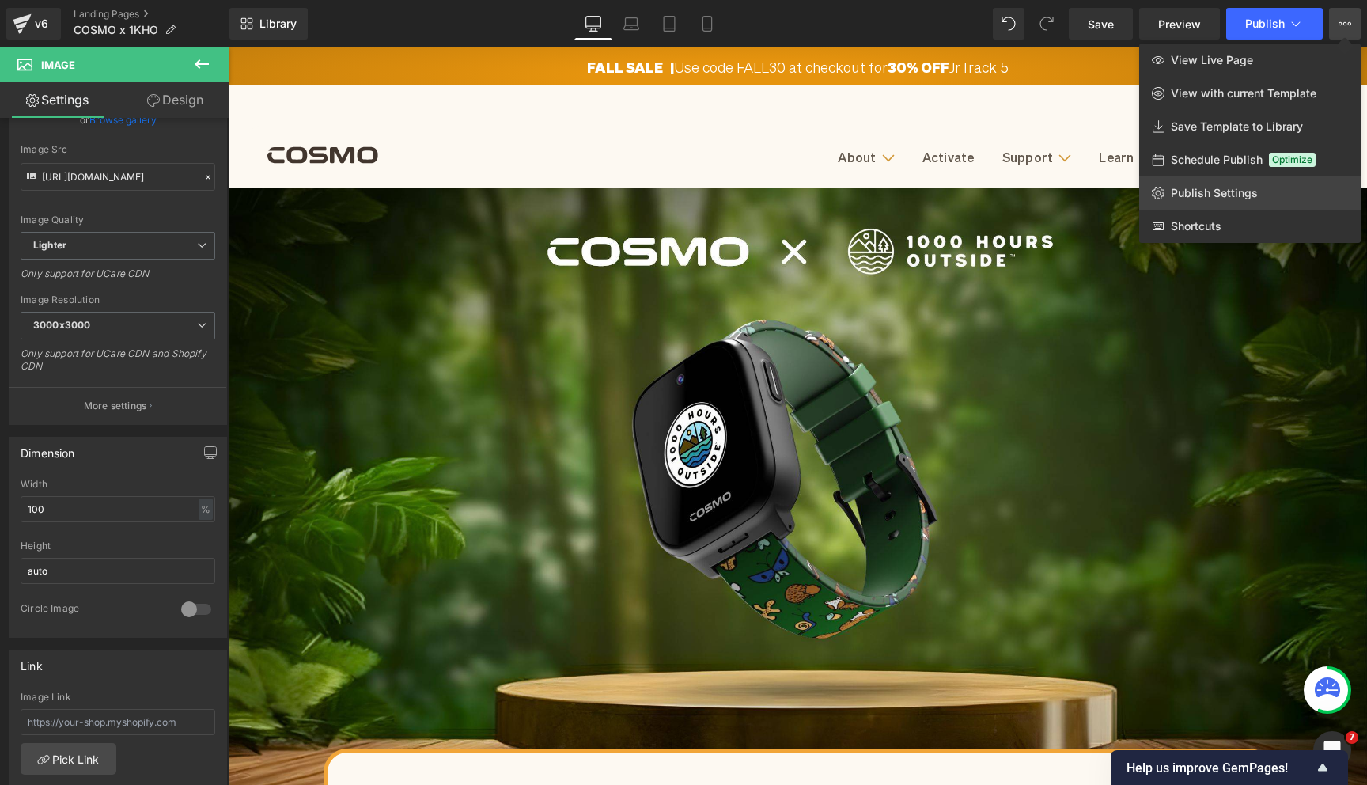
click at [1225, 197] on span "Publish Settings" at bounding box center [1214, 193] width 87 height 14
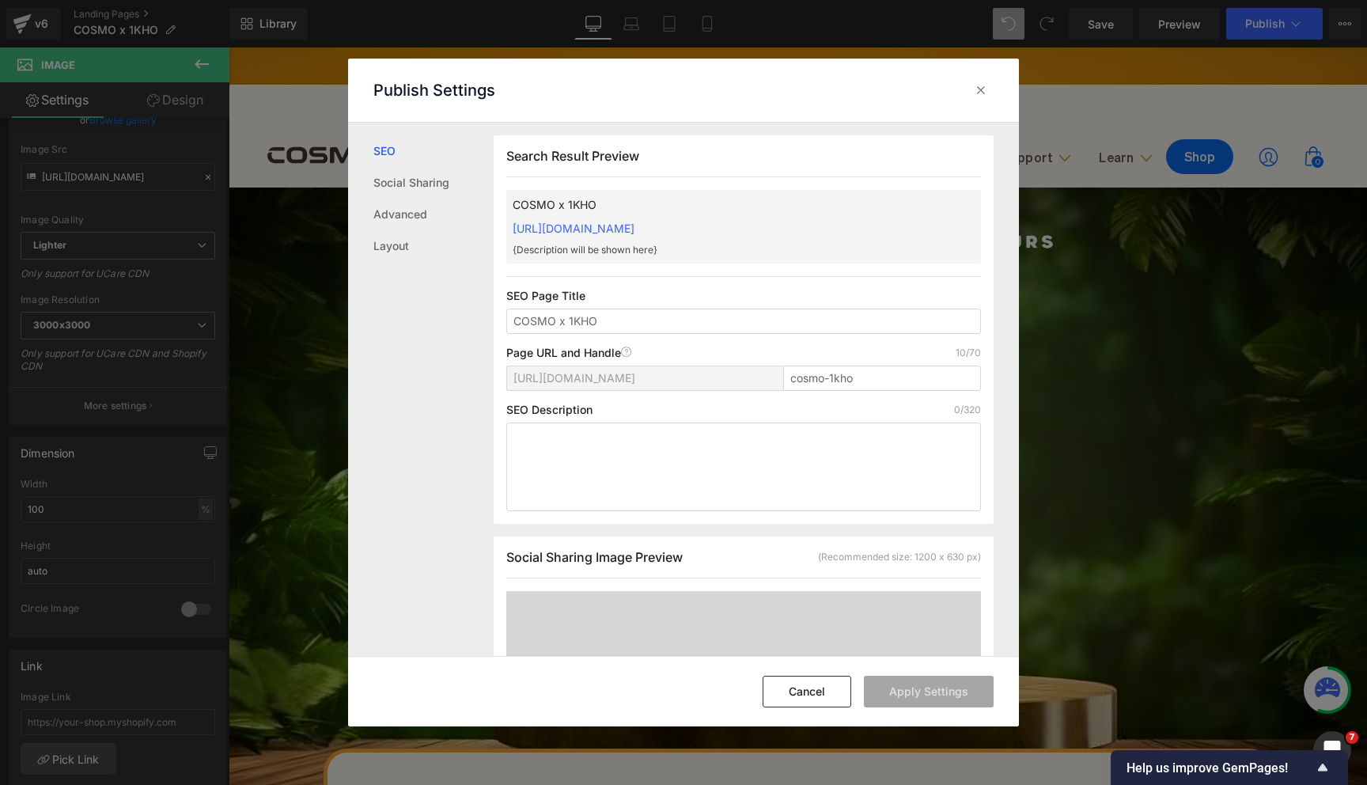
scroll to position [1, 0]
click at [977, 88] on icon at bounding box center [981, 90] width 16 height 16
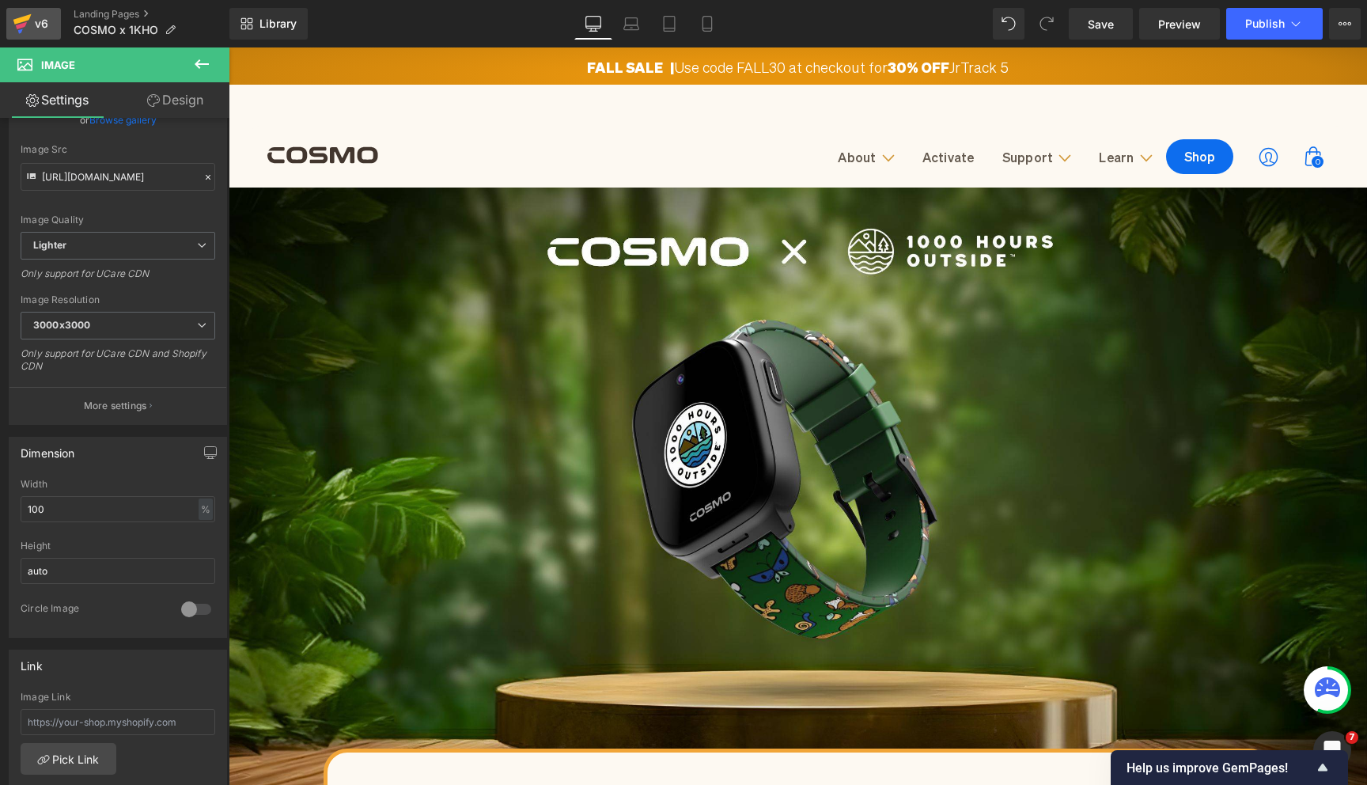
click at [25, 34] on icon at bounding box center [22, 24] width 19 height 40
